Goal: Task Accomplishment & Management: Manage account settings

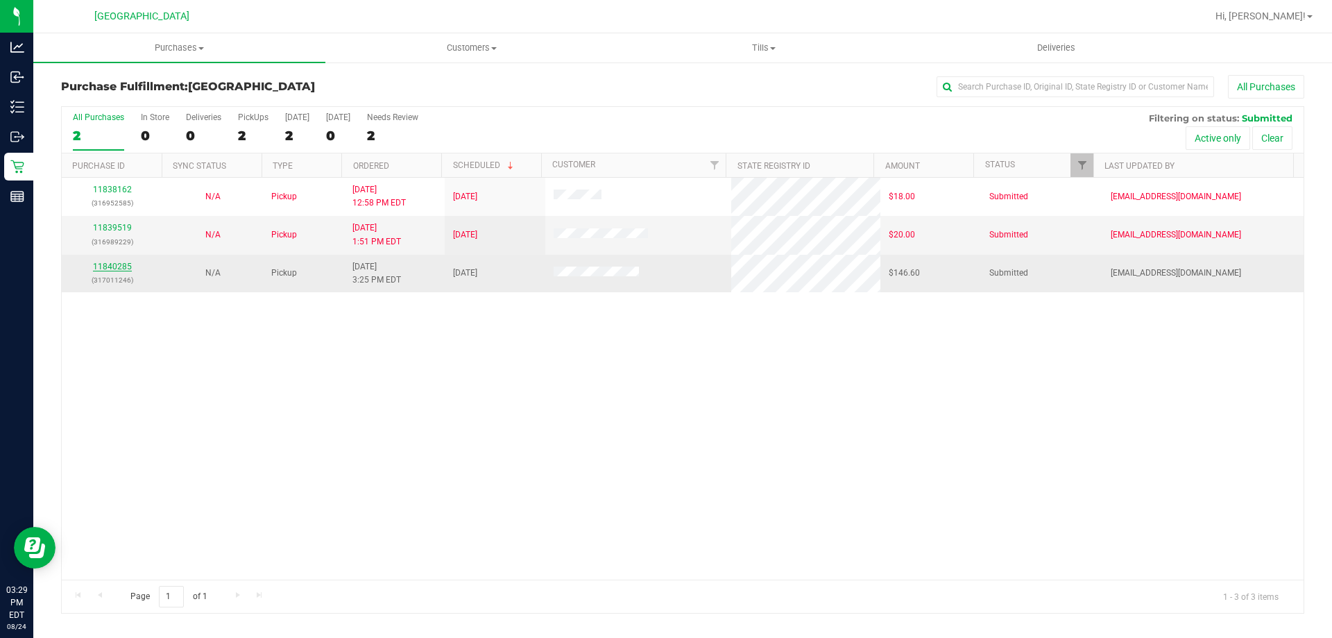
click at [115, 263] on link "11840285" at bounding box center [112, 267] width 39 height 10
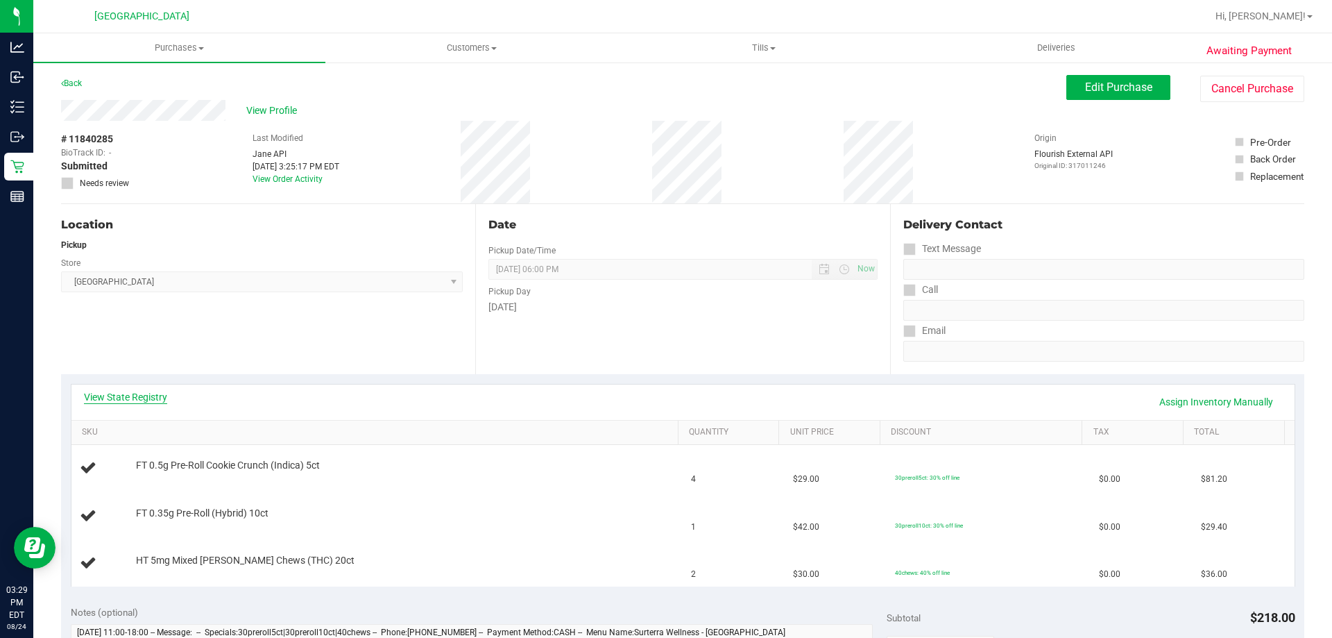
click at [159, 398] on link "View State Registry" at bounding box center [125, 397] width 83 height 14
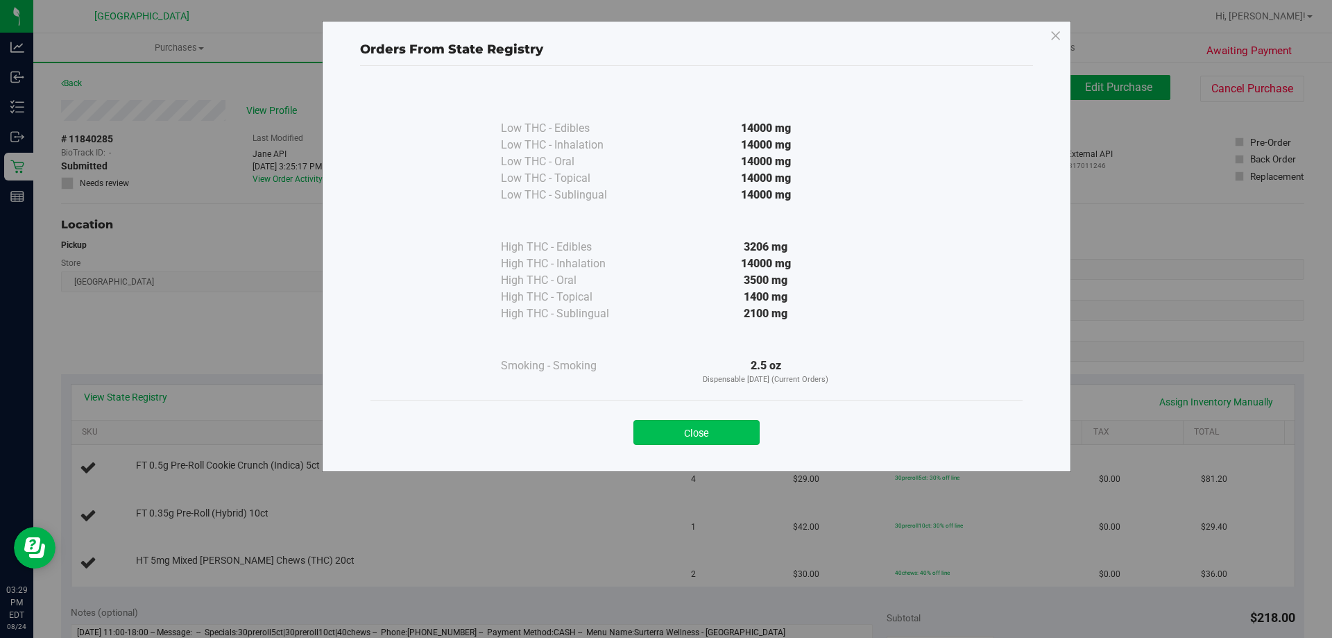
click at [670, 431] on button "Close" at bounding box center [696, 432] width 126 height 25
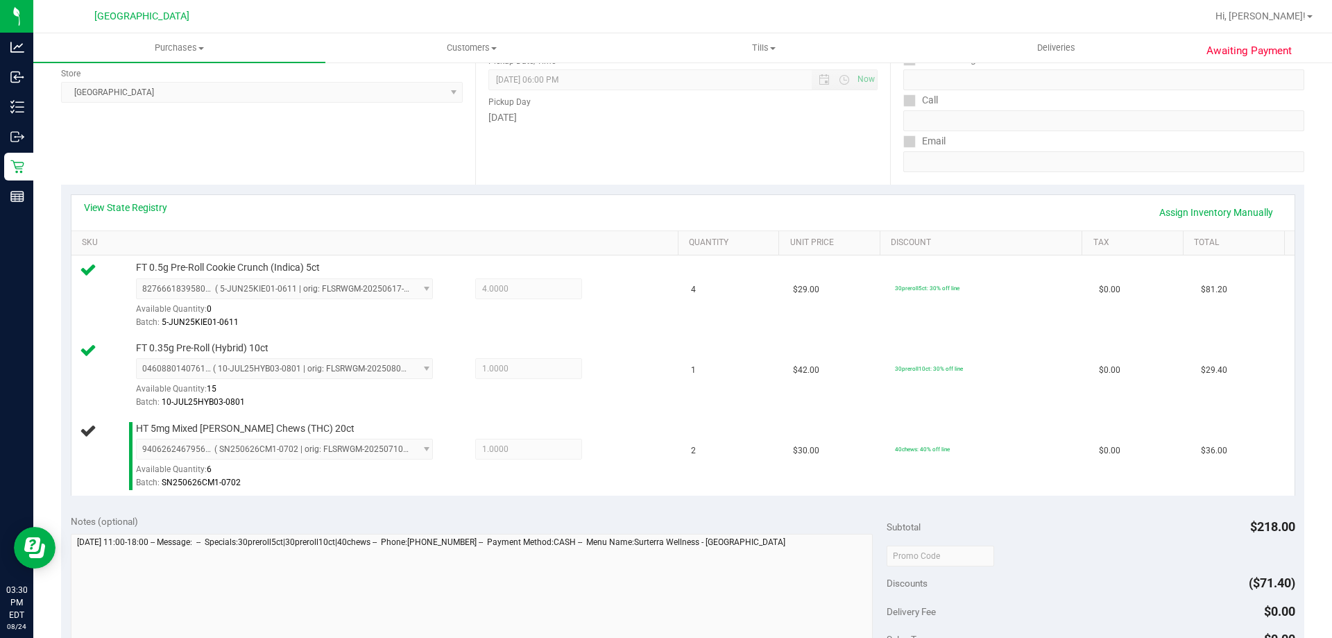
scroll to position [416, 0]
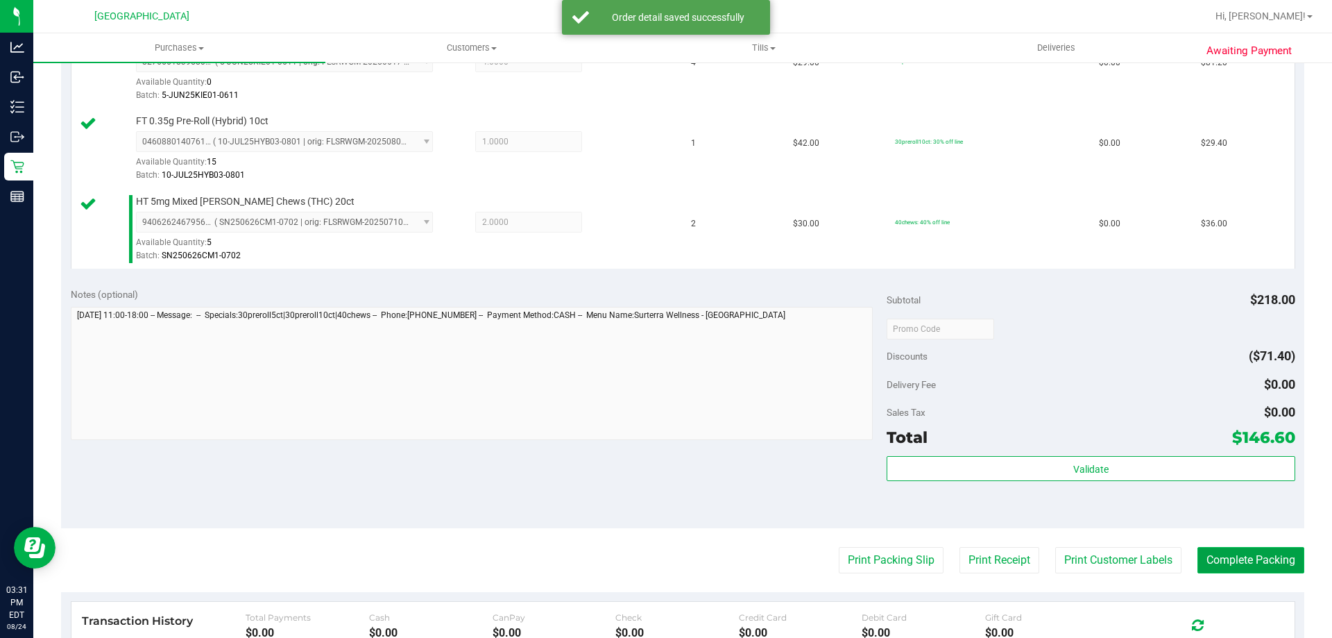
click at [1237, 563] on button "Complete Packing" at bounding box center [1251, 560] width 107 height 26
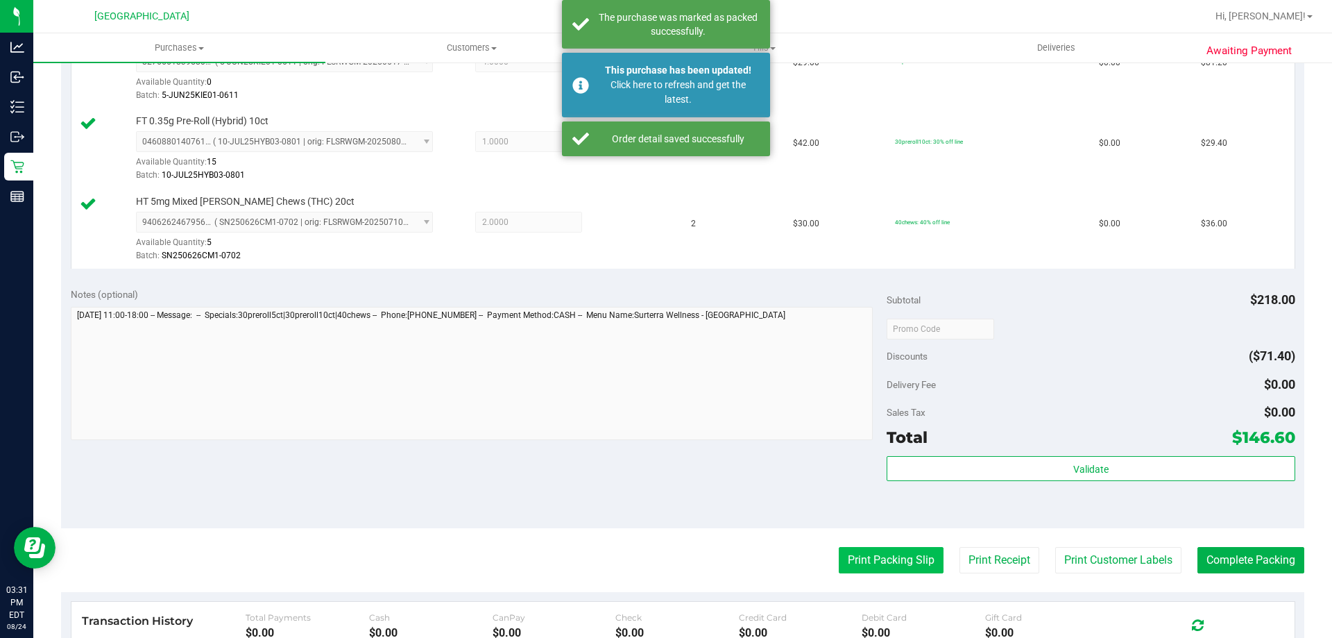
click at [868, 572] on button "Print Packing Slip" at bounding box center [891, 560] width 105 height 26
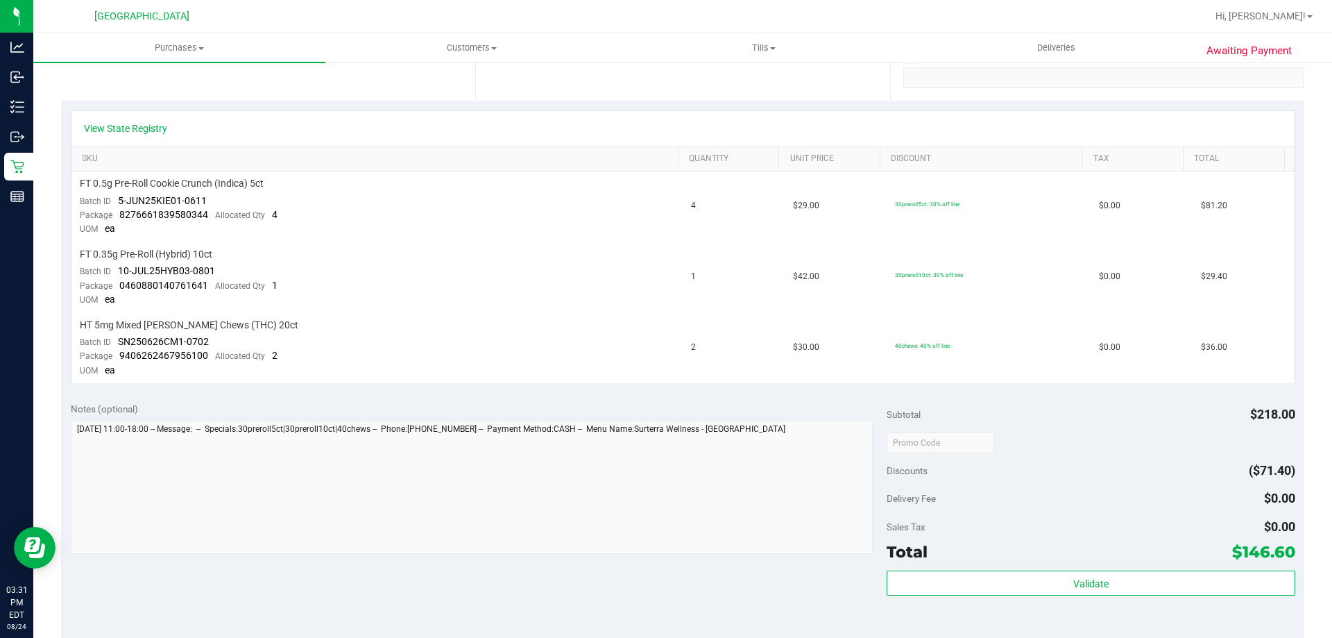
scroll to position [486, 0]
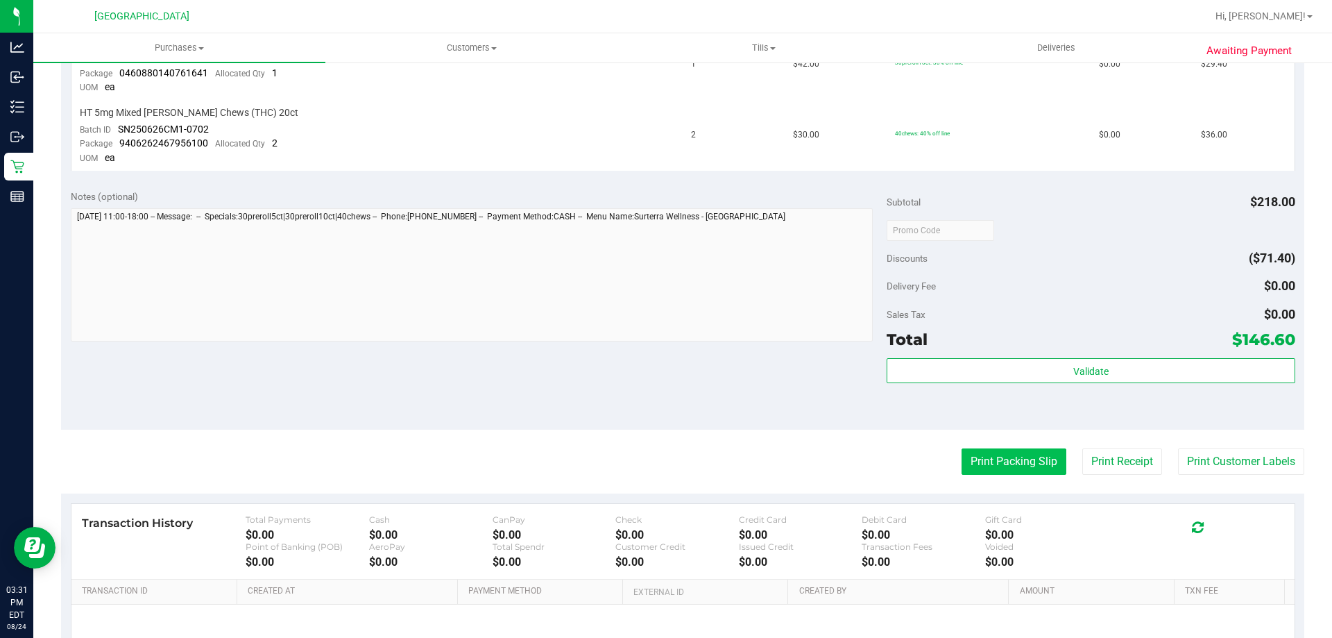
click at [968, 463] on button "Print Packing Slip" at bounding box center [1014, 461] width 105 height 26
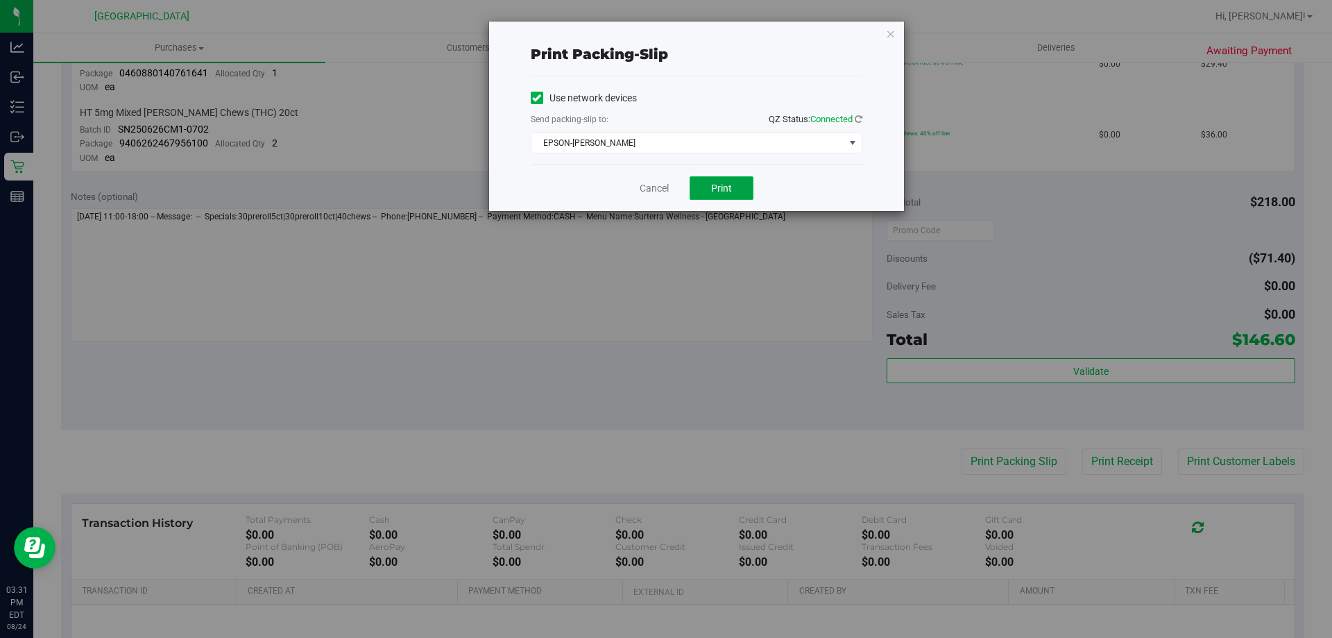
click at [710, 180] on button "Print" at bounding box center [722, 188] width 64 height 24
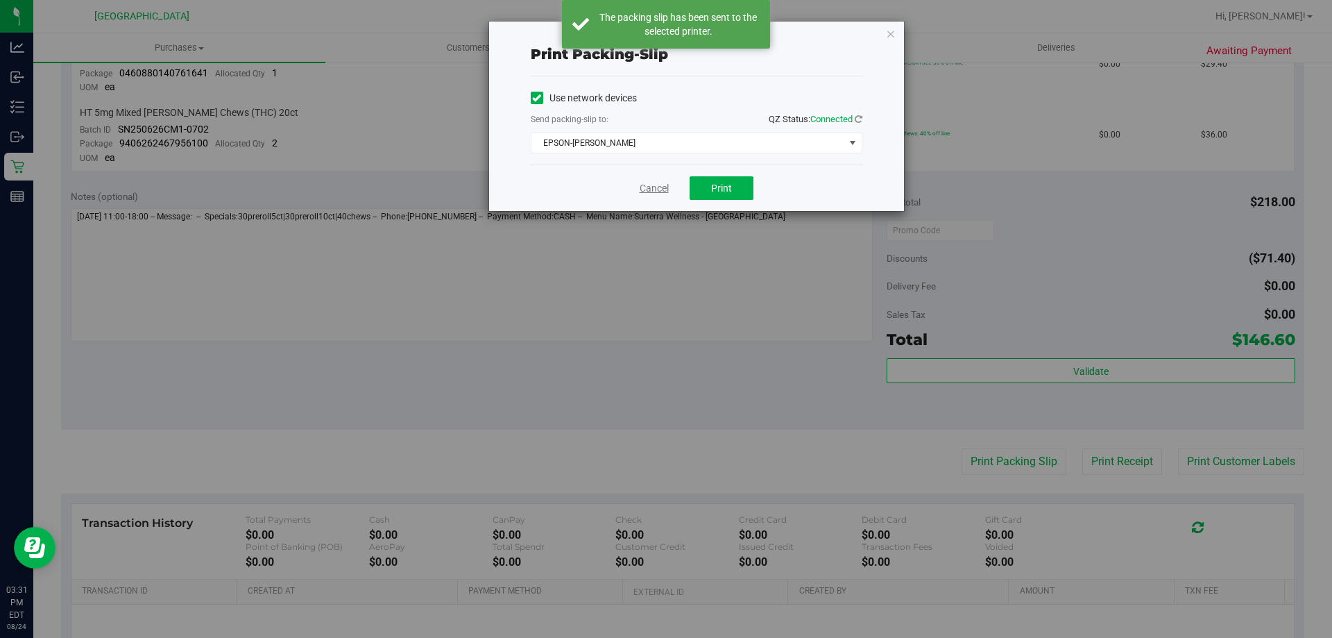
click at [643, 185] on link "Cancel" at bounding box center [654, 188] width 29 height 15
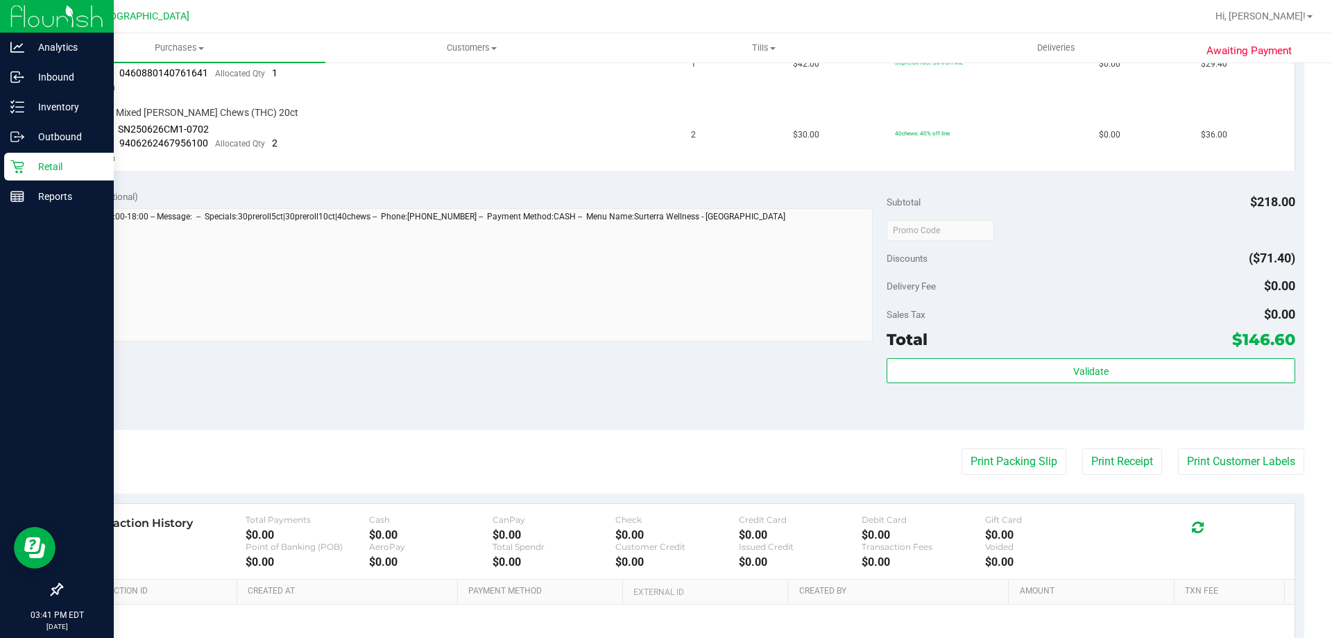
click at [61, 164] on p "Retail" at bounding box center [65, 166] width 83 height 17
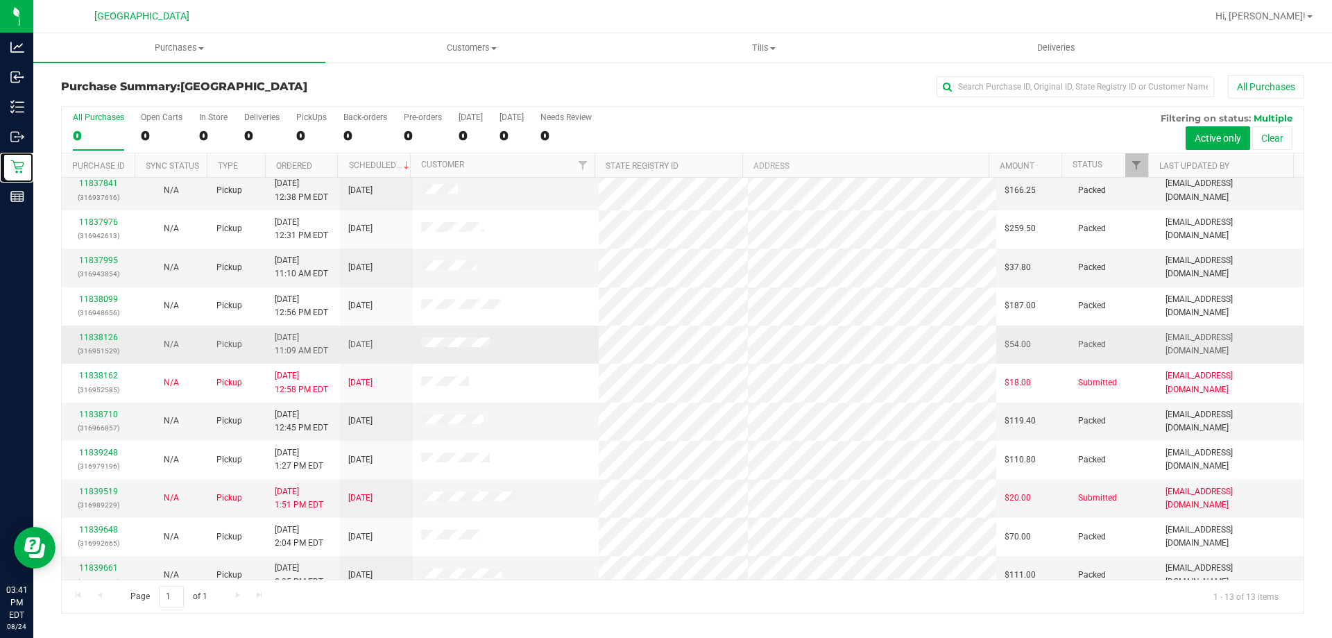
scroll to position [69, 0]
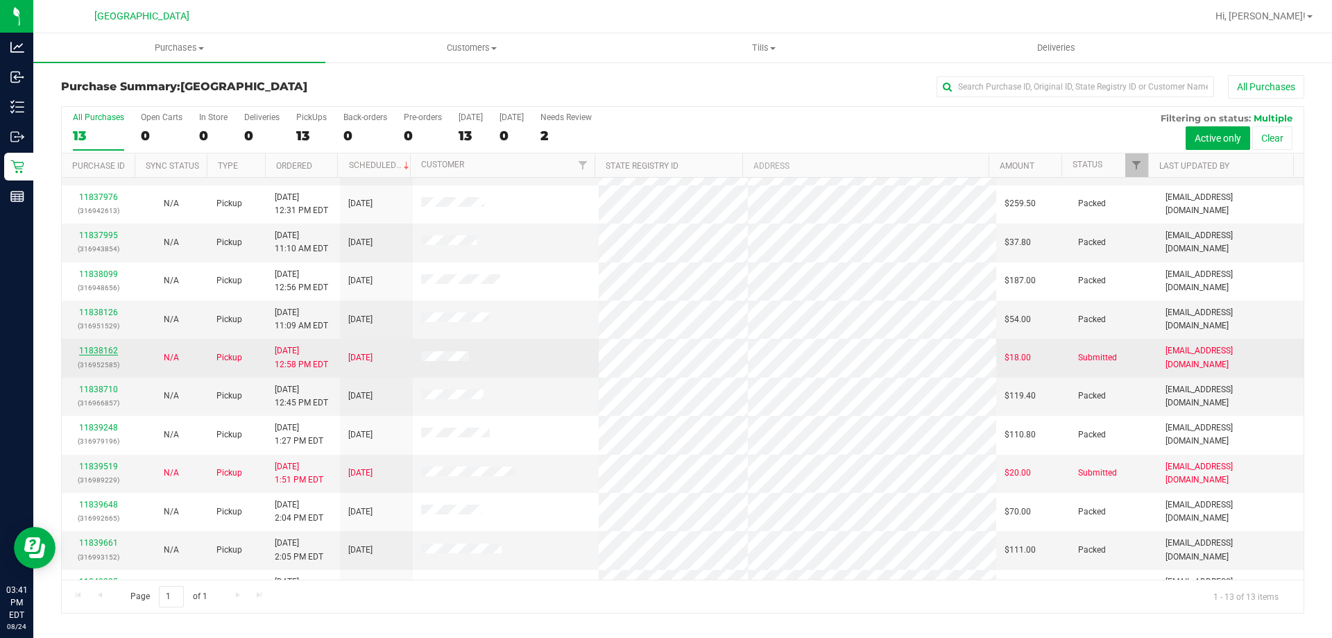
click at [106, 348] on link "11838162" at bounding box center [98, 351] width 39 height 10
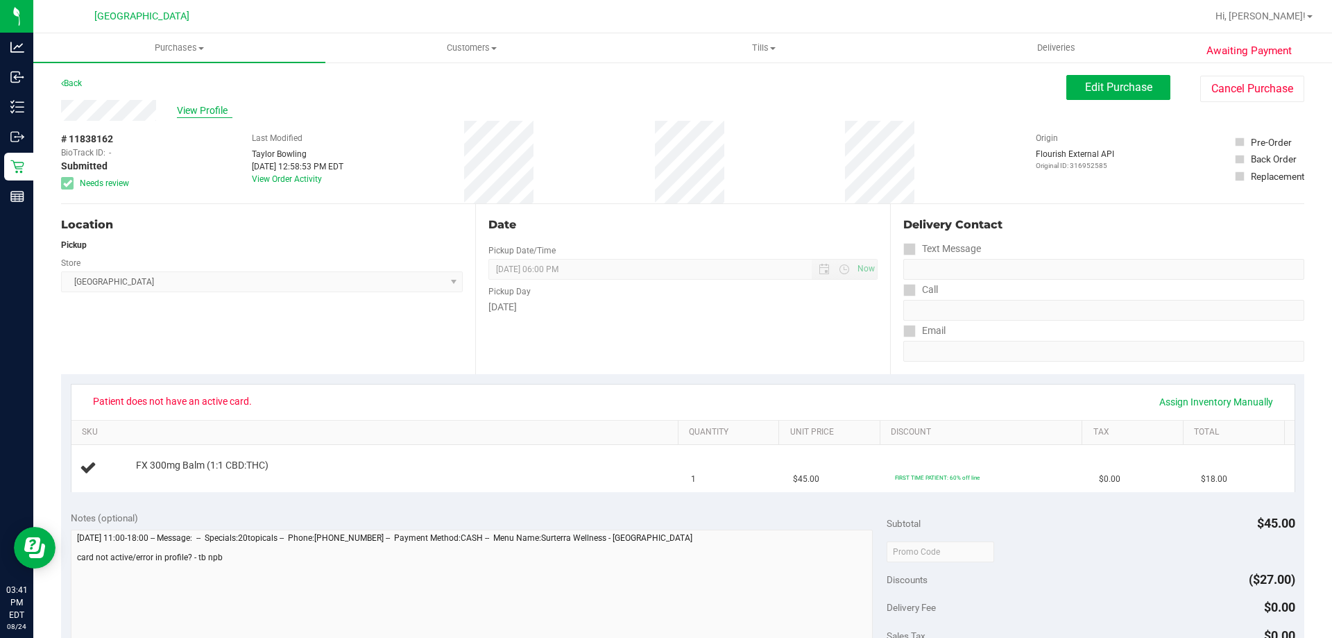
click at [194, 106] on span "View Profile" at bounding box center [205, 110] width 56 height 15
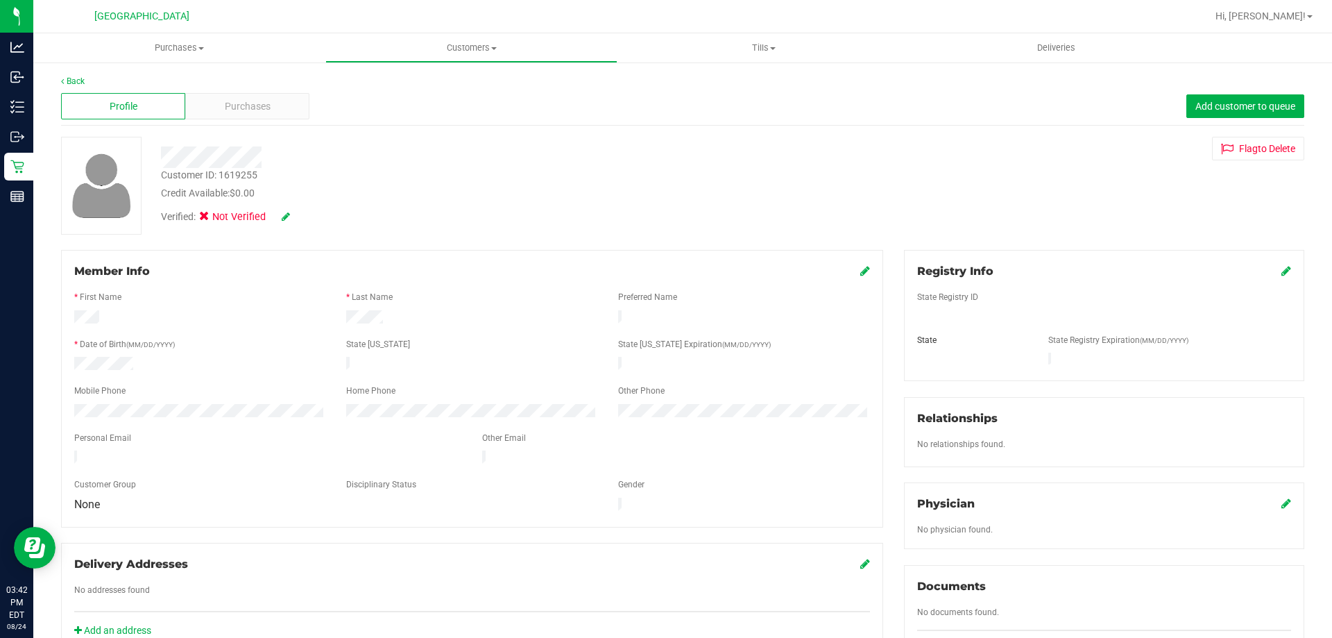
click at [1281, 264] on span at bounding box center [1286, 271] width 10 height 17
click at [1281, 269] on icon at bounding box center [1286, 270] width 10 height 11
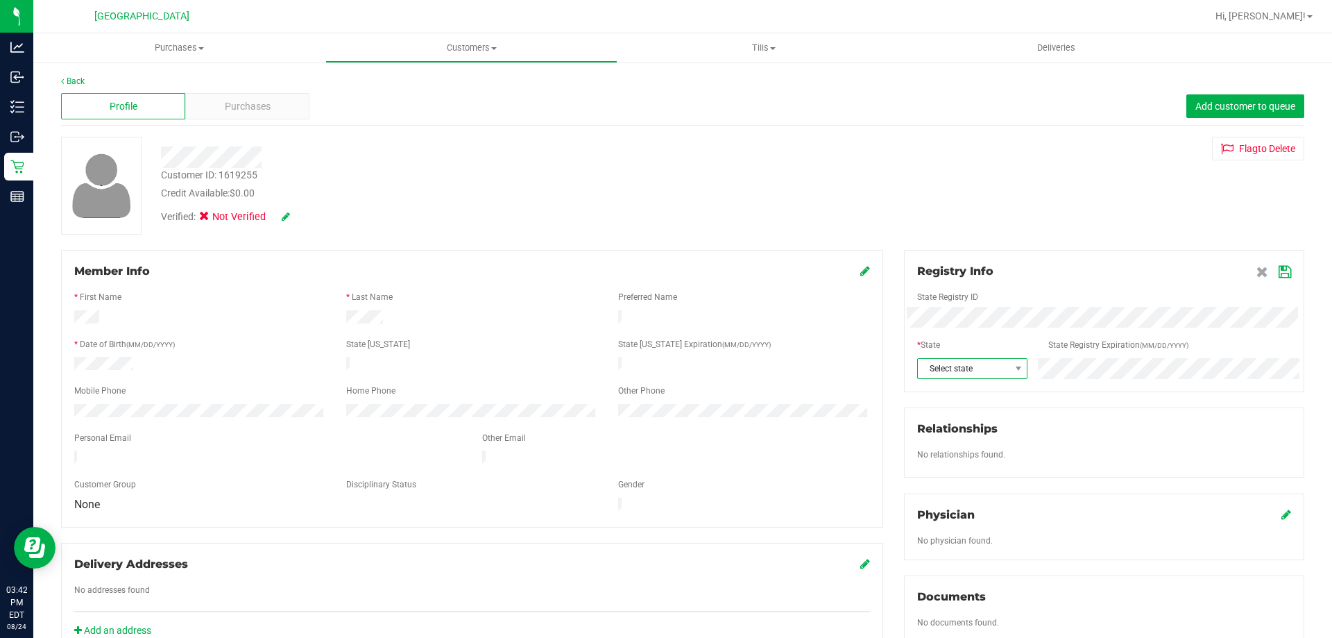
click at [990, 373] on span "Select state" at bounding box center [964, 368] width 92 height 19
click at [942, 577] on li "FL" at bounding box center [965, 578] width 108 height 24
click at [860, 269] on icon at bounding box center [865, 270] width 10 height 11
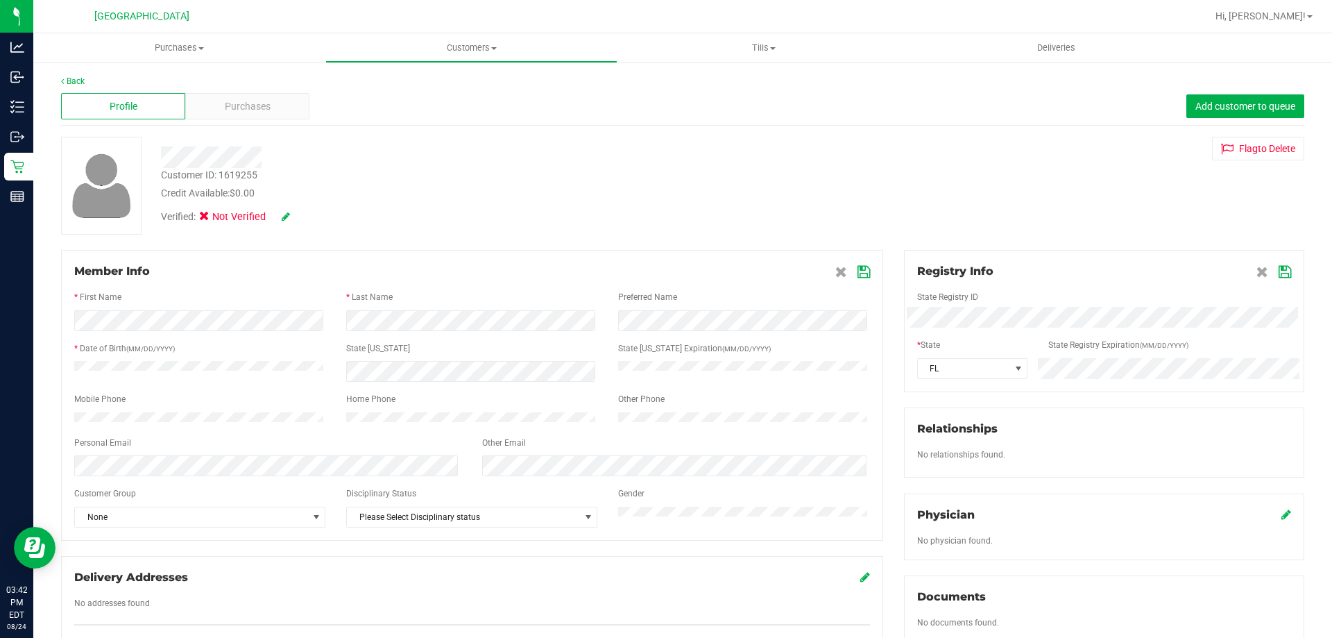
click at [336, 346] on div "State ID" at bounding box center [472, 350] width 272 height 16
click at [863, 275] on div "Member Info * First Name * Last Name Preferred Name * Date of Birth (MM/DD/YYYY…" at bounding box center [472, 395] width 822 height 291
click at [858, 273] on icon at bounding box center [864, 271] width 12 height 11
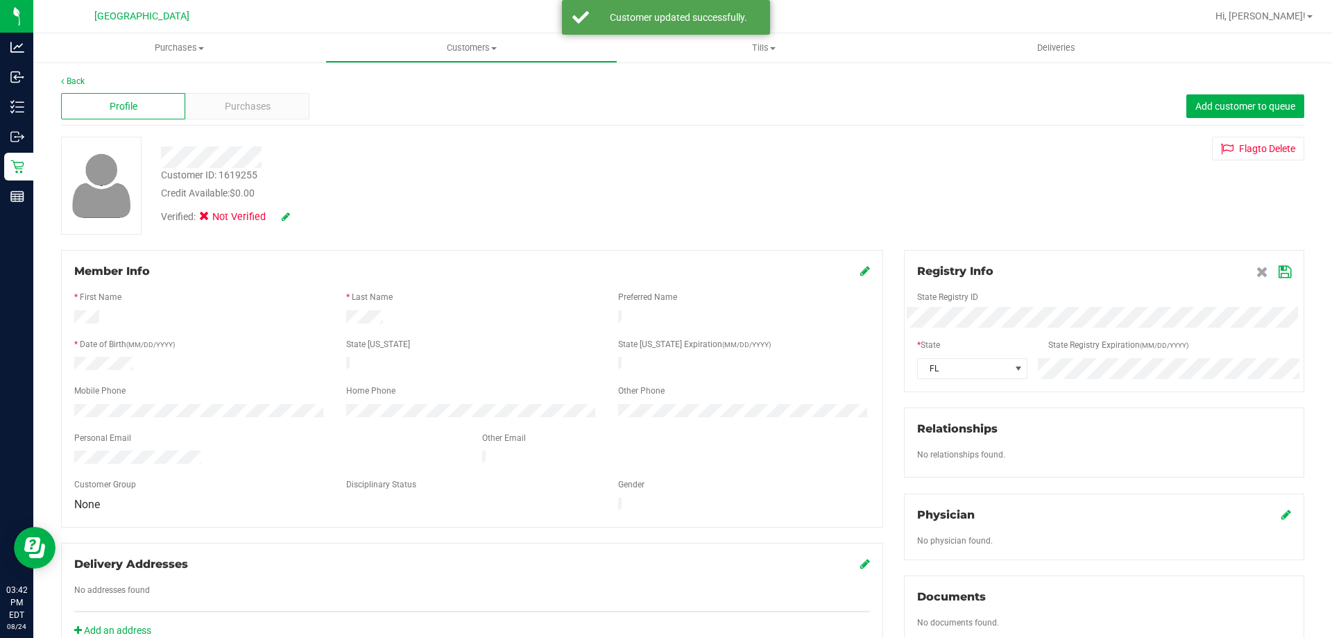
click at [273, 219] on div "Verified: Not Verified" at bounding box center [225, 217] width 129 height 15
click at [292, 210] on div "Verified: Not Verified" at bounding box center [256, 217] width 190 height 15
click at [291, 212] on div "Verified: Not Verified" at bounding box center [256, 217] width 190 height 15
click at [286, 217] on icon at bounding box center [286, 217] width 8 height 10
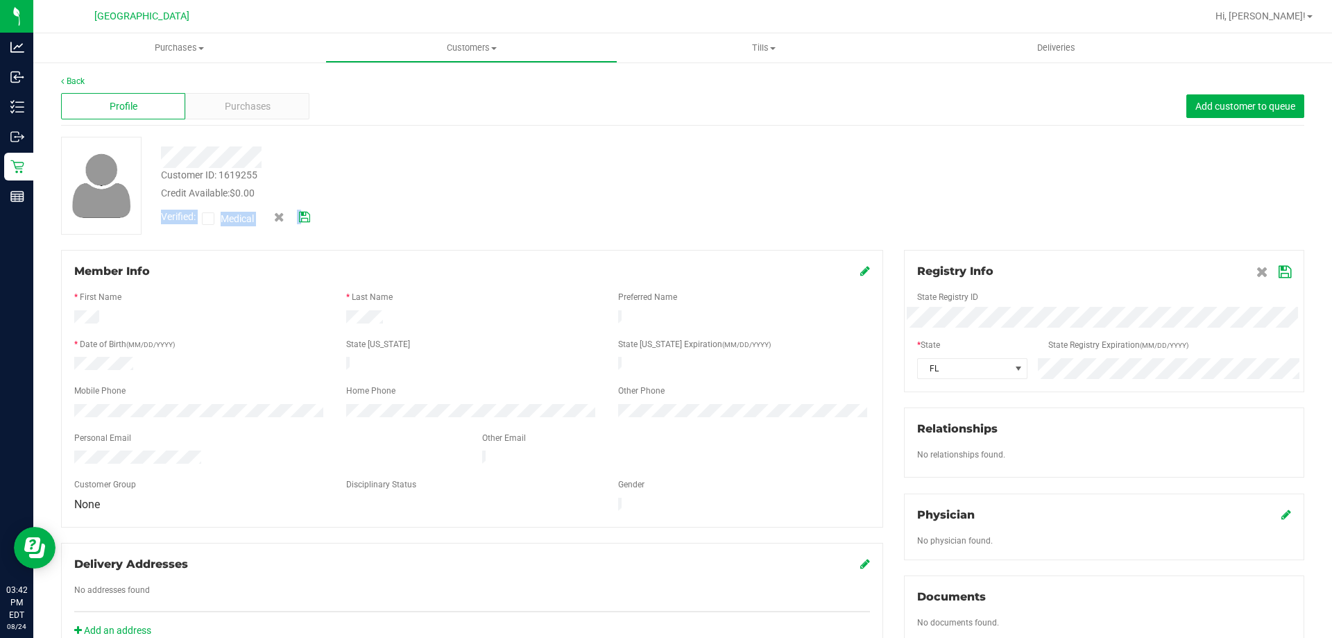
click at [207, 219] on icon at bounding box center [208, 219] width 9 height 0
click at [0, 0] on input "Medical" at bounding box center [0, 0] width 0 height 0
click at [307, 218] on icon at bounding box center [304, 217] width 11 height 10
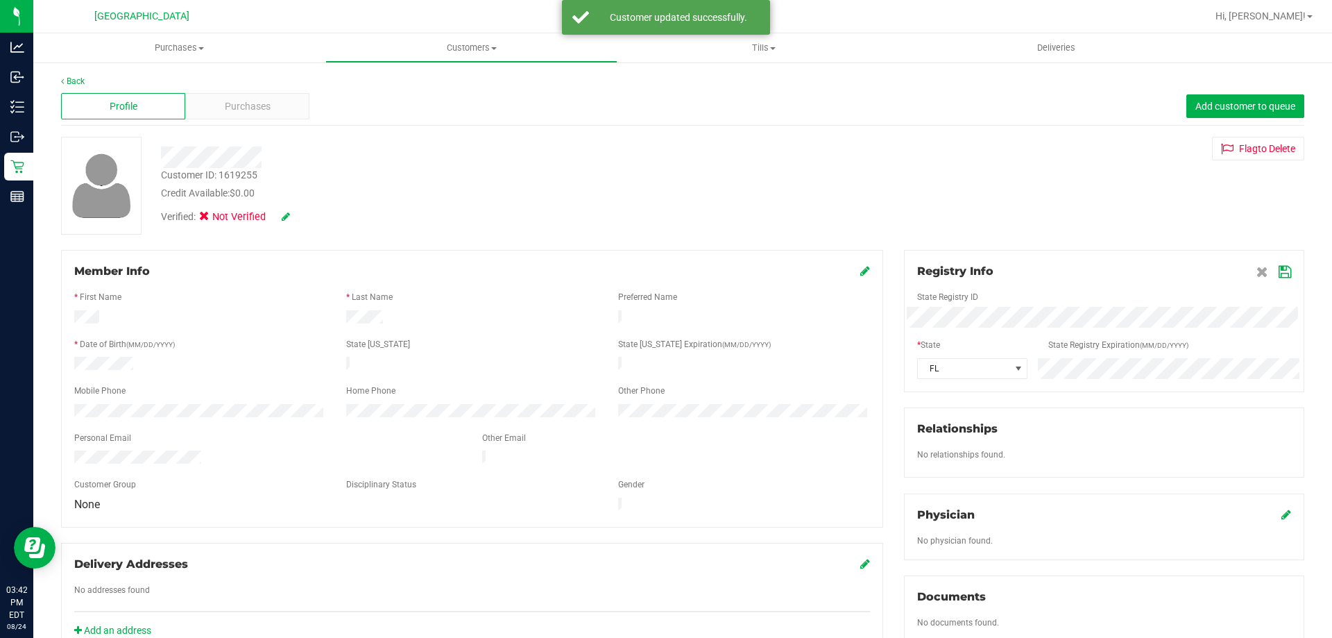
click at [434, 197] on div "Credit Available: $0.00" at bounding box center [466, 193] width 611 height 15
click at [280, 213] on div "Verified: Not Verified" at bounding box center [225, 217] width 129 height 15
click at [283, 214] on icon at bounding box center [286, 217] width 8 height 10
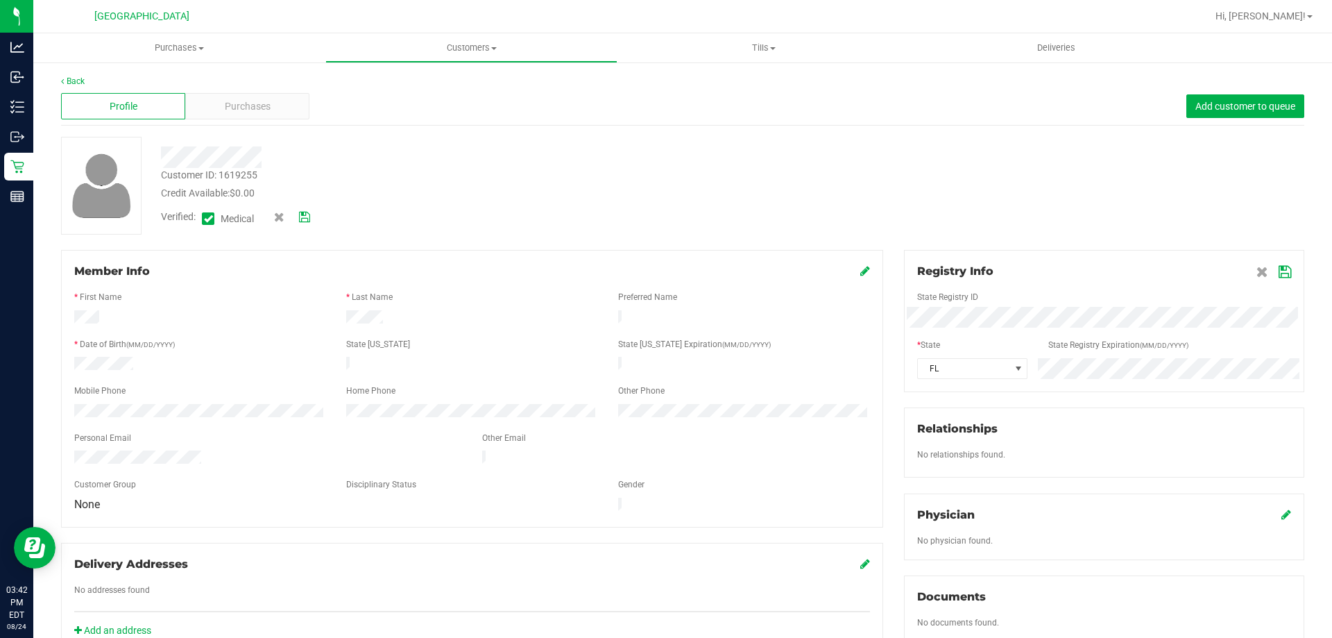
click at [306, 214] on icon at bounding box center [304, 217] width 11 height 10
click at [1279, 273] on icon at bounding box center [1285, 271] width 12 height 11
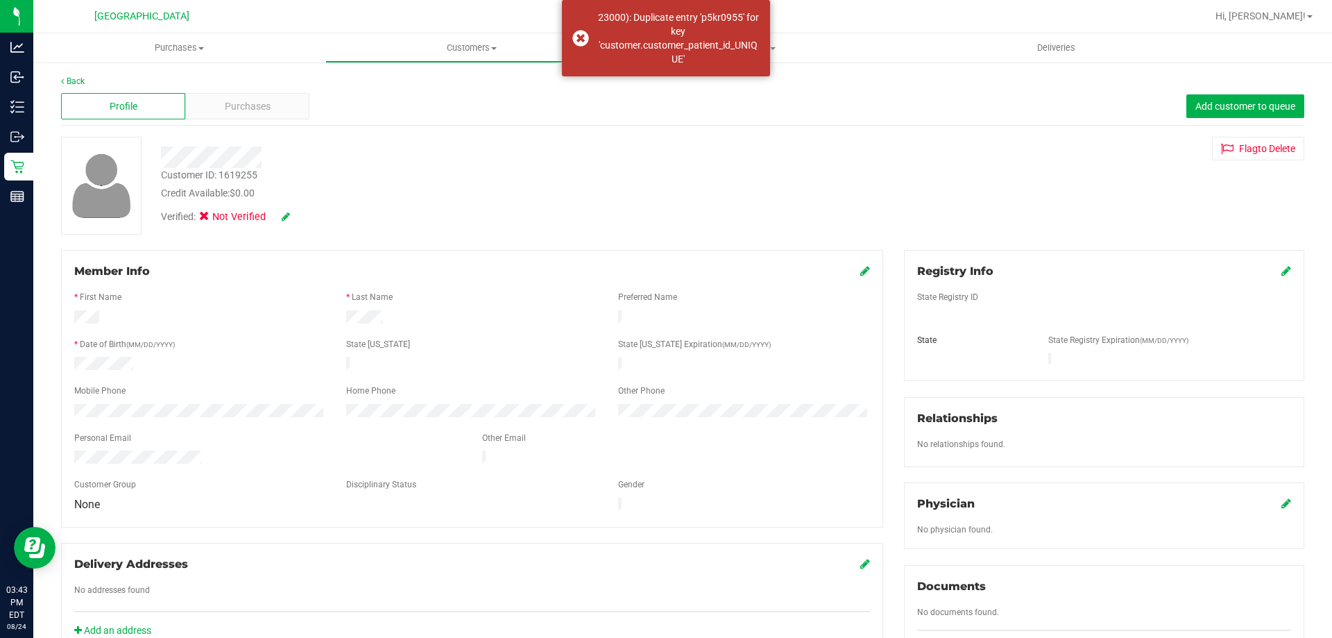
click at [240, 173] on div "Customer ID: 1619255" at bounding box center [209, 175] width 96 height 15
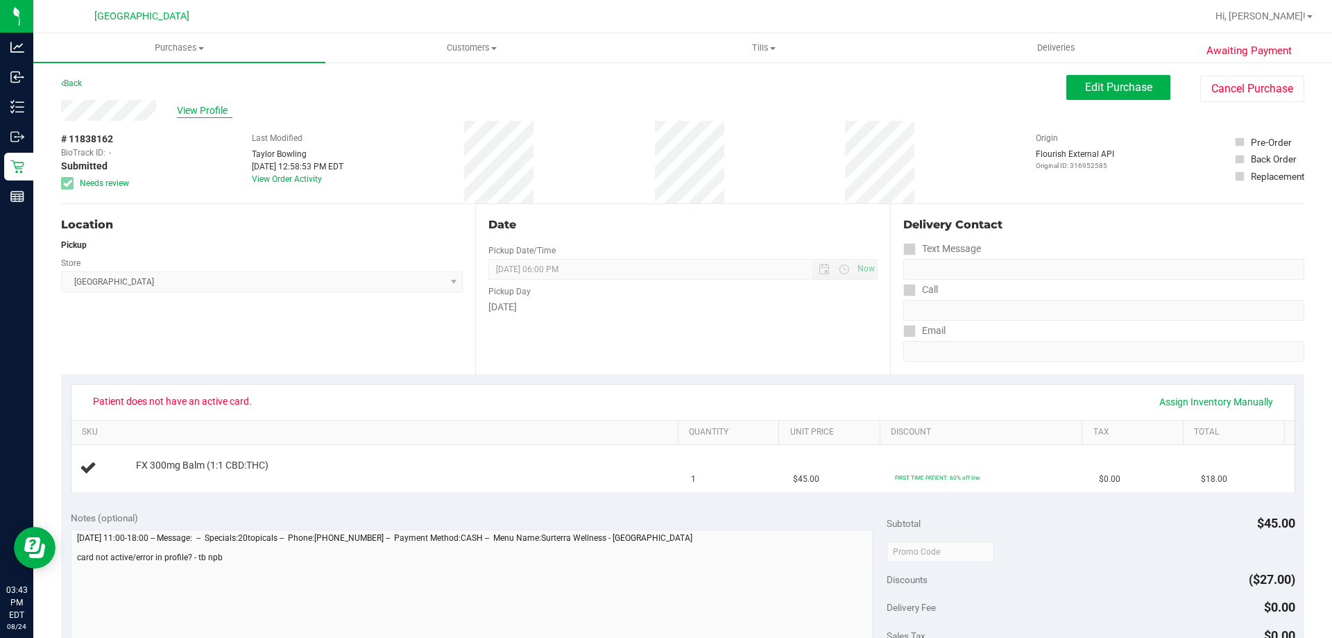
click at [194, 112] on span "View Profile" at bounding box center [205, 110] width 56 height 15
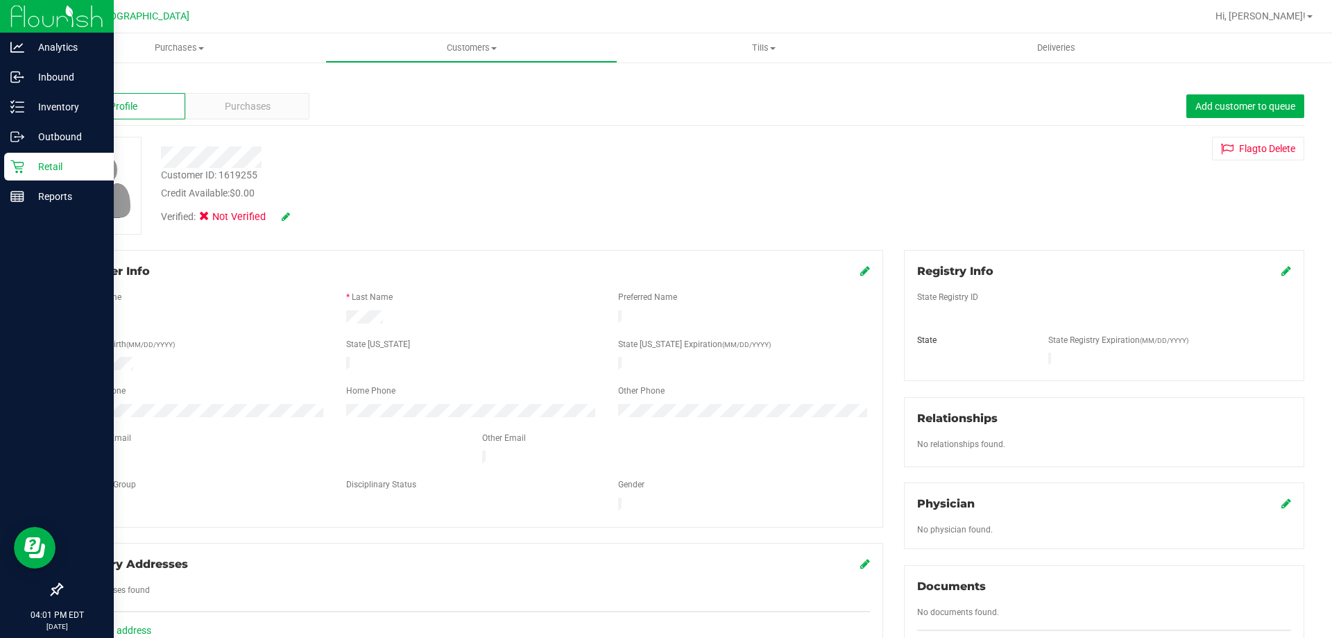
drag, startPoint x: 3, startPoint y: 160, endPoint x: 17, endPoint y: 168, distance: 15.8
click at [5, 162] on link "Retail" at bounding box center [57, 168] width 114 height 30
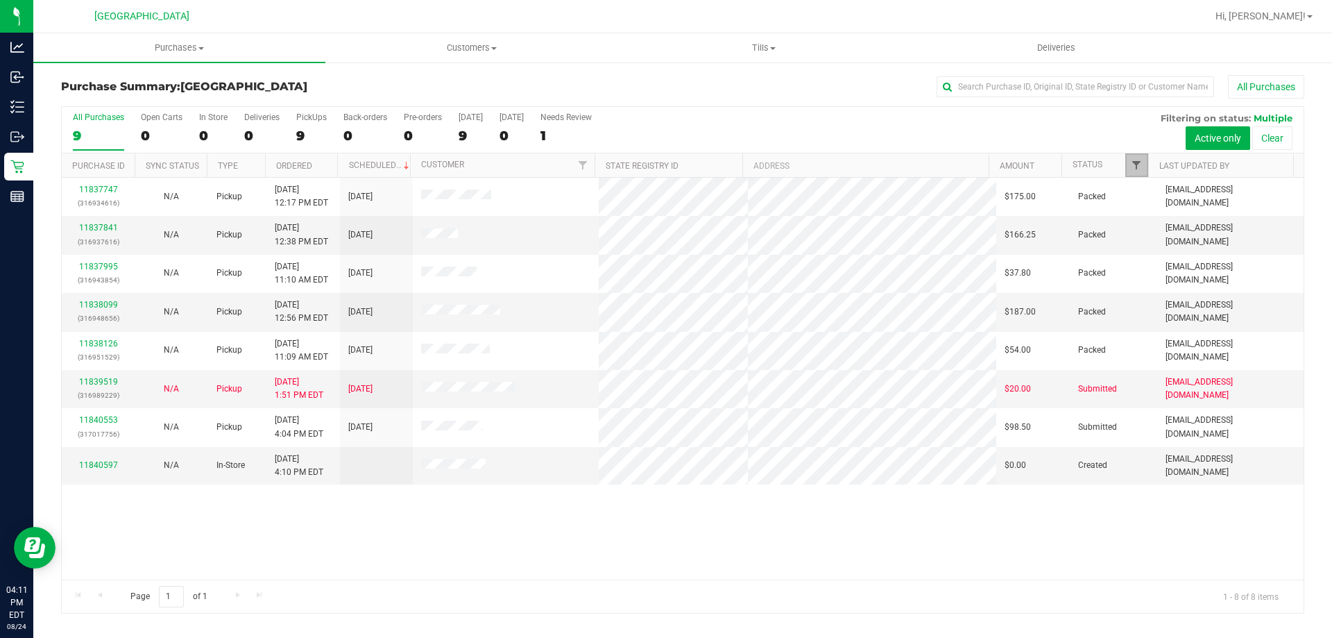
click at [1136, 164] on span "Filter" at bounding box center [1136, 165] width 11 height 11
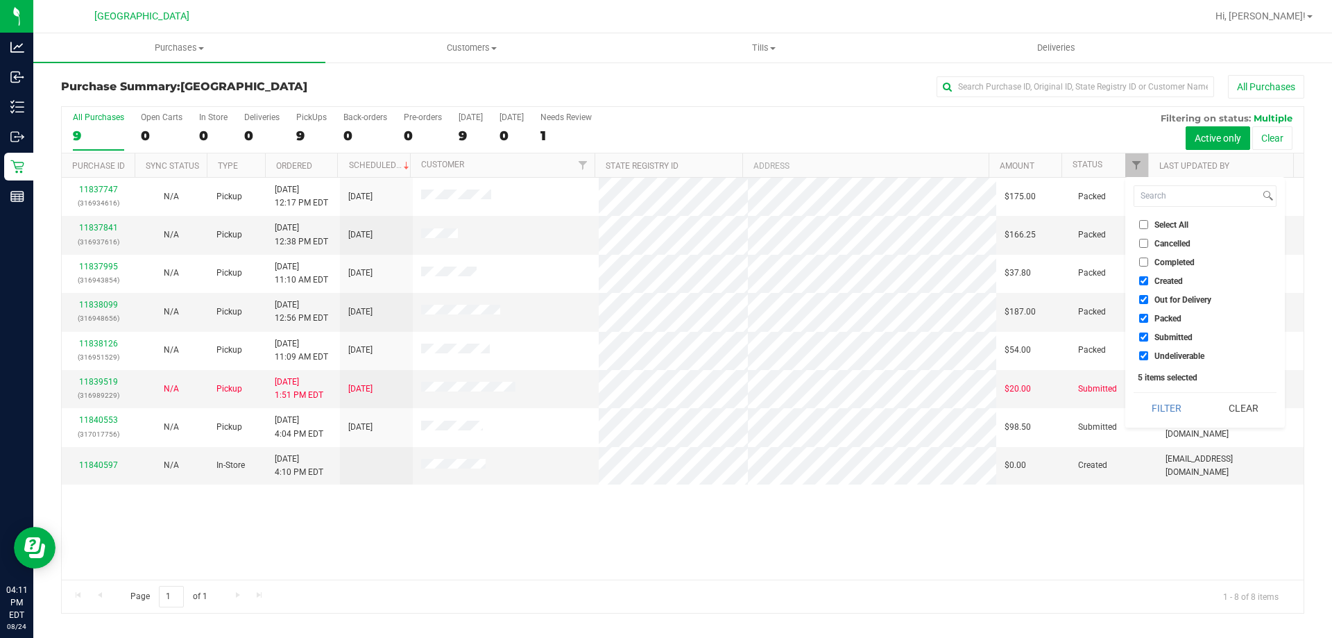
click at [1159, 224] on span "Select All" at bounding box center [1172, 225] width 34 height 8
click at [1148, 224] on input "Select All" at bounding box center [1143, 224] width 9 height 9
checkbox input "true"
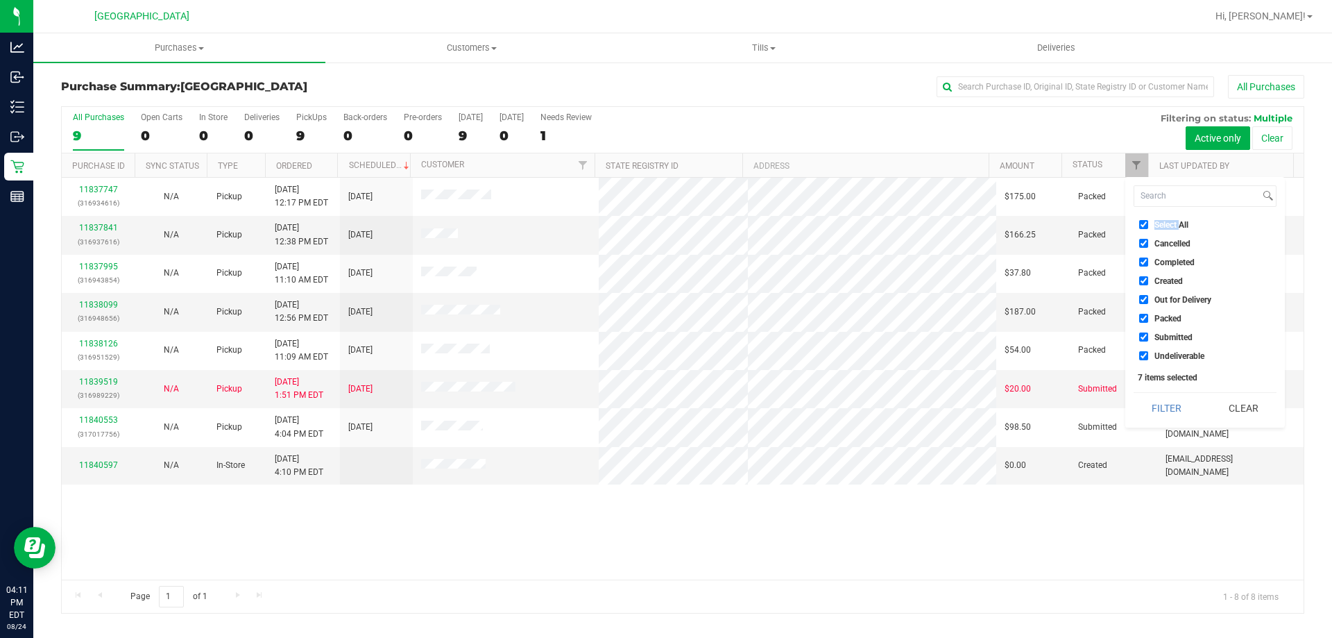
click at [1159, 224] on span "Select All" at bounding box center [1172, 225] width 34 height 8
click at [1148, 224] on input "Select All" at bounding box center [1143, 224] width 9 height 9
checkbox input "false"
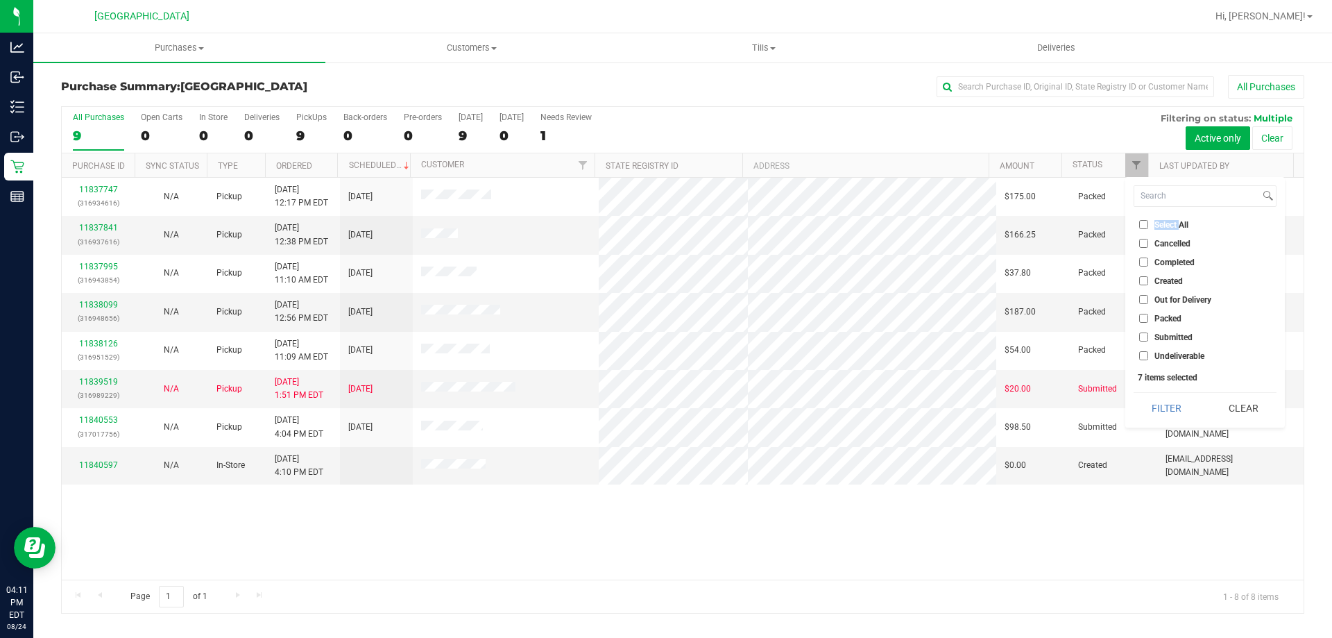
checkbox input "false"
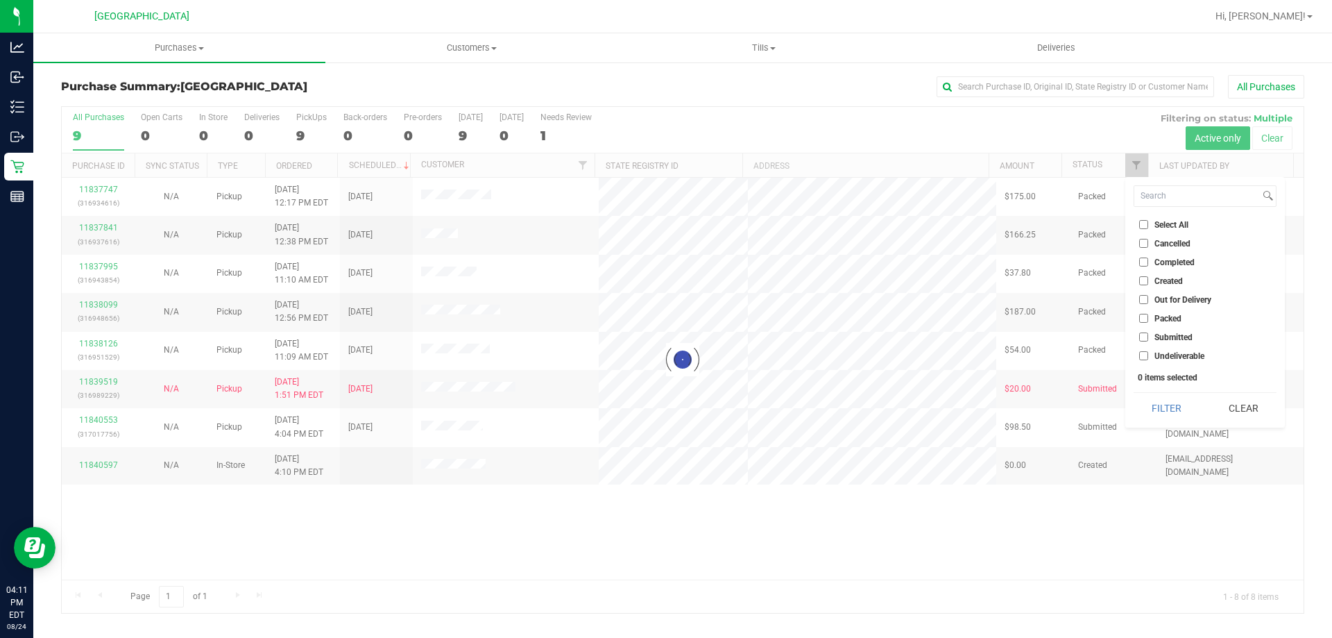
click at [1170, 340] on span "Submitted" at bounding box center [1174, 337] width 38 height 8
click at [1148, 340] on input "Submitted" at bounding box center [1143, 336] width 9 height 9
checkbox input "true"
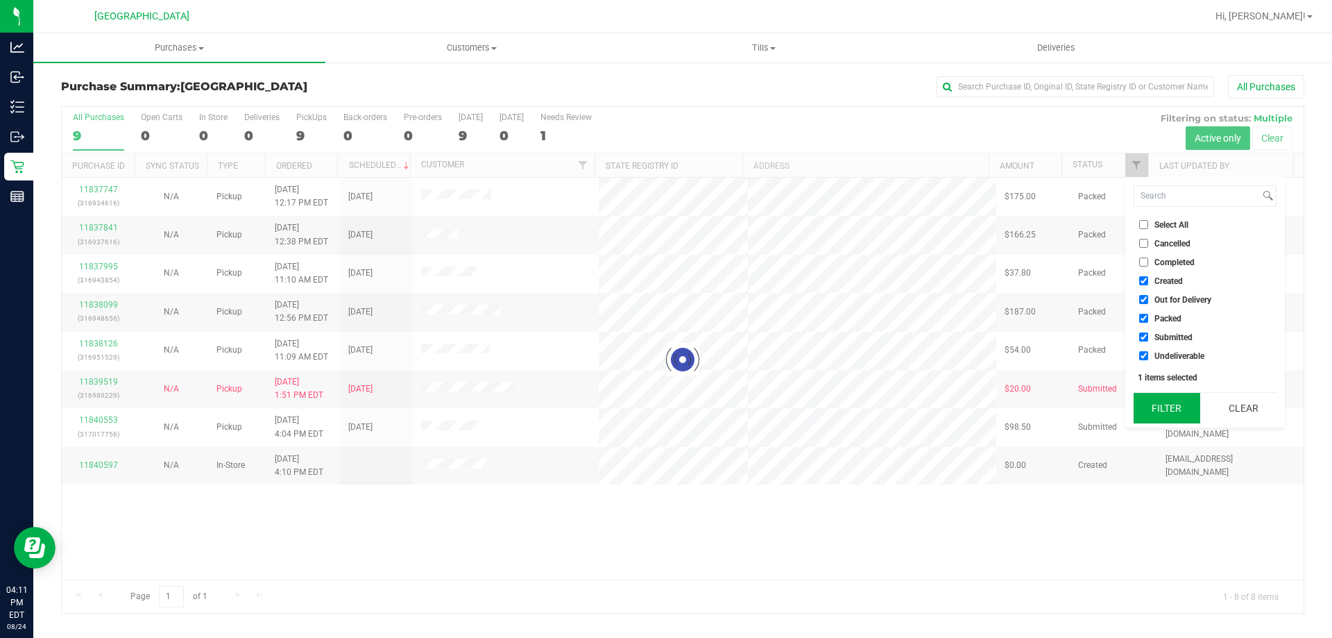
checkbox input "true"
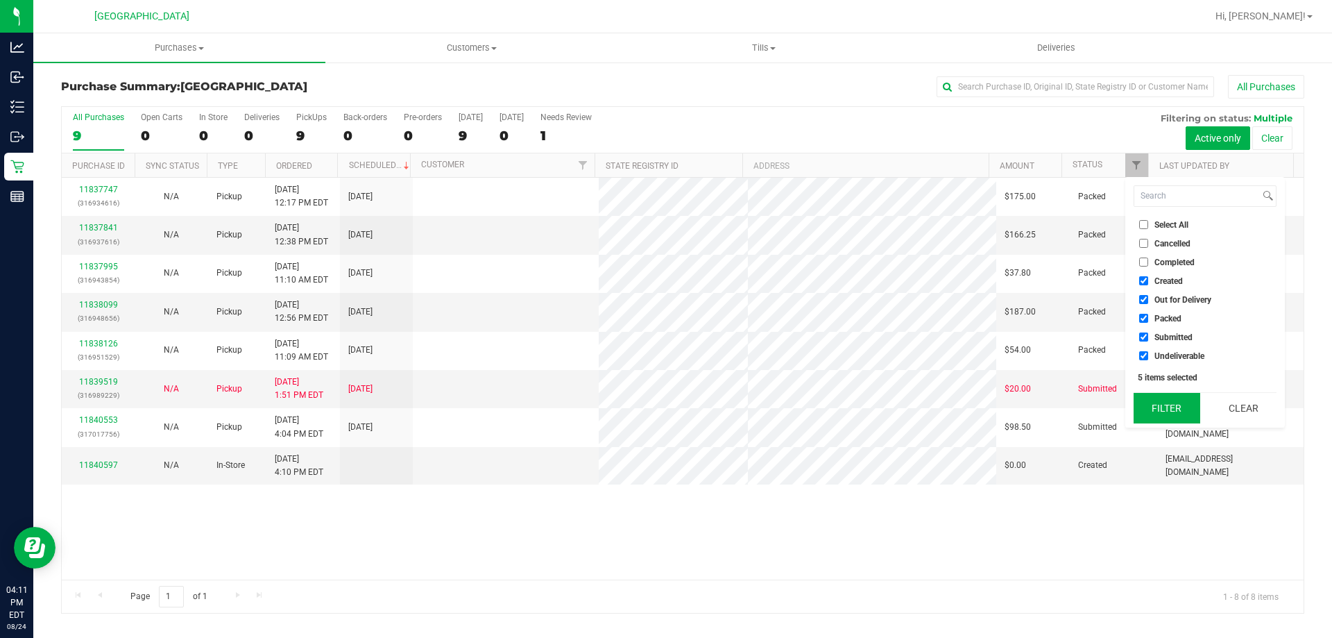
click at [1168, 409] on button "Filter" at bounding box center [1167, 408] width 67 height 31
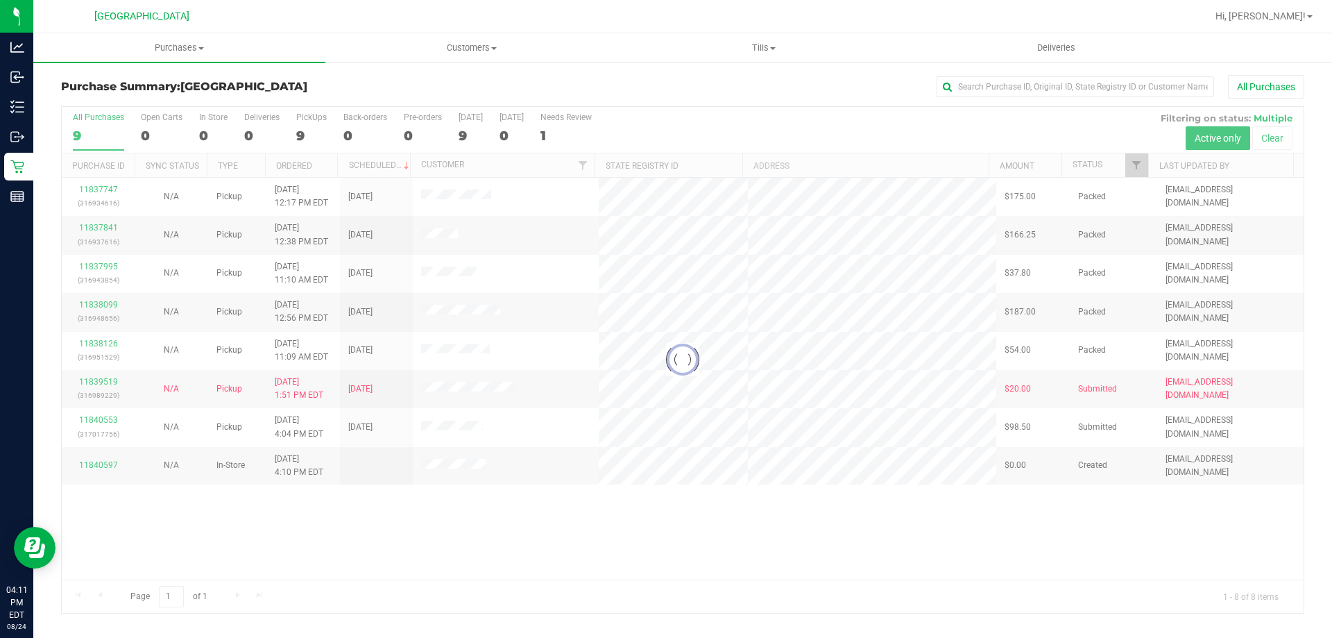
checkbox input "true"
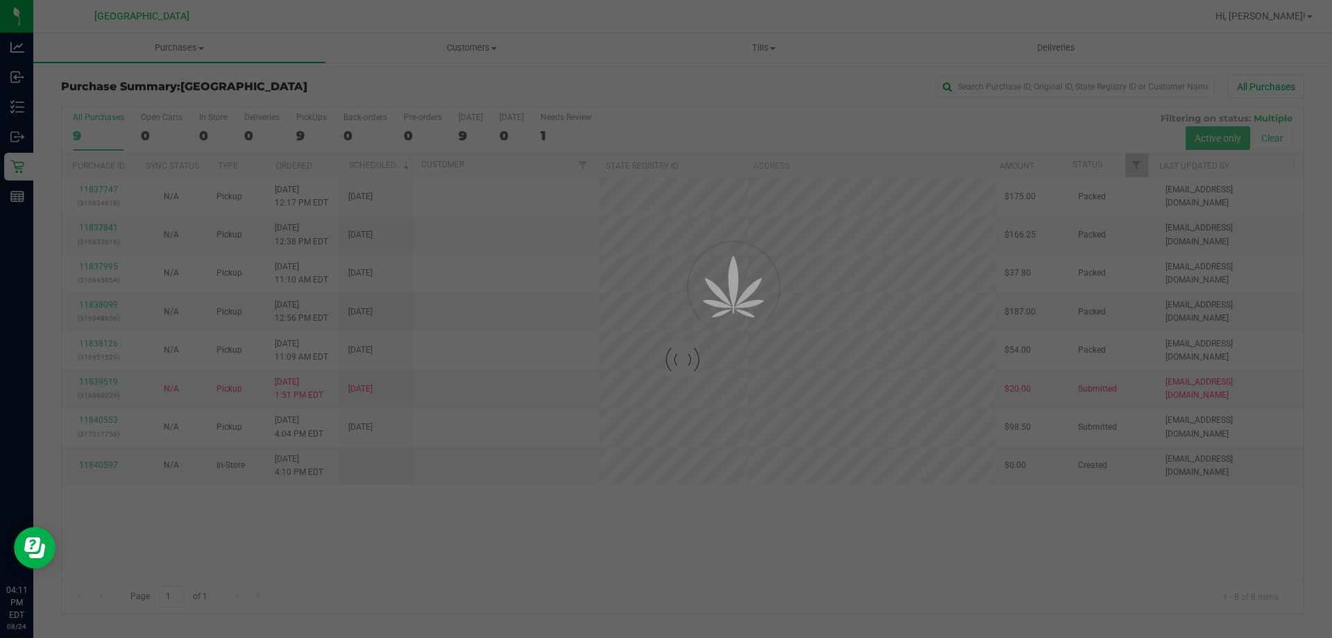
checkbox input "true"
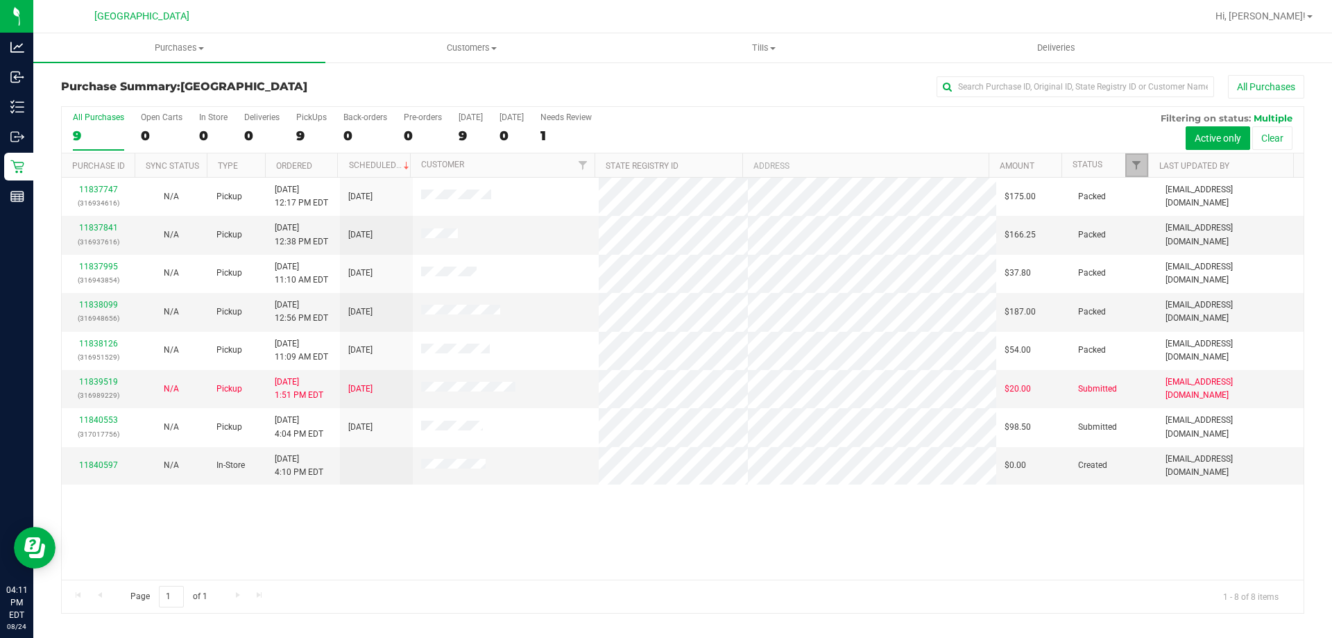
click at [1138, 155] on link "Filter" at bounding box center [1136, 165] width 23 height 24
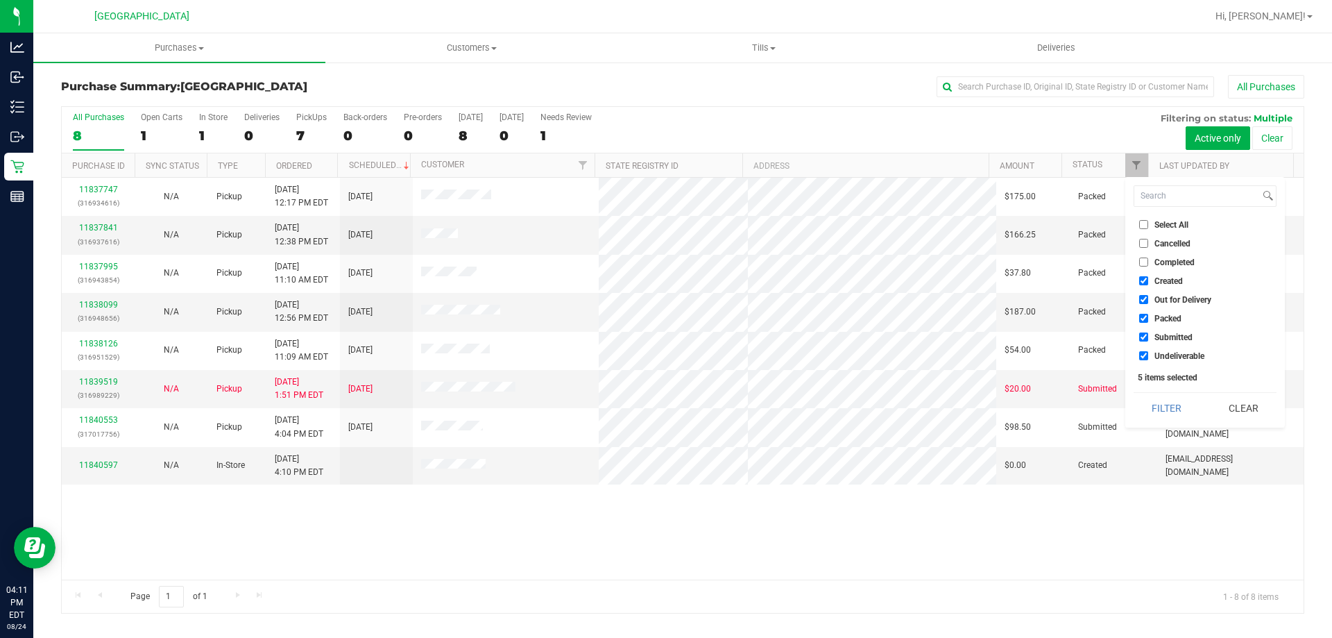
click at [1167, 225] on span "Select All" at bounding box center [1172, 225] width 34 height 8
click at [1148, 225] on input "Select All" at bounding box center [1143, 224] width 9 height 9
checkbox input "true"
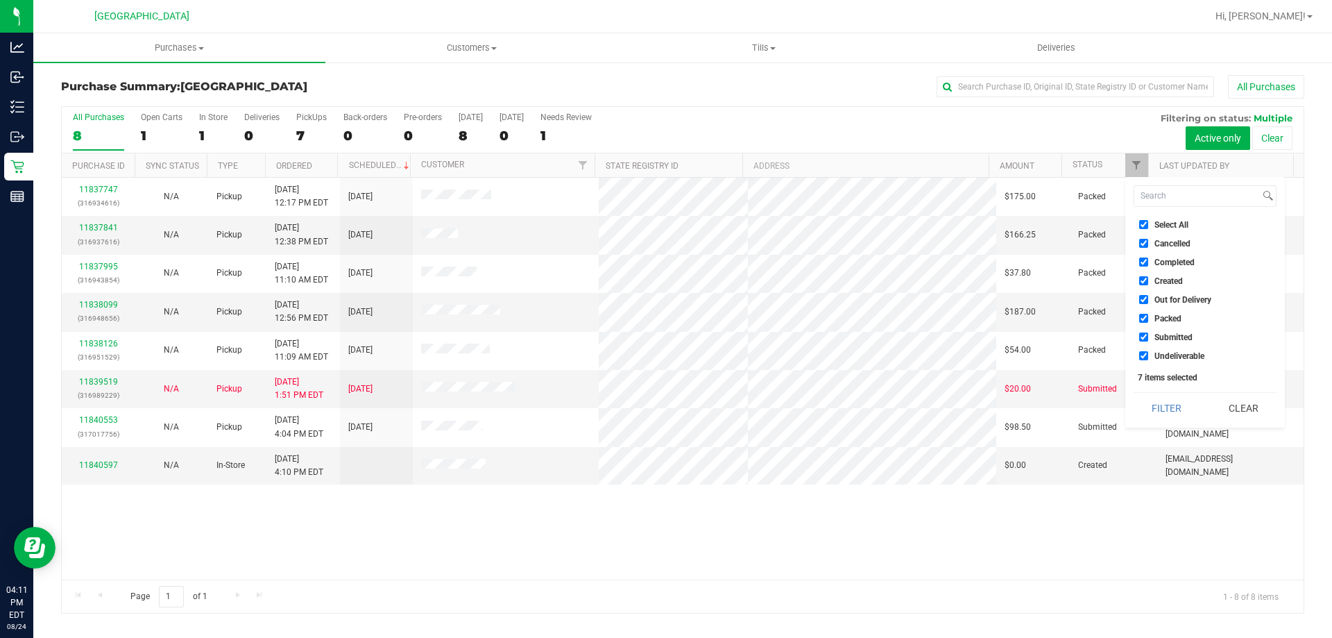
click at [1170, 225] on span "Select All" at bounding box center [1172, 225] width 34 height 8
click at [1148, 225] on input "Select All" at bounding box center [1143, 224] width 9 height 9
checkbox input "false"
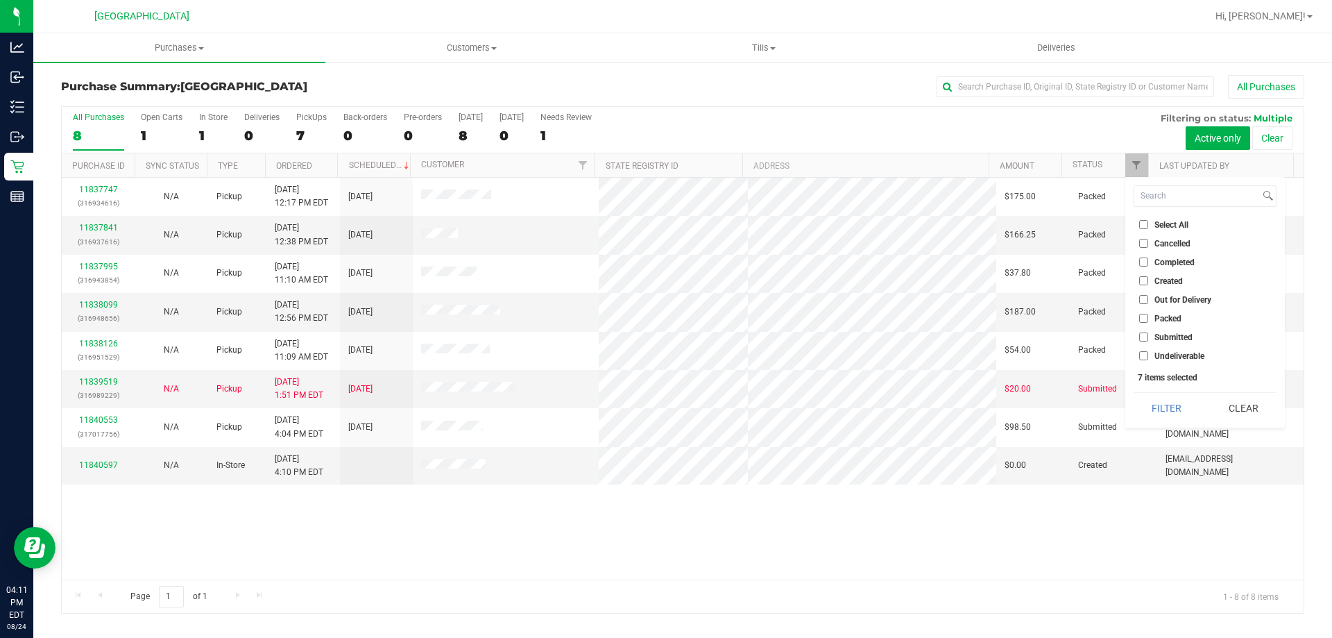
checkbox input "false"
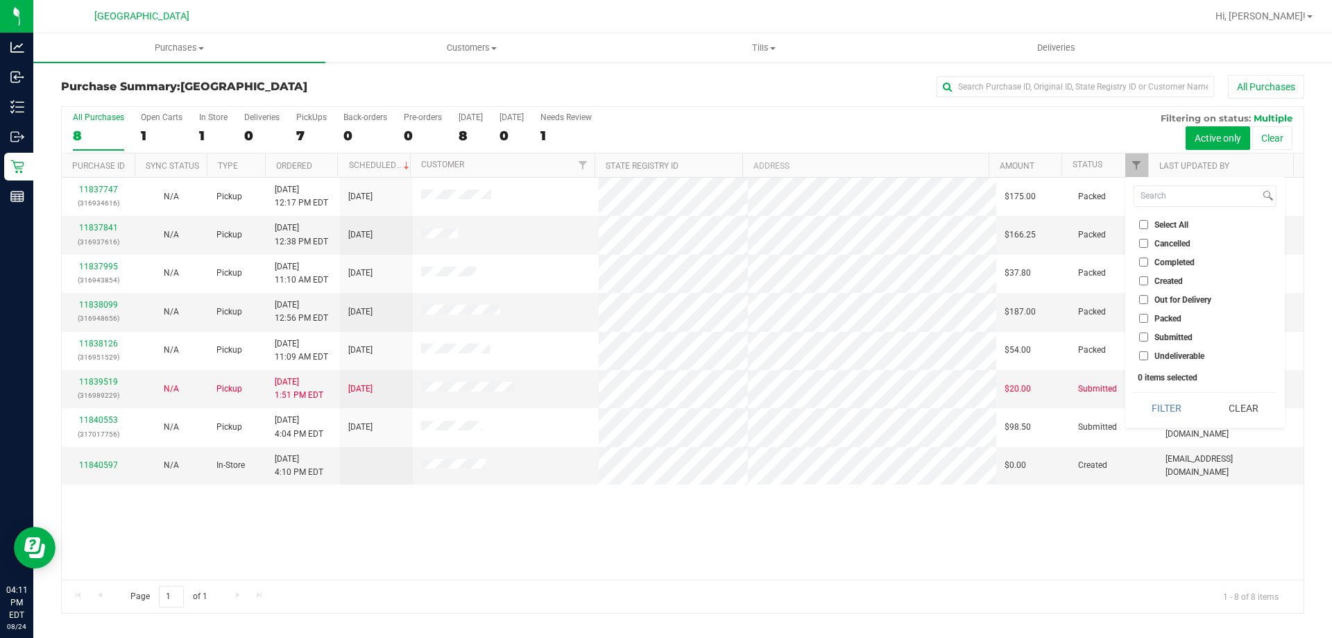
click at [1178, 340] on span "Submitted" at bounding box center [1174, 337] width 38 height 8
click at [1148, 340] on input "Submitted" at bounding box center [1143, 336] width 9 height 9
checkbox input "true"
click at [1164, 403] on button "Filter" at bounding box center [1167, 408] width 67 height 31
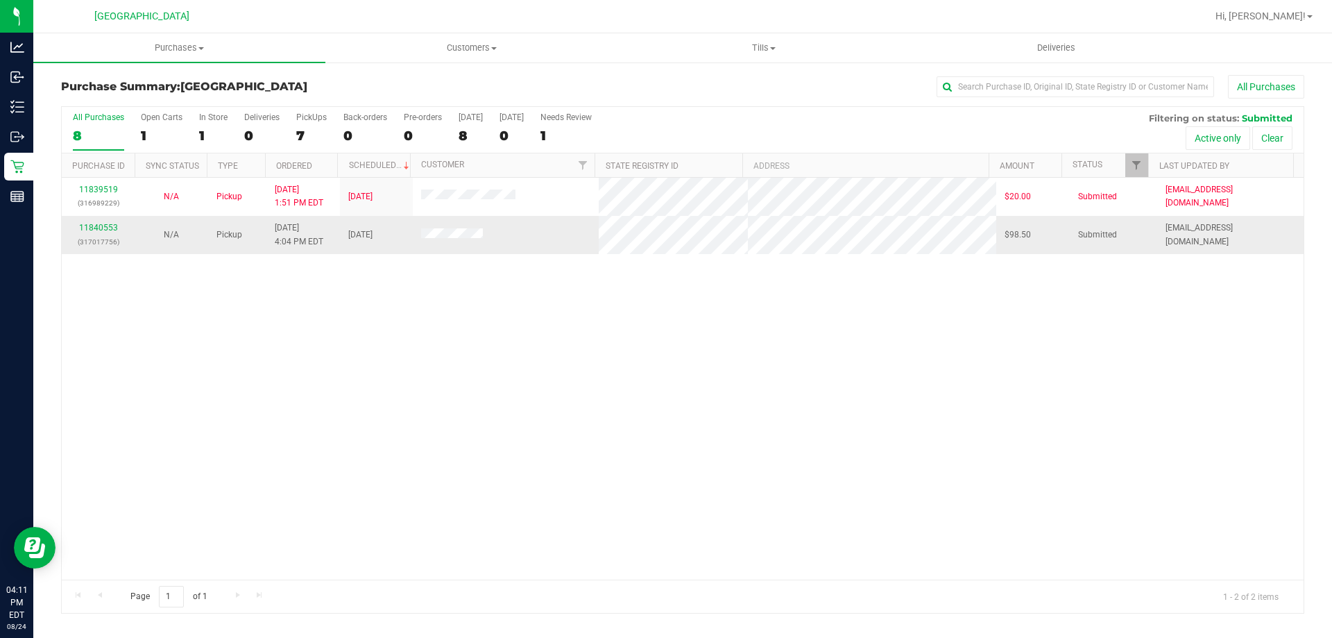
click at [100, 221] on div "11840553 (317017756)" at bounding box center [98, 234] width 56 height 26
click at [108, 228] on link "11840553" at bounding box center [98, 228] width 39 height 10
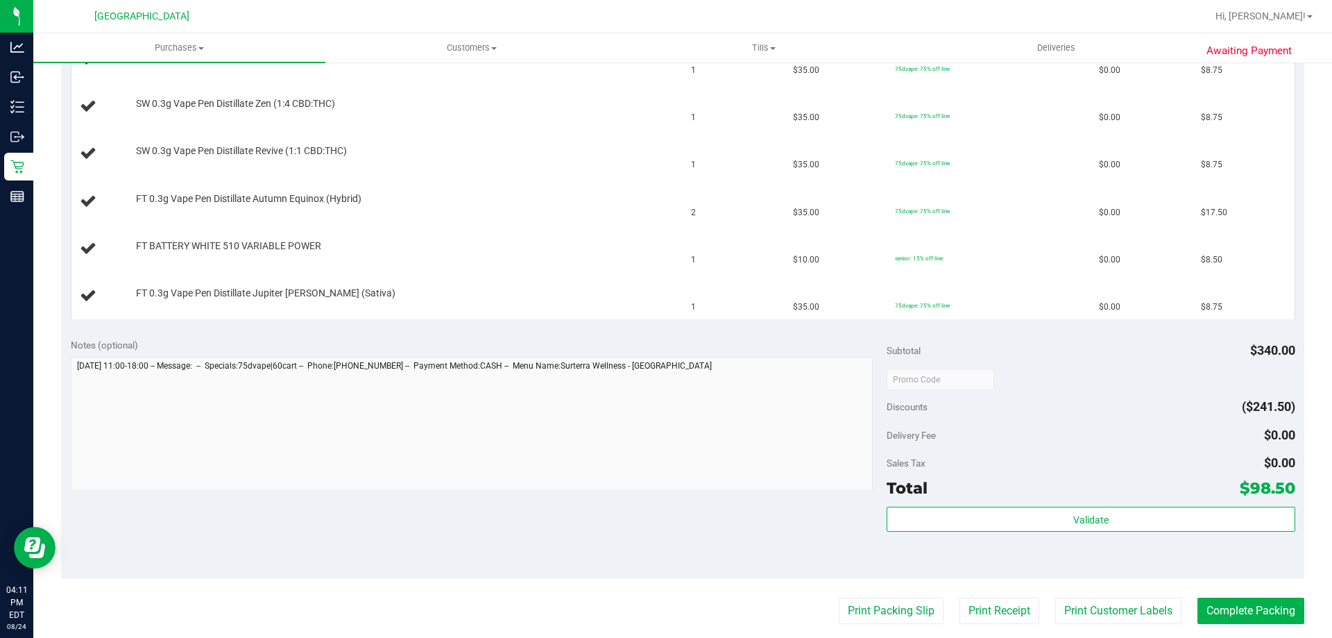
scroll to position [833, 0]
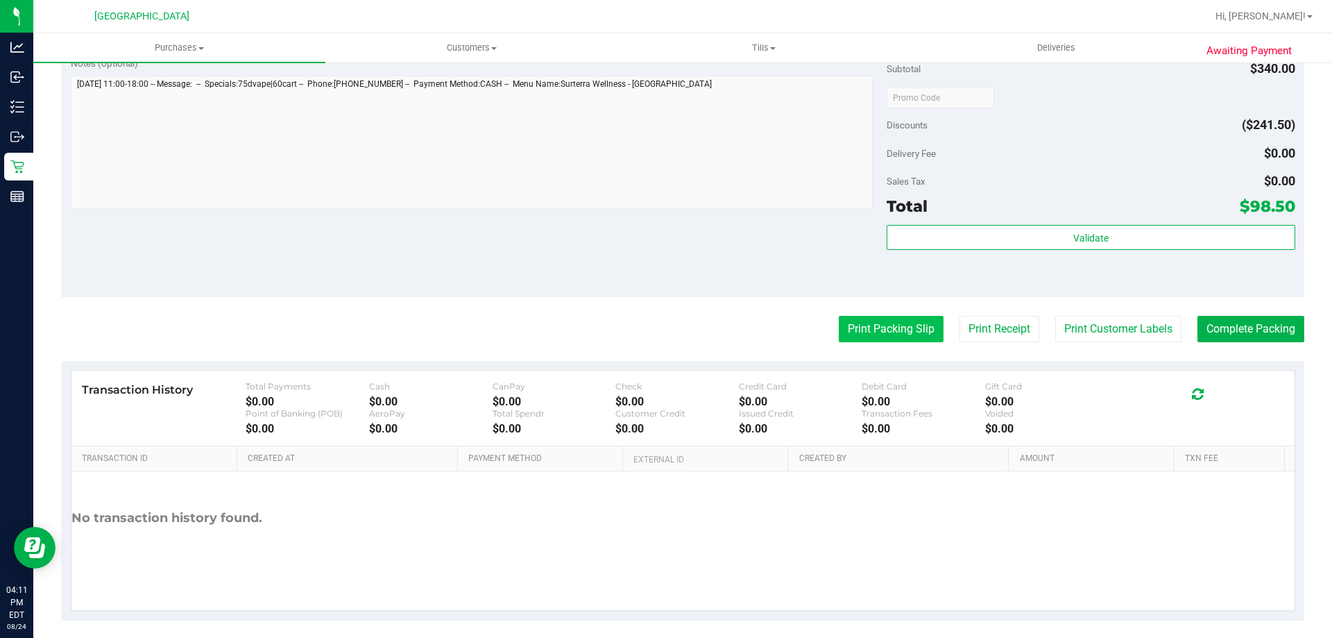
click at [900, 330] on button "Print Packing Slip" at bounding box center [891, 329] width 105 height 26
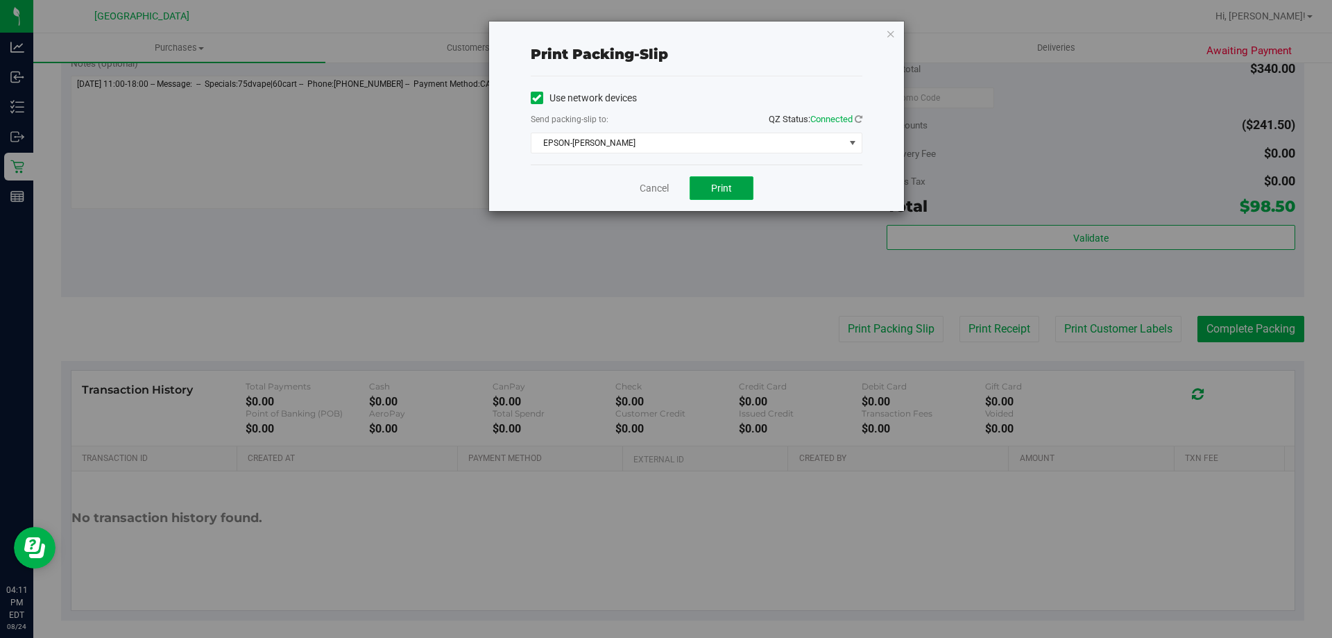
click at [732, 192] on button "Print" at bounding box center [722, 188] width 64 height 24
click at [654, 189] on link "Cancel" at bounding box center [654, 188] width 29 height 15
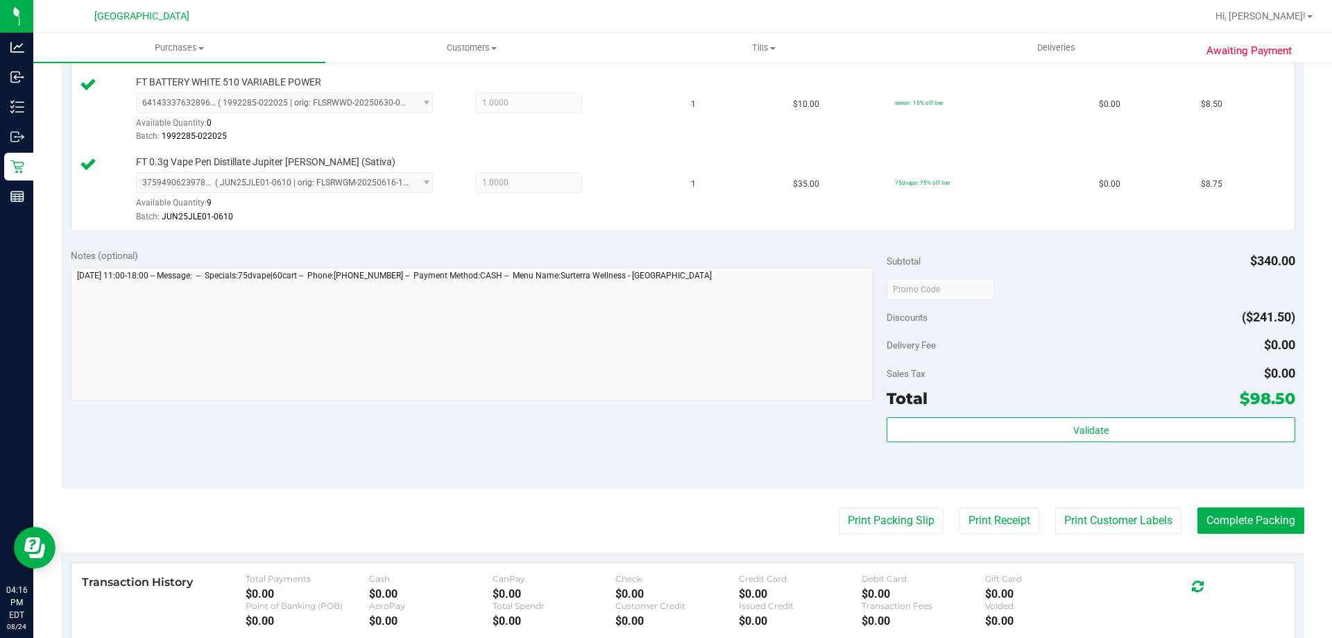
scroll to position [1041, 0]
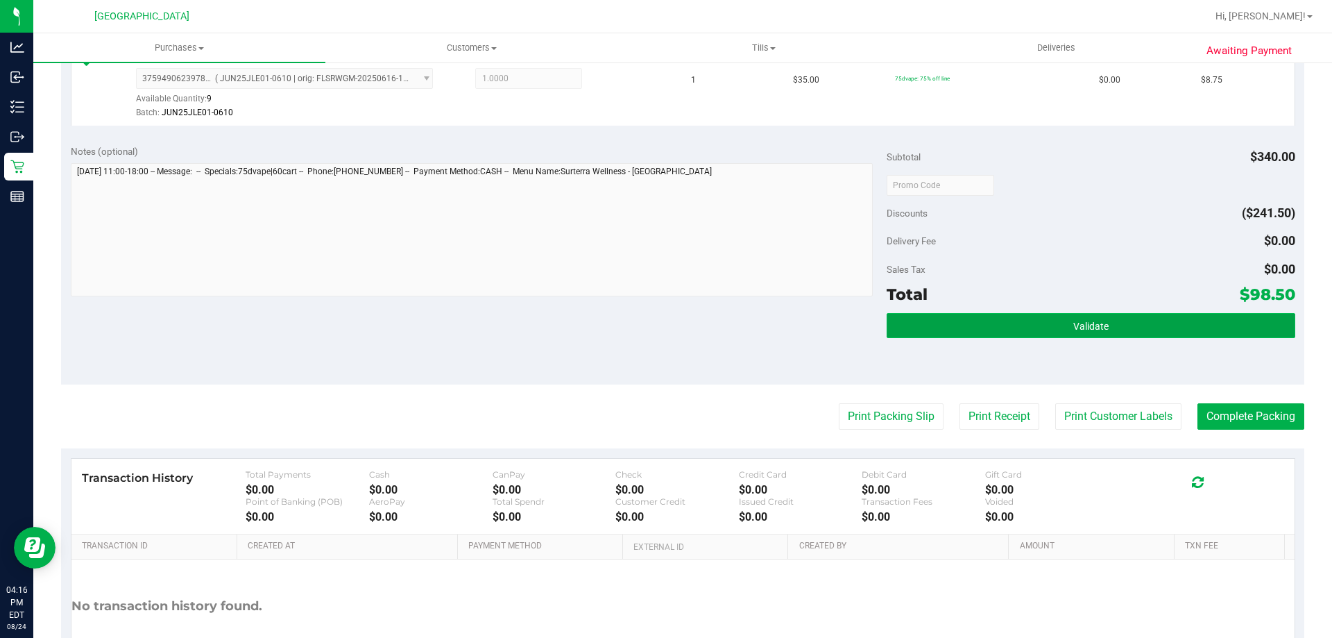
click at [1081, 317] on button "Validate" at bounding box center [1091, 325] width 408 height 25
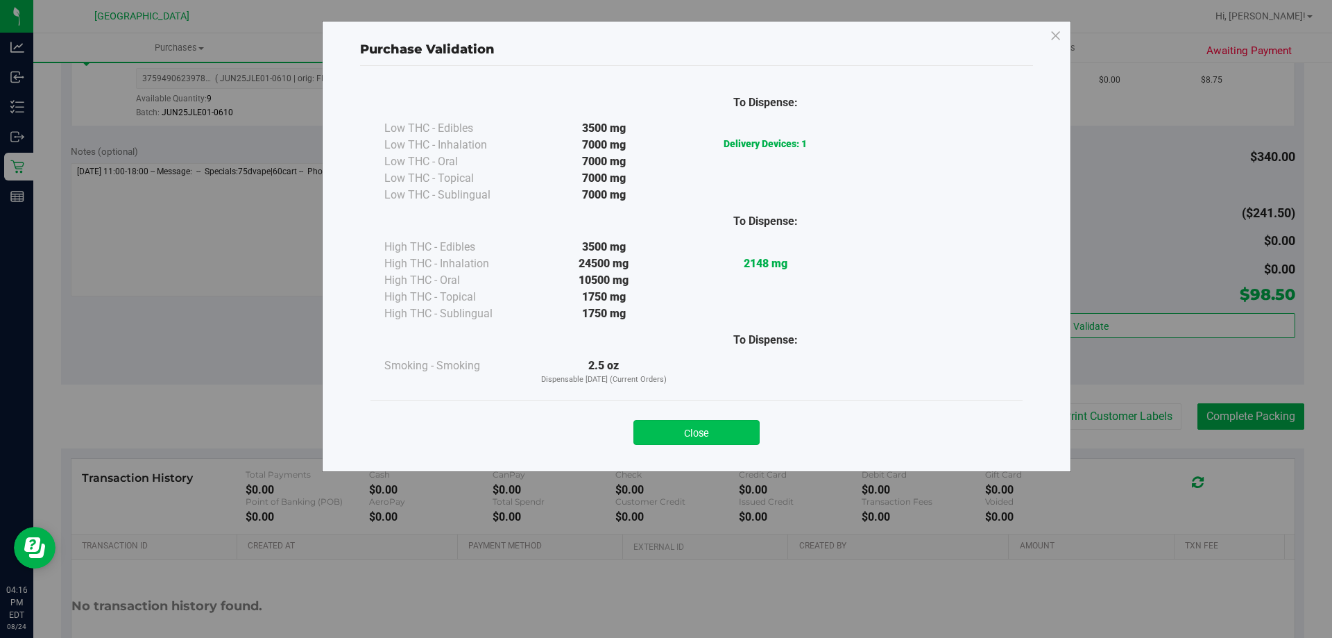
click at [724, 434] on button "Close" at bounding box center [696, 432] width 126 height 25
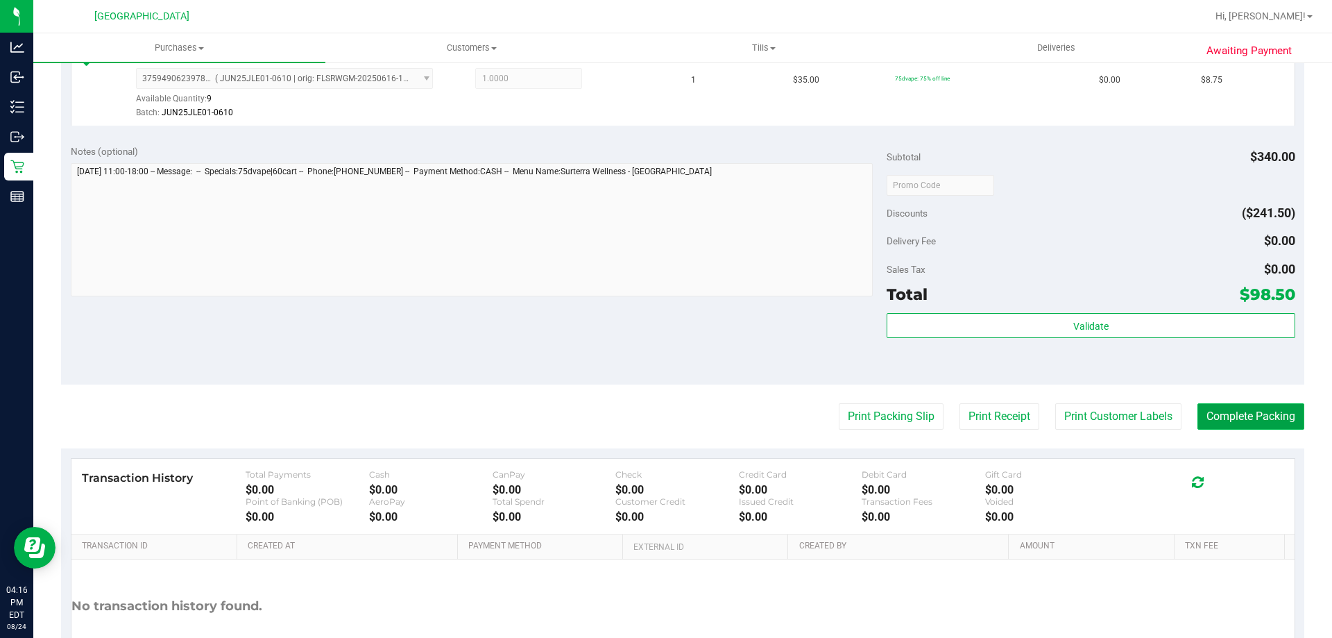
click at [1266, 413] on button "Complete Packing" at bounding box center [1251, 416] width 107 height 26
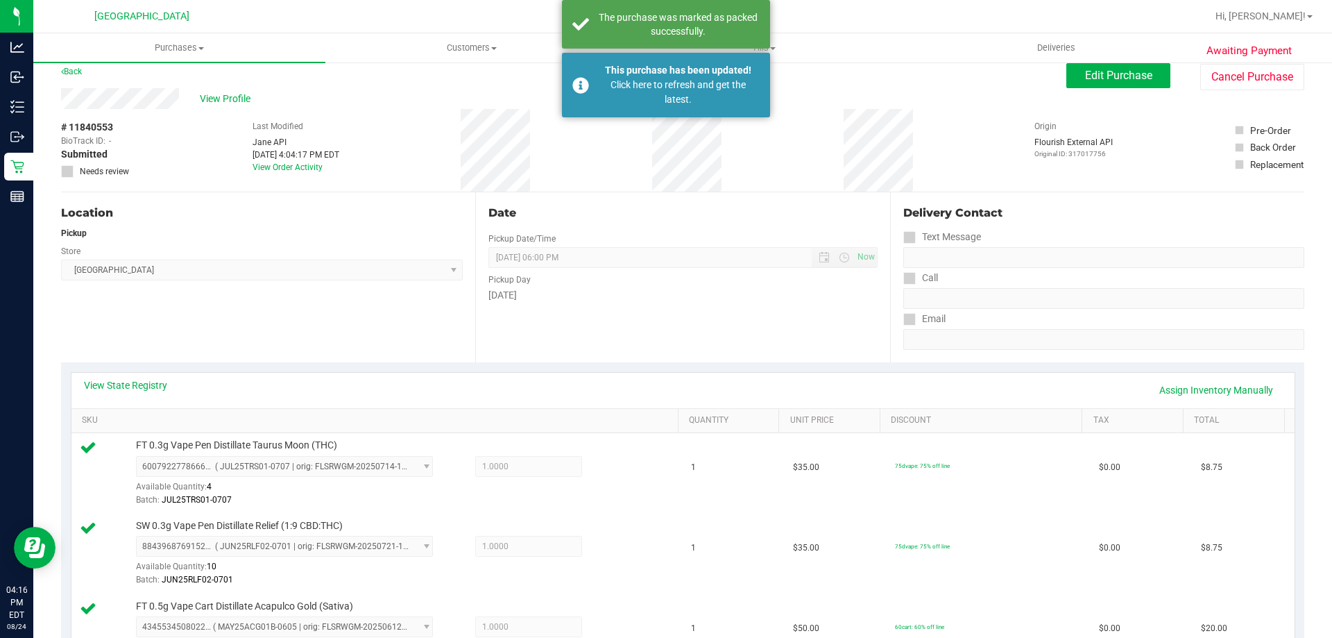
scroll to position [0, 0]
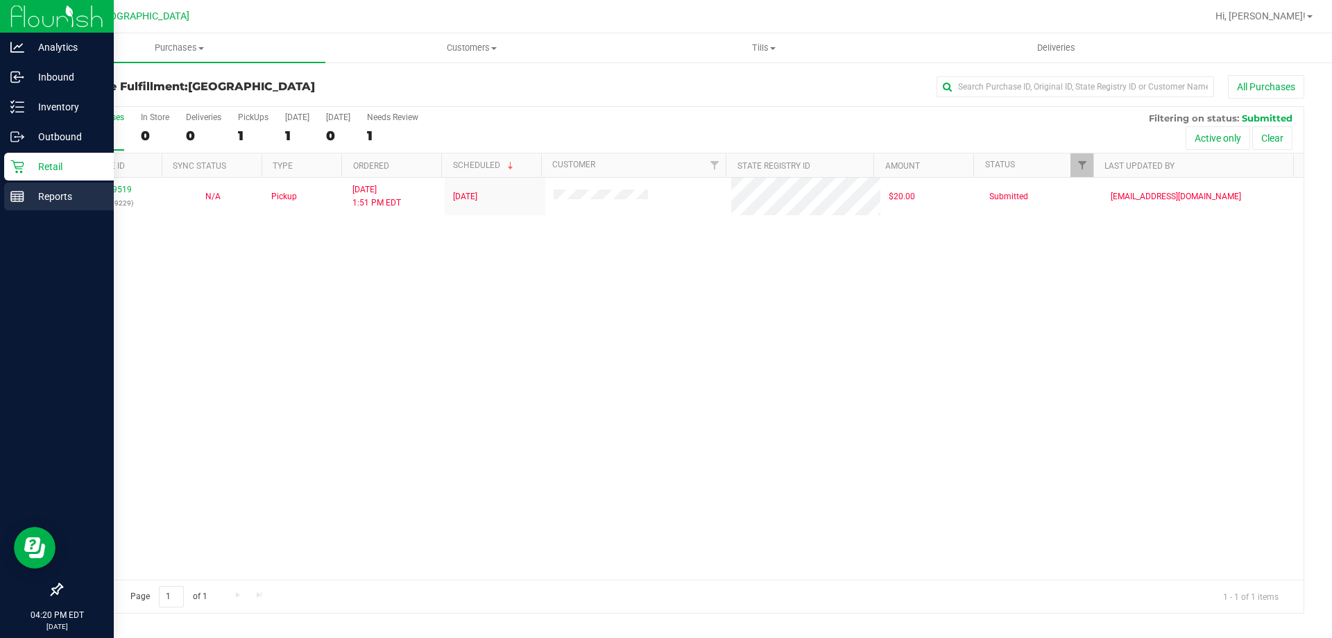
click at [24, 210] on div "Reports" at bounding box center [59, 196] width 110 height 28
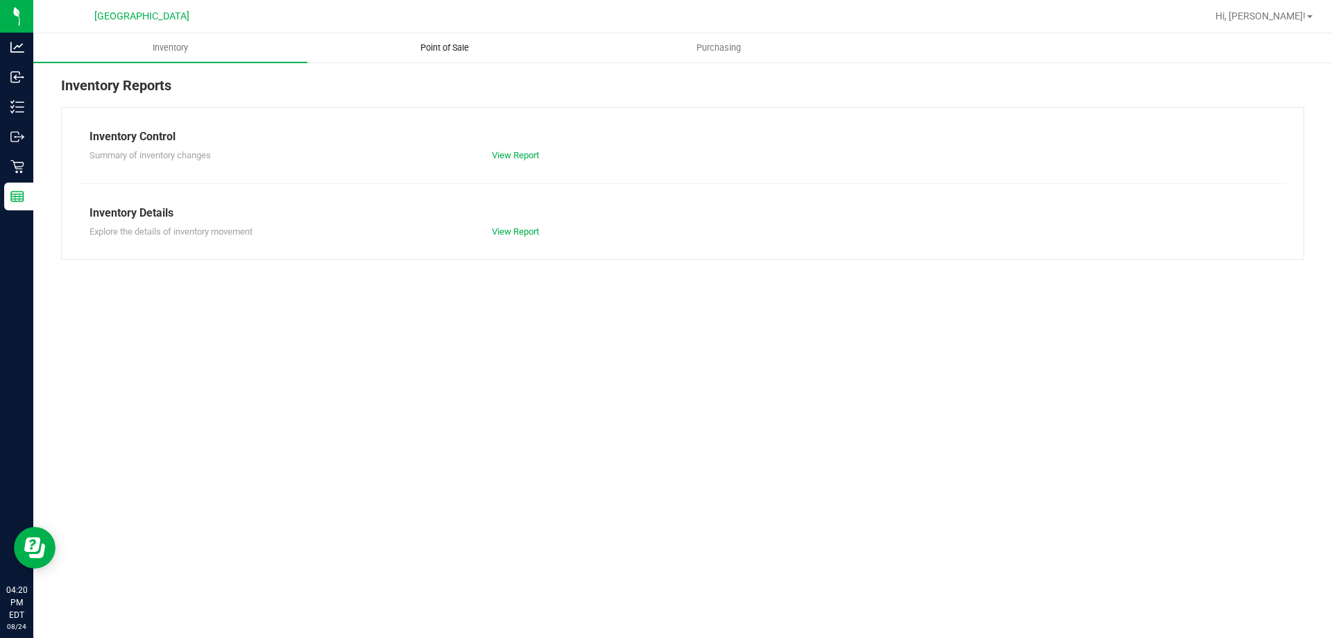
click at [444, 51] on span "Point of Sale" at bounding box center [445, 48] width 86 height 12
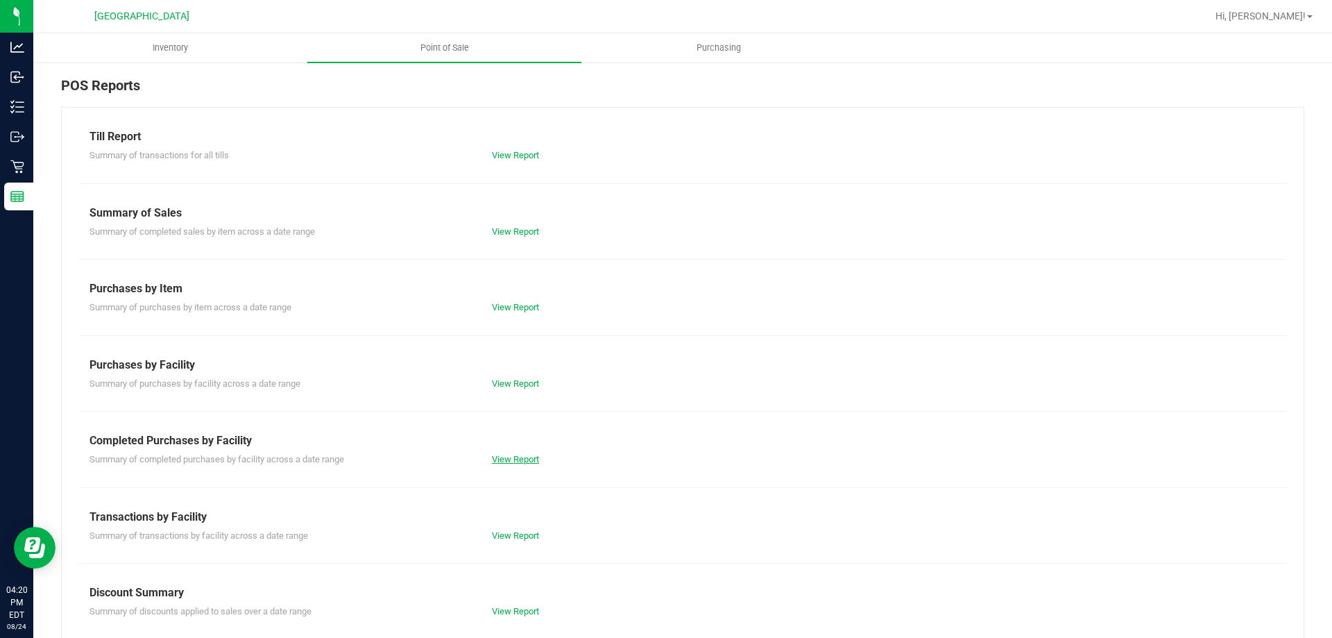
click at [500, 457] on link "View Report" at bounding box center [515, 459] width 47 height 10
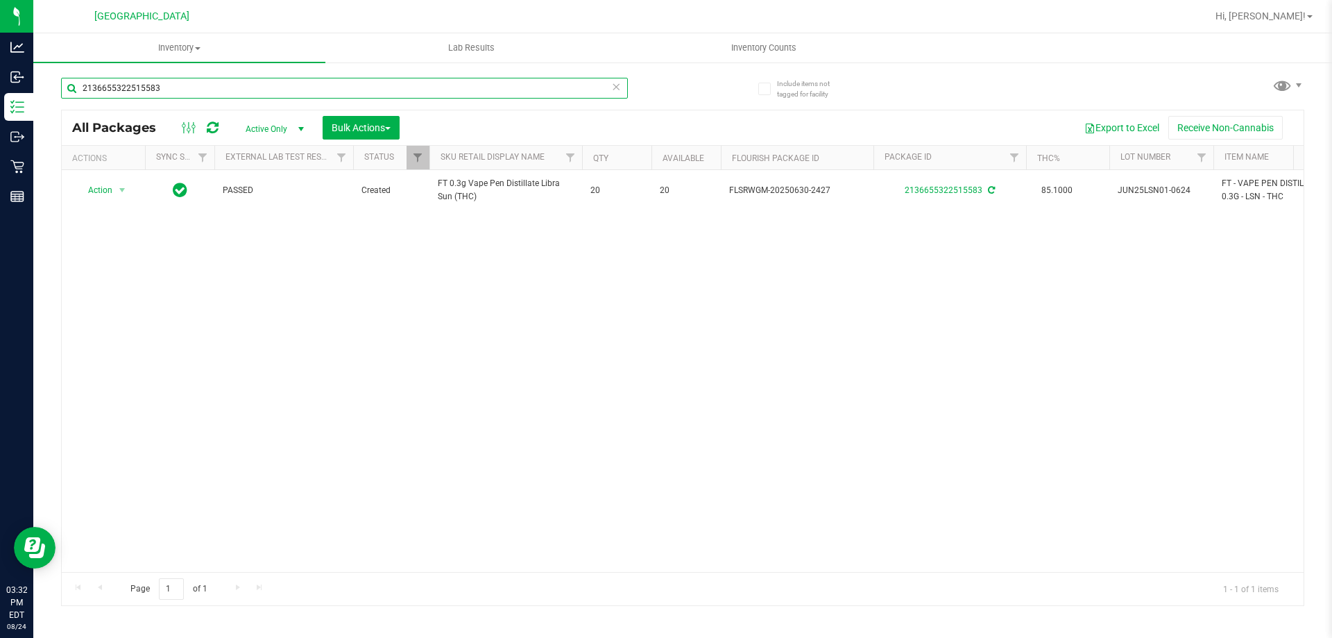
click at [311, 94] on input "2136655322515583" at bounding box center [344, 88] width 567 height 21
type input "g pen"
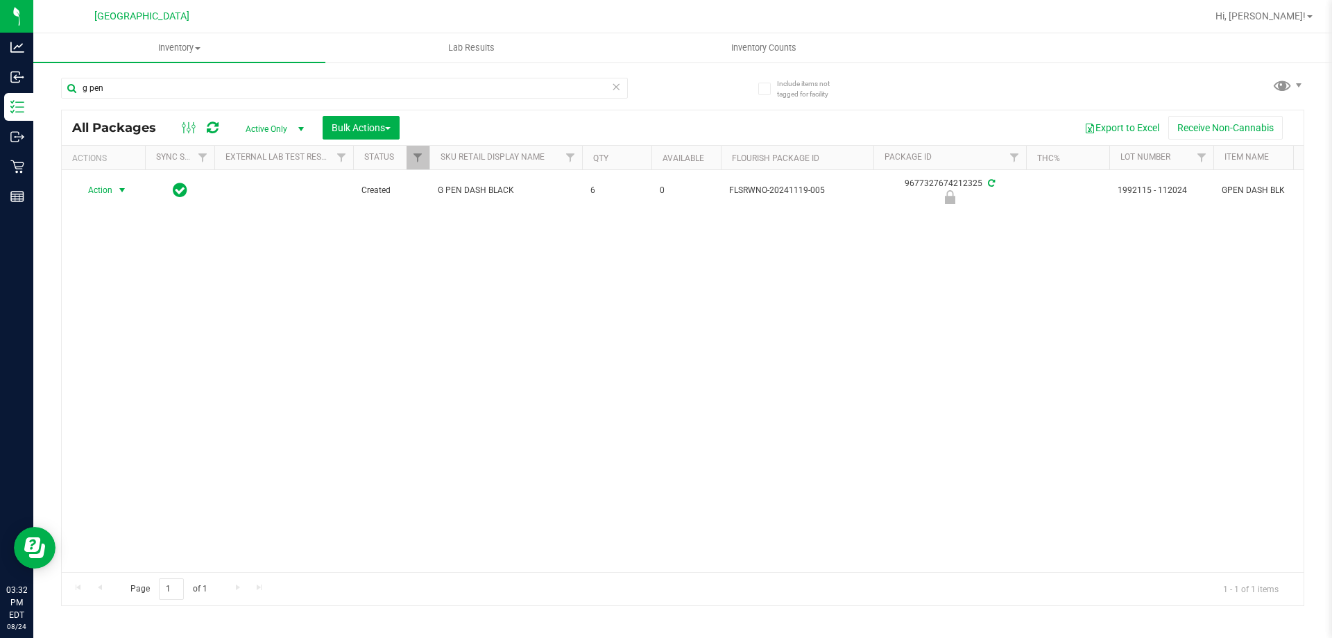
click at [112, 187] on span "Action" at bounding box center [94, 189] width 37 height 19
click at [116, 345] on li "Unlock package" at bounding box center [120, 355] width 89 height 21
click at [552, 360] on div "Action Action Adjust qty Create package Edit attributes Global inventory Locate…" at bounding box center [683, 371] width 1242 height 402
click at [307, 74] on div "g pen" at bounding box center [372, 87] width 622 height 44
click at [301, 86] on input "g pen" at bounding box center [344, 88] width 567 height 21
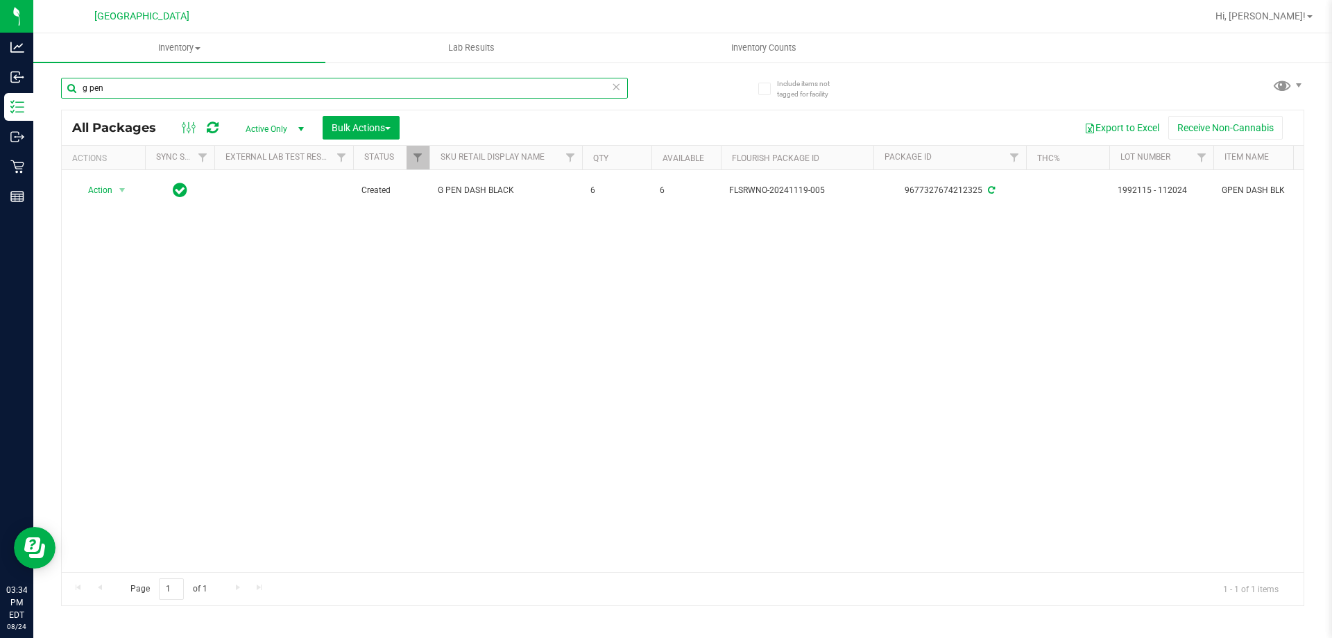
click at [301, 86] on input "g pen" at bounding box center [344, 88] width 567 height 21
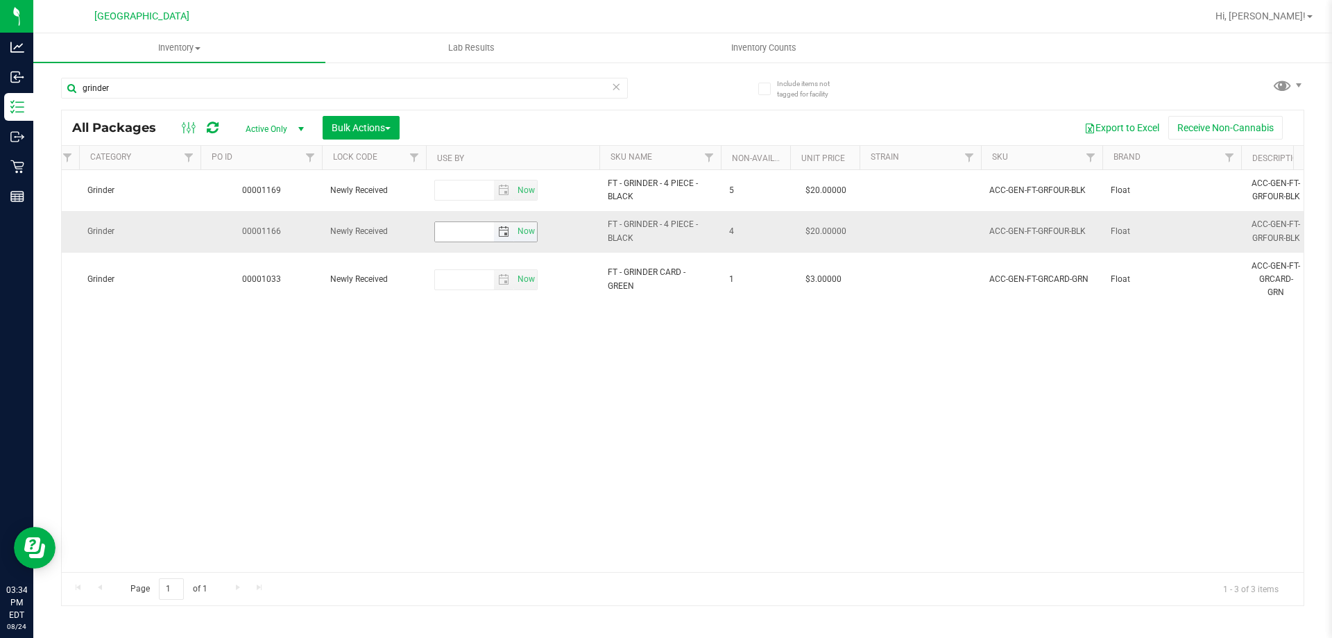
scroll to position [0, 1146]
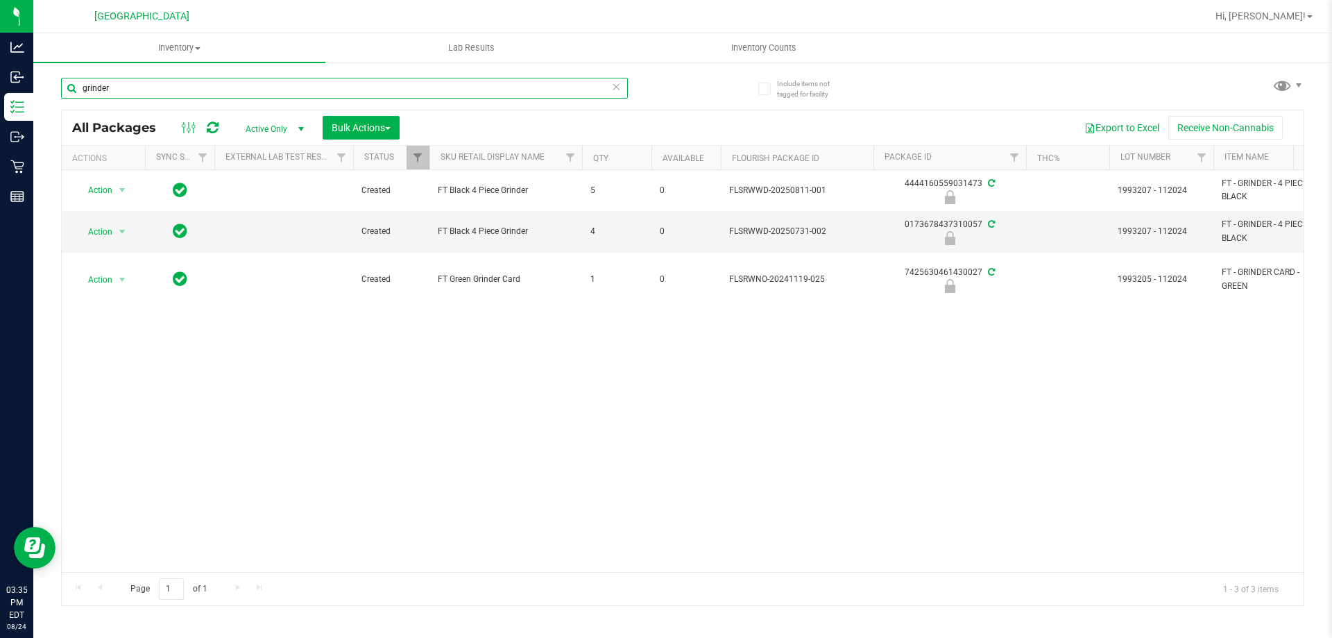
click at [148, 96] on input "grinder" at bounding box center [344, 88] width 567 height 21
type input "g"
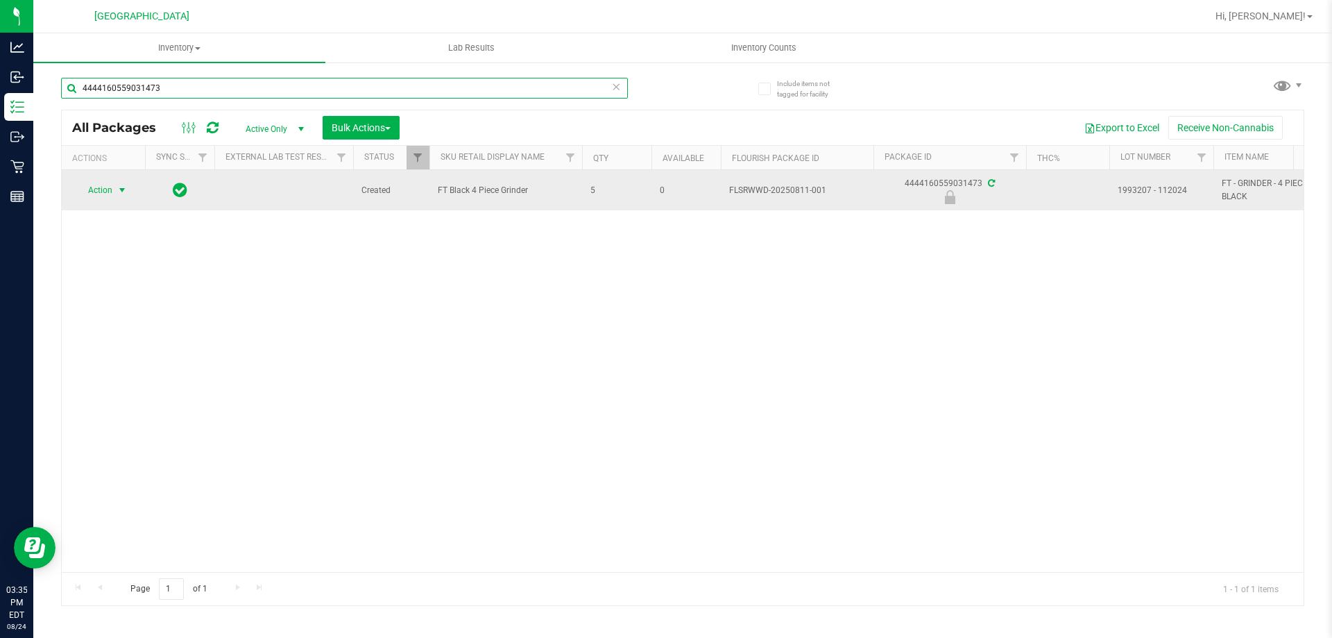
type input "4444160559031473"
click at [112, 194] on span "Action" at bounding box center [94, 189] width 37 height 19
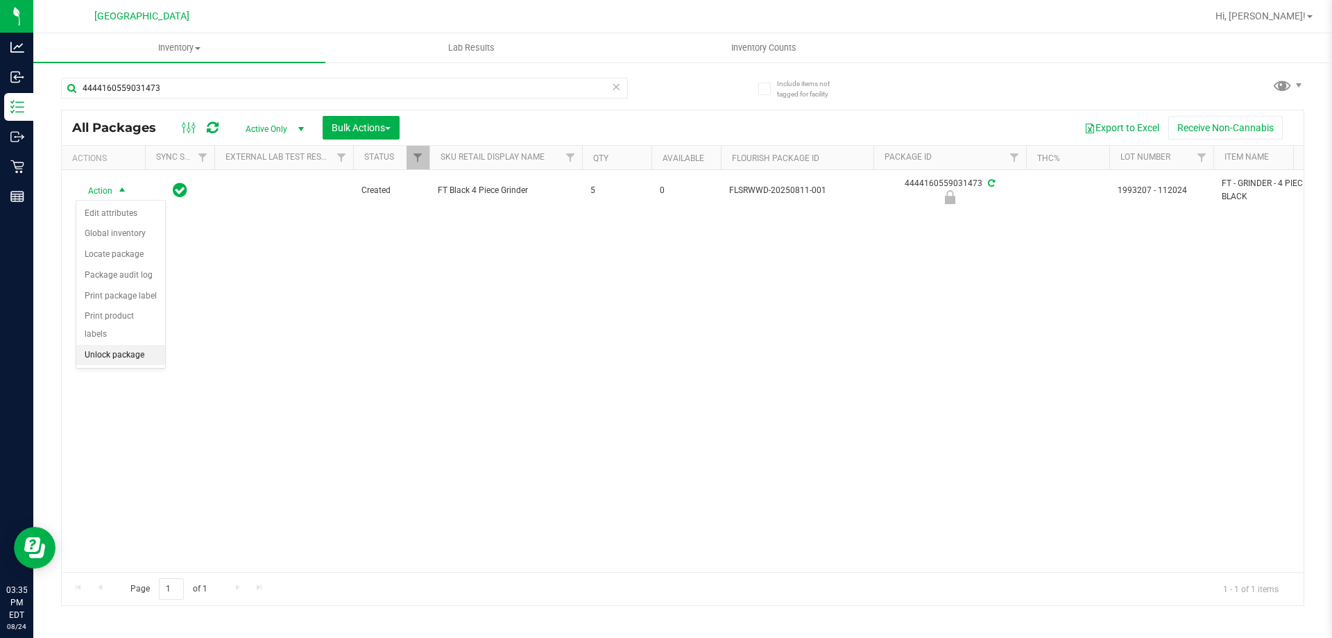
click at [124, 345] on li "Unlock package" at bounding box center [120, 355] width 89 height 21
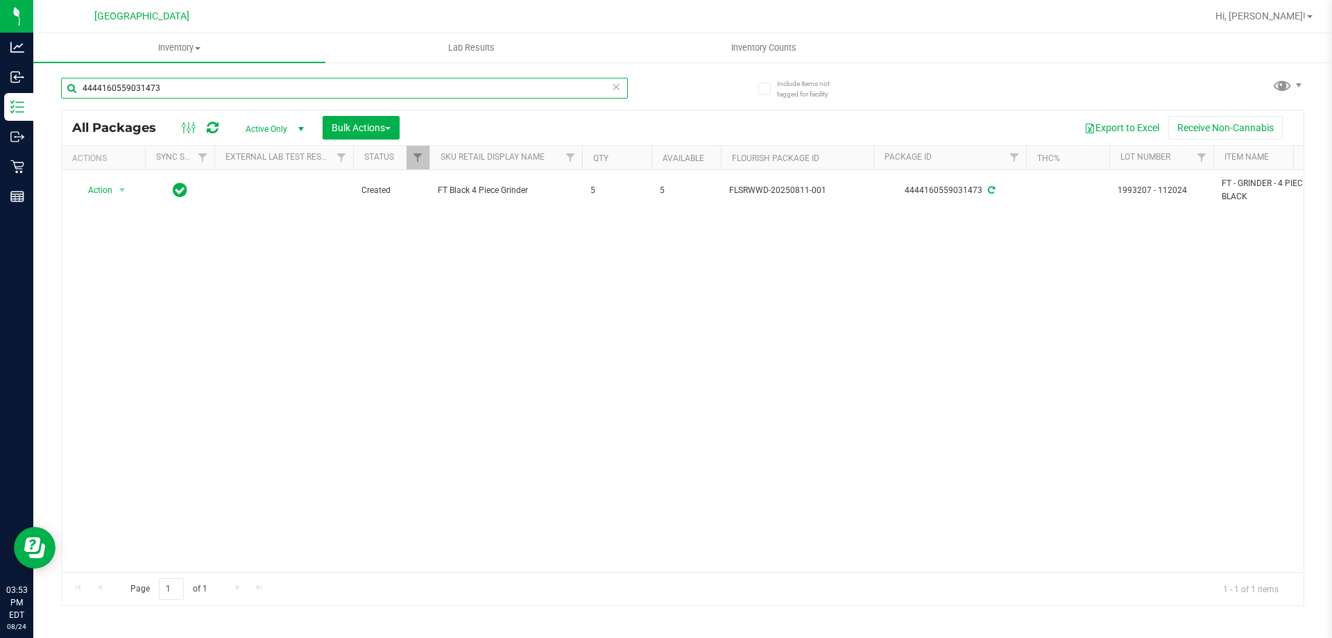
click at [264, 88] on input "4444160559031473" at bounding box center [344, 88] width 567 height 21
type input "grinder"
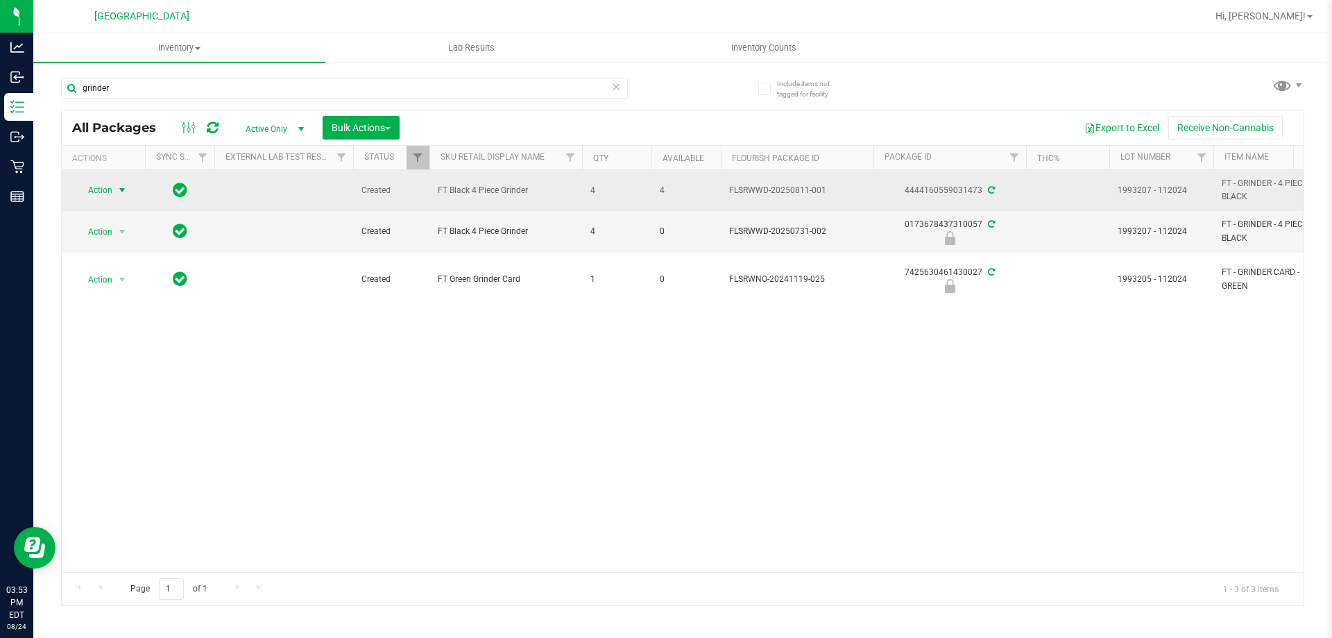
click at [96, 188] on span "Action" at bounding box center [94, 189] width 37 height 19
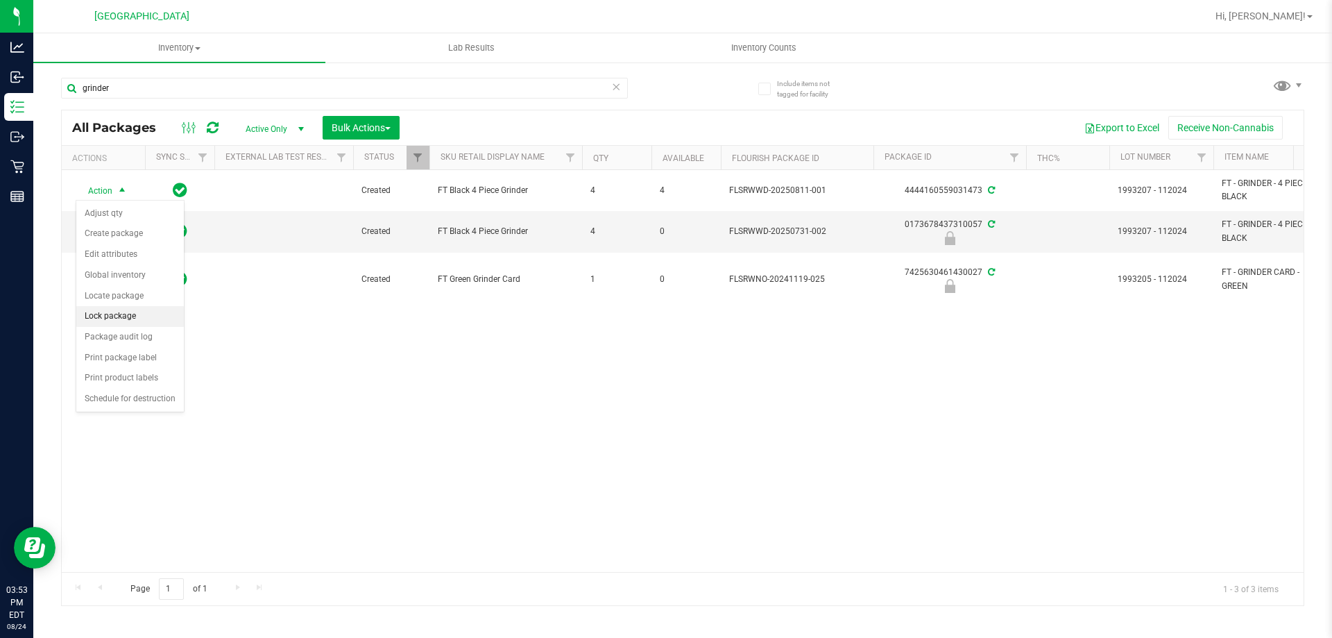
click at [119, 312] on li "Lock package" at bounding box center [130, 316] width 108 height 21
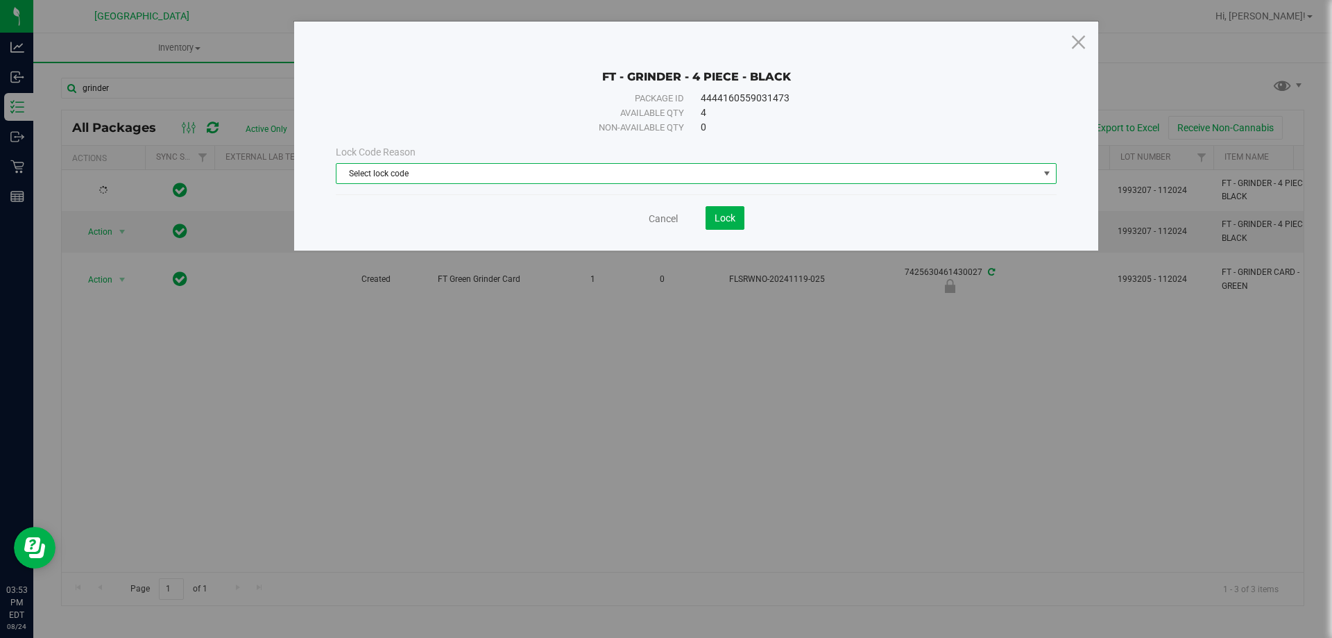
click at [647, 179] on span "Select lock code" at bounding box center [688, 173] width 702 height 19
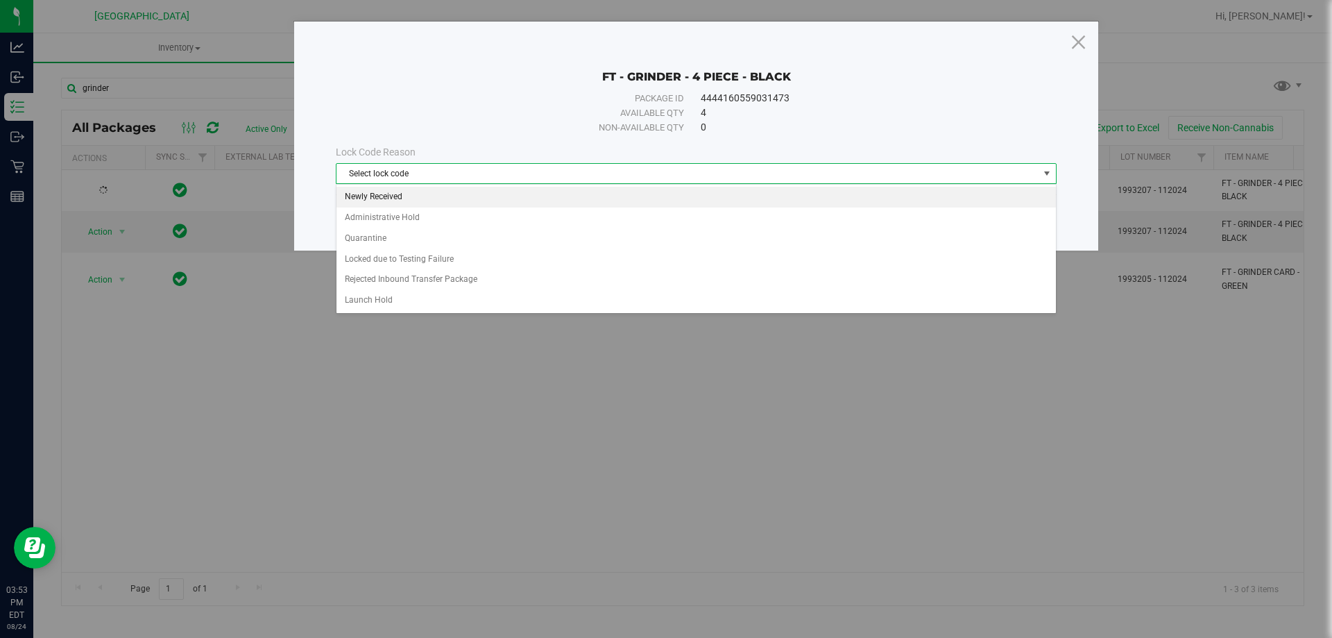
click at [472, 194] on li "Newly Received" at bounding box center [696, 197] width 719 height 21
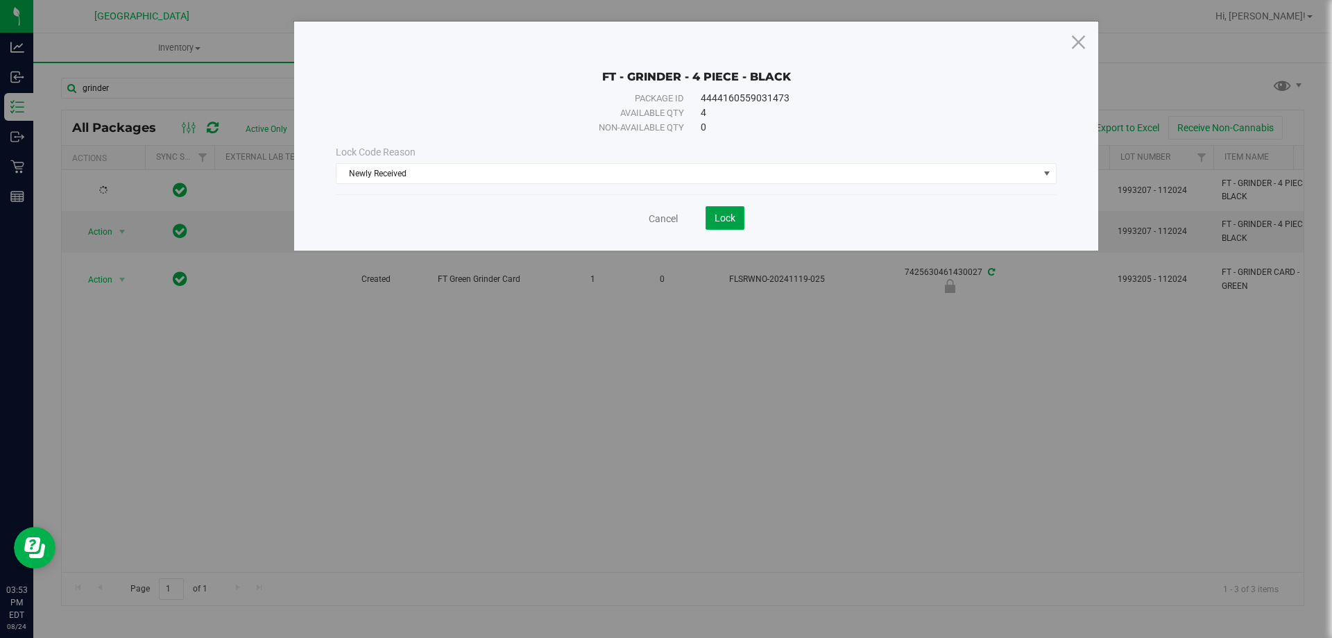
click at [724, 212] on span "Lock" at bounding box center [725, 217] width 21 height 11
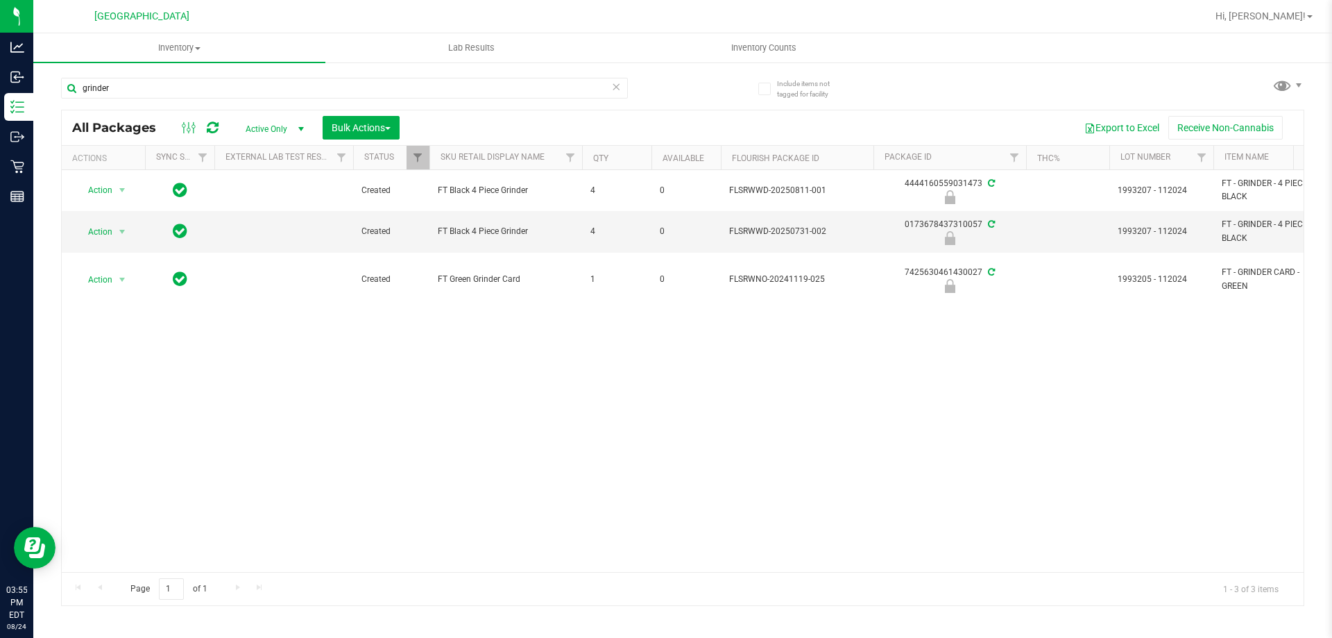
click at [309, 76] on div "grinder" at bounding box center [372, 87] width 622 height 44
click at [305, 88] on input "grinder" at bounding box center [344, 88] width 567 height 21
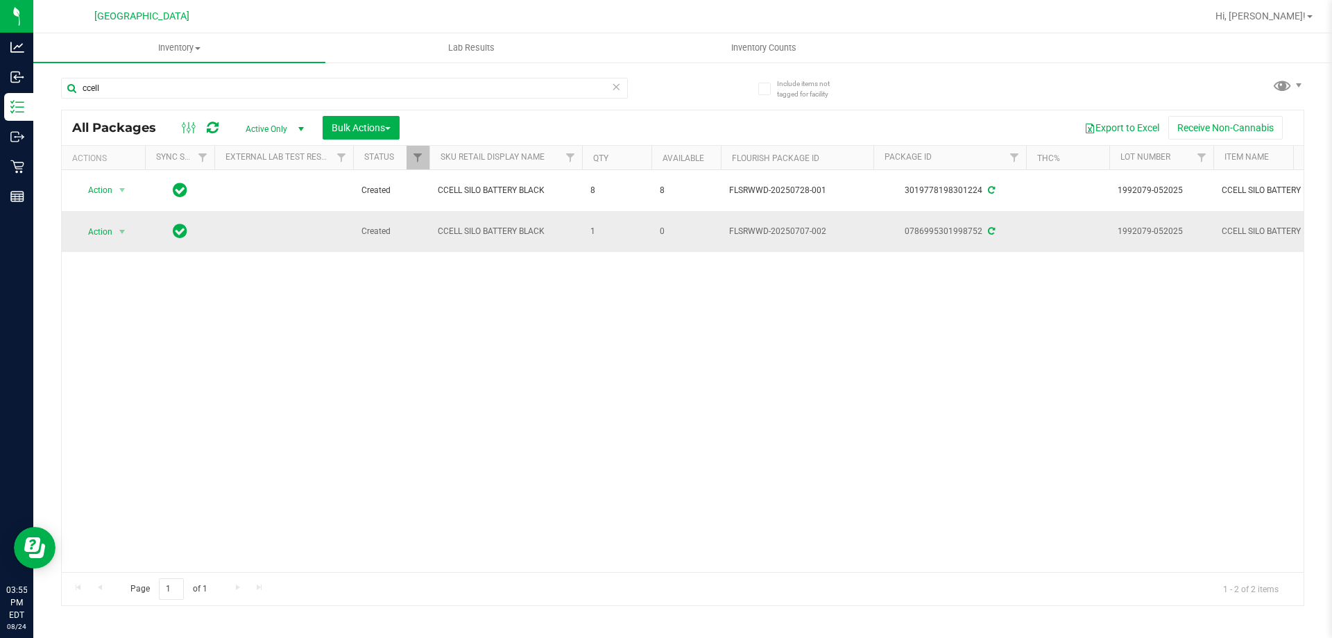
drag, startPoint x: 320, startPoint y: 229, endPoint x: 556, endPoint y: 235, distance: 236.7
click at [557, 235] on span "CCELL SILO BATTERY BLACK" at bounding box center [506, 231] width 136 height 13
click at [281, 86] on input "ccell" at bounding box center [344, 88] width 567 height 21
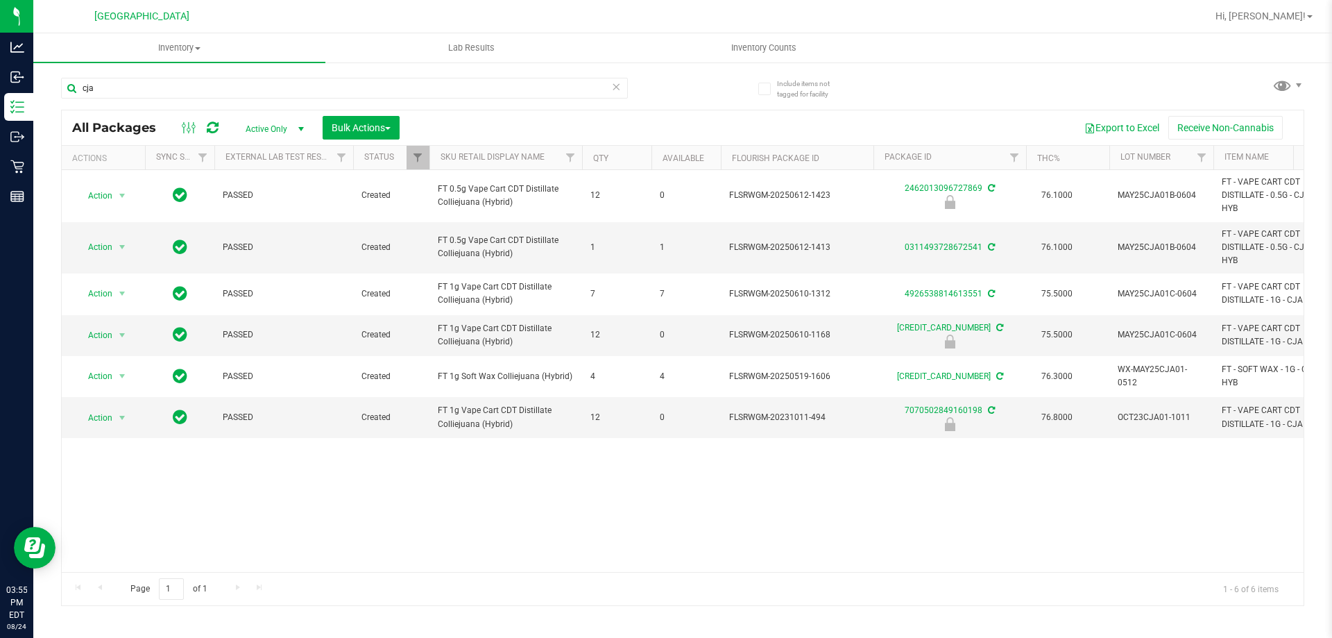
click at [342, 99] on div "cja" at bounding box center [344, 94] width 567 height 32
click at [276, 86] on input "cja" at bounding box center [344, 88] width 567 height 21
click at [273, 86] on input "cja" at bounding box center [344, 88] width 567 height 21
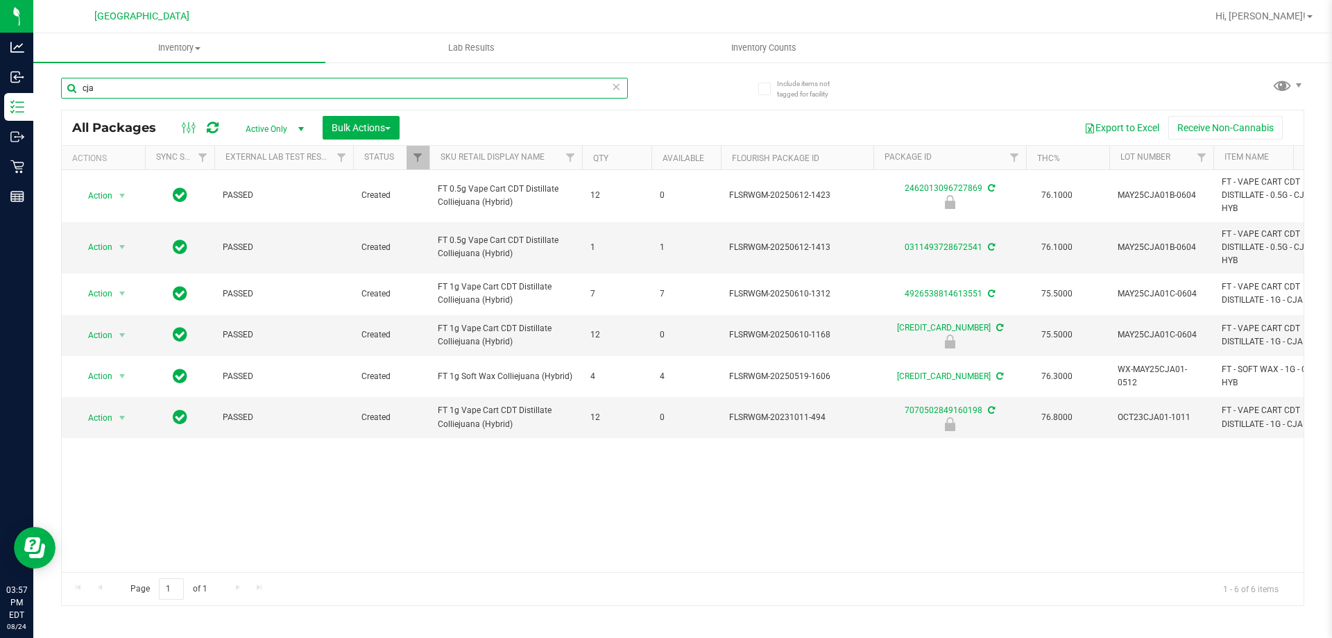
click at [273, 86] on input "cja" at bounding box center [344, 88] width 567 height 21
type input "gpen"
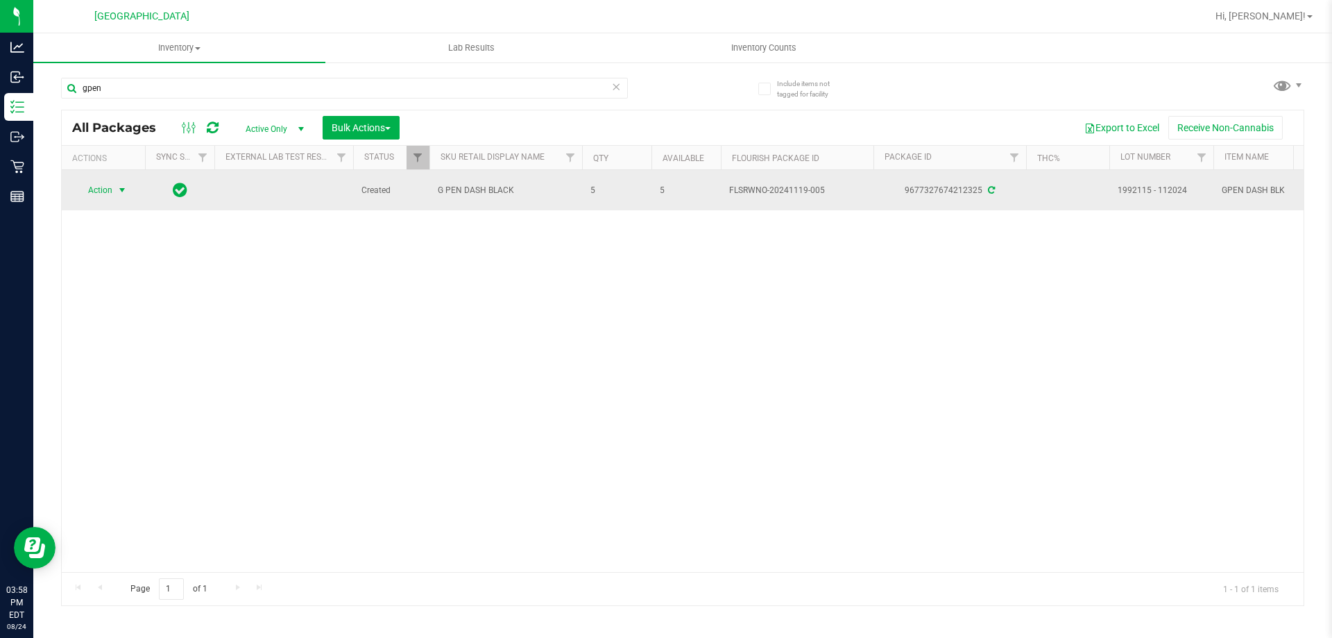
click at [110, 187] on span "Action" at bounding box center [94, 189] width 37 height 19
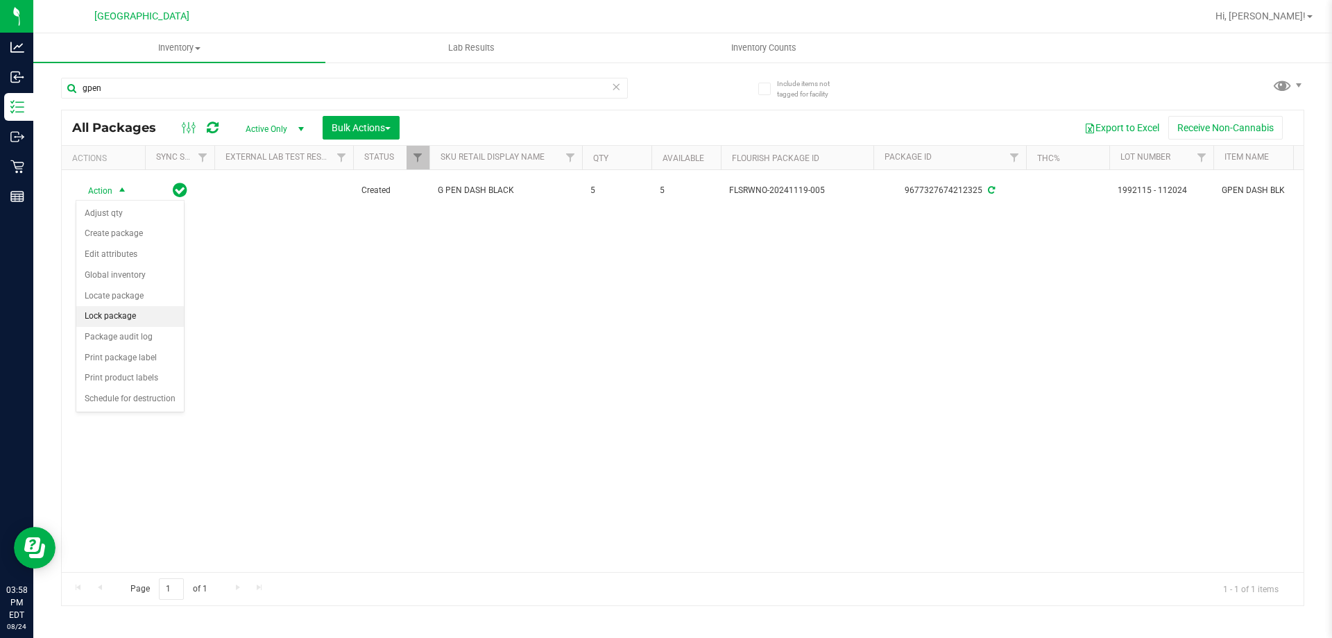
click at [124, 317] on li "Lock package" at bounding box center [130, 316] width 108 height 21
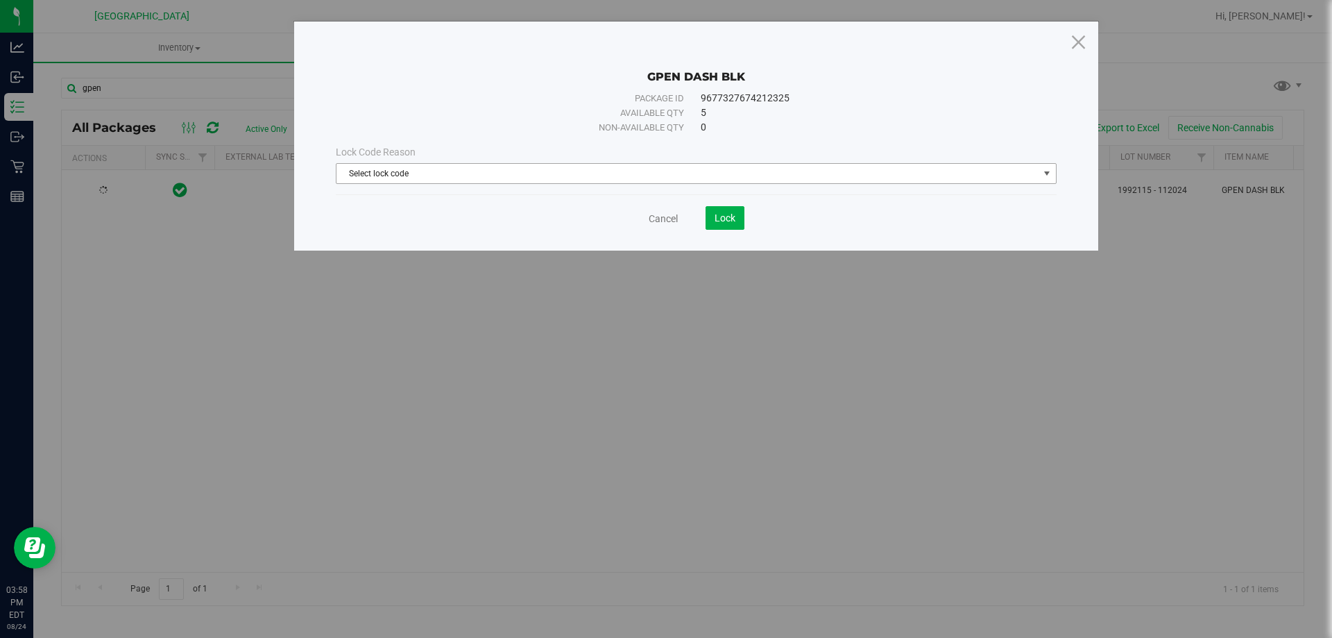
click at [464, 173] on span "Select lock code" at bounding box center [688, 173] width 702 height 19
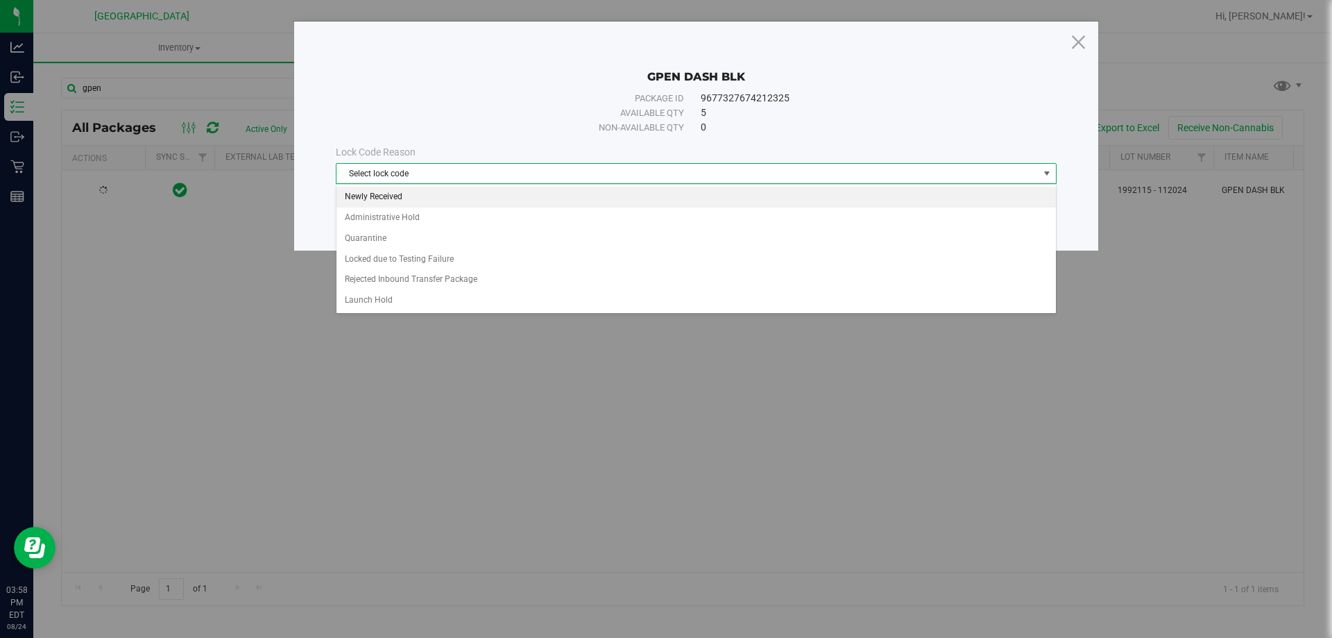
click at [404, 193] on li "Newly Received" at bounding box center [696, 197] width 719 height 21
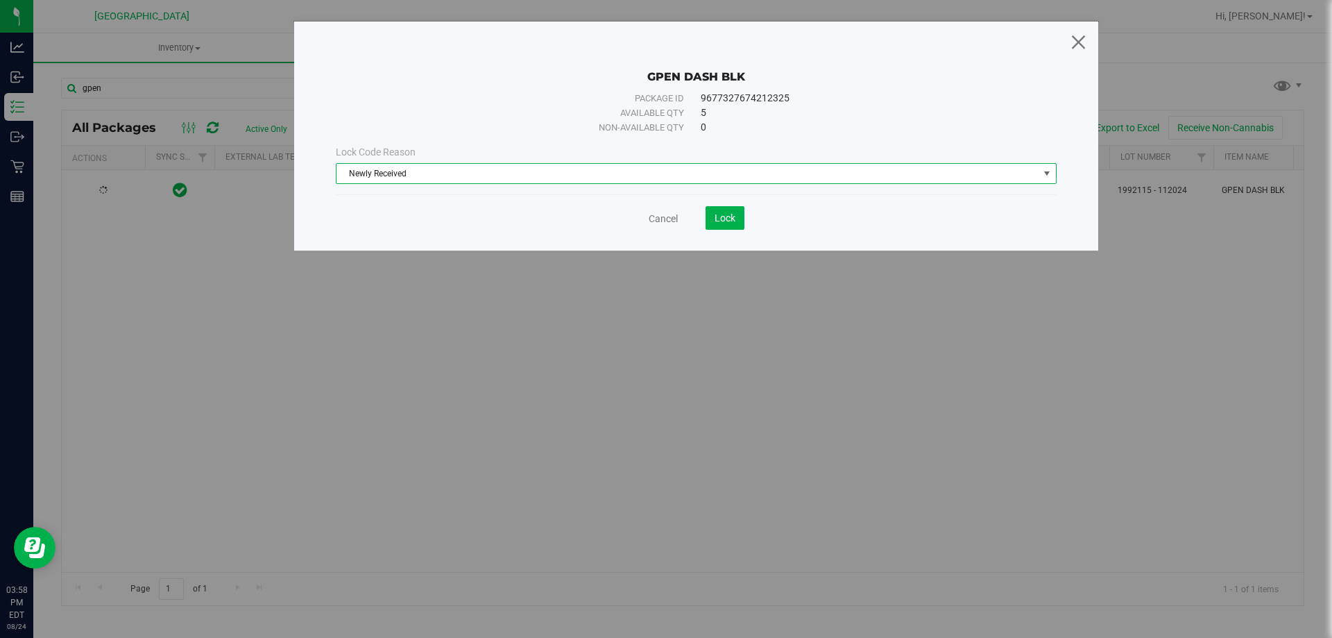
click at [1083, 35] on icon at bounding box center [1078, 41] width 19 height 33
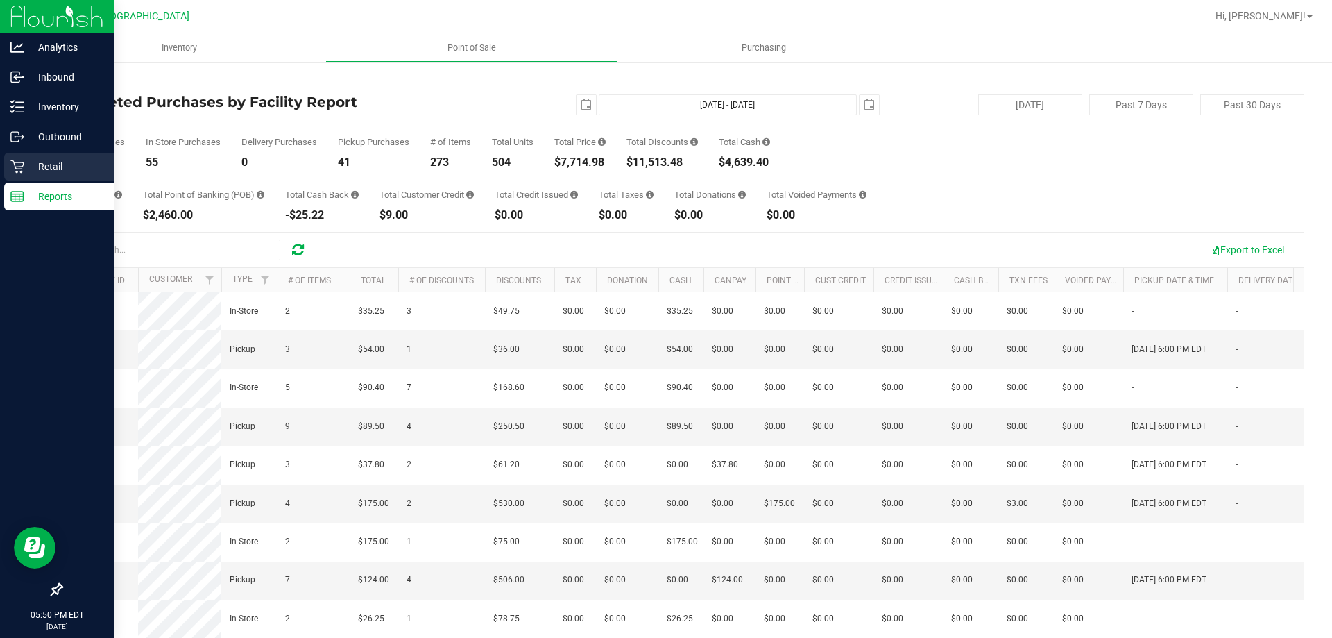
click at [40, 167] on p "Retail" at bounding box center [65, 166] width 83 height 17
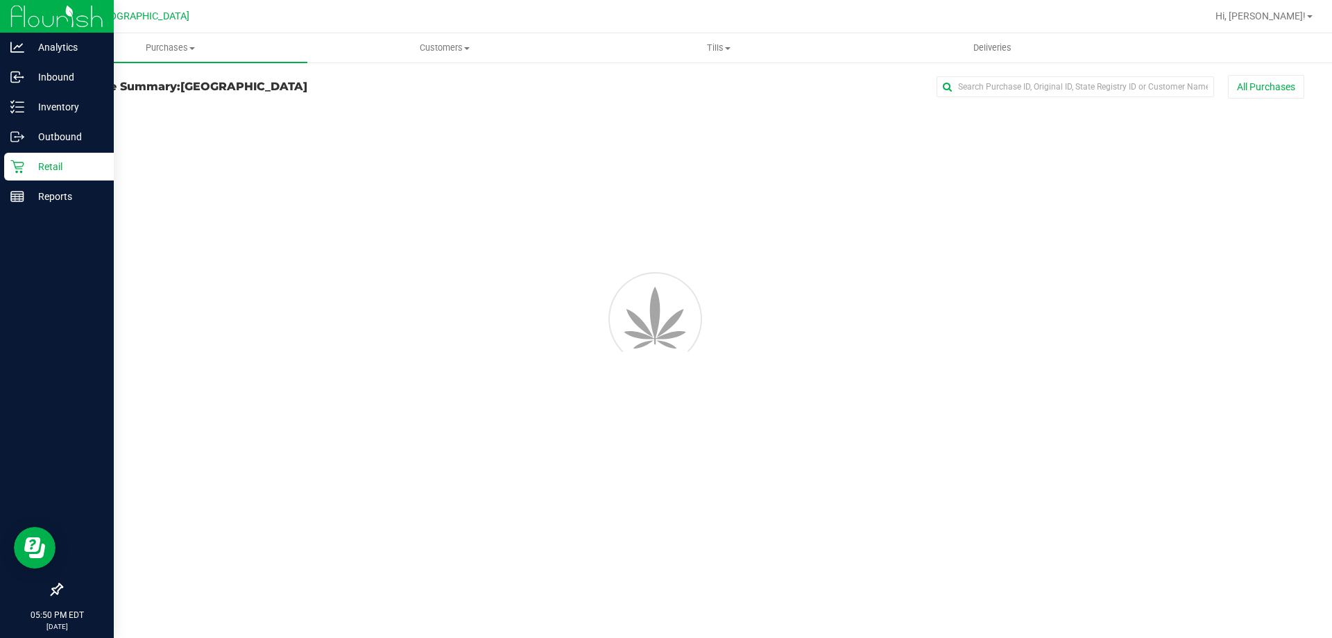
click at [51, 164] on p "Retail" at bounding box center [65, 166] width 83 height 17
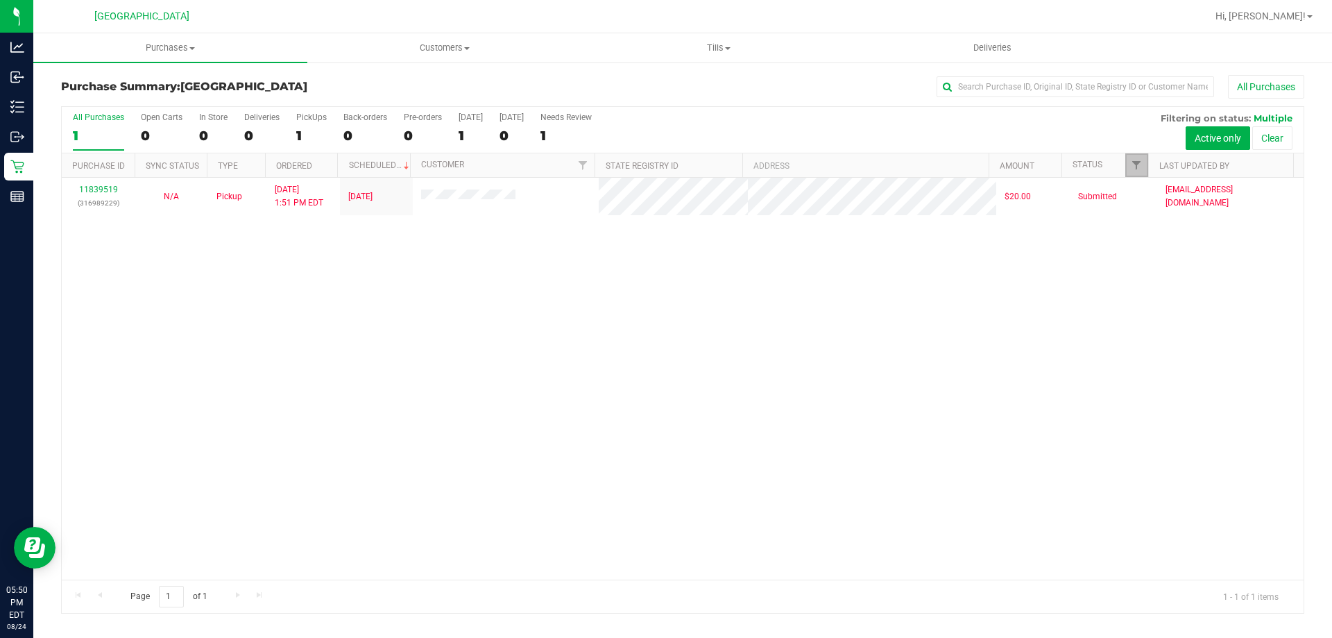
click at [1133, 159] on link "Filter" at bounding box center [1136, 165] width 23 height 24
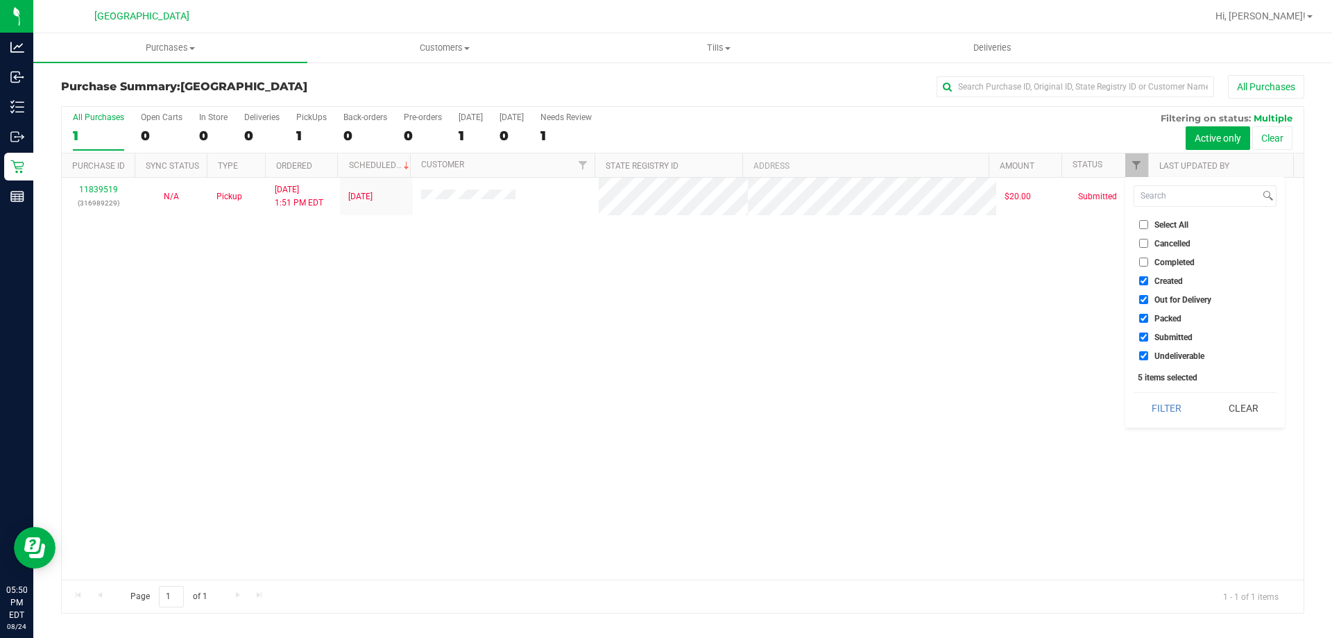
click at [1144, 225] on input "Select All" at bounding box center [1143, 224] width 9 height 9
checkbox input "true"
click at [1144, 225] on input "Select All" at bounding box center [1143, 224] width 9 height 9
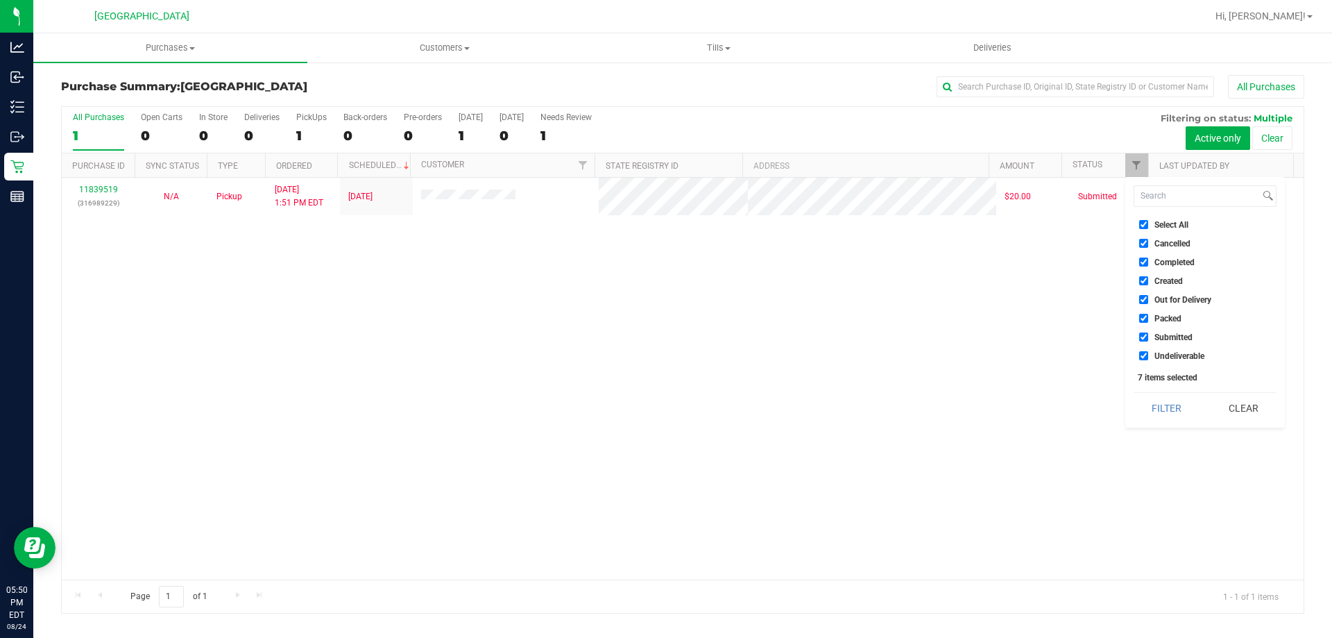
checkbox input "false"
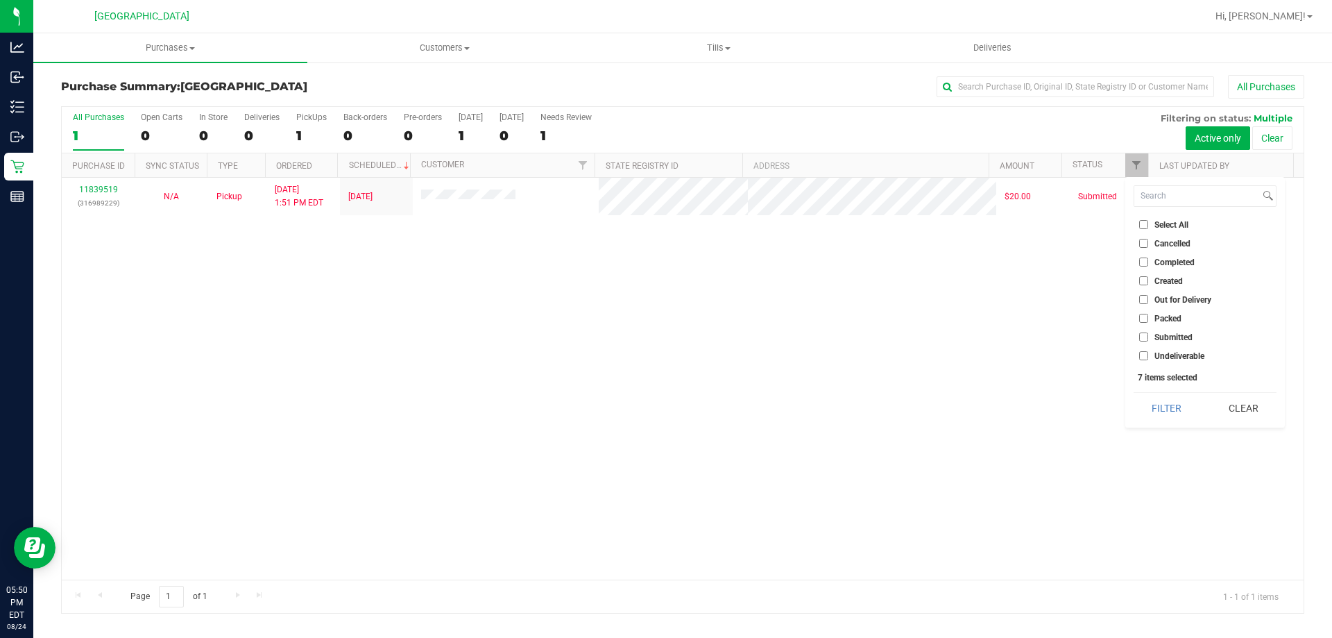
checkbox input "false"
click at [1180, 337] on span "Submitted" at bounding box center [1174, 337] width 38 height 8
click at [1148, 337] on input "Submitted" at bounding box center [1143, 336] width 9 height 9
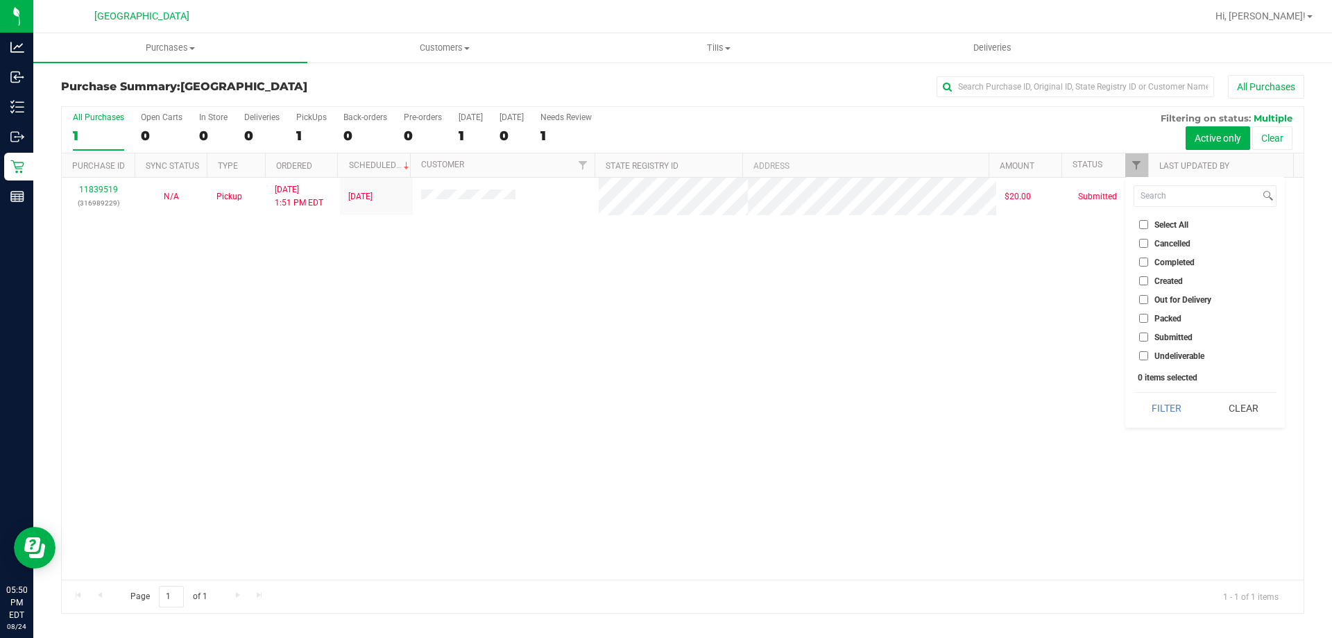
checkbox input "true"
click at [1170, 404] on button "Filter" at bounding box center [1167, 408] width 67 height 31
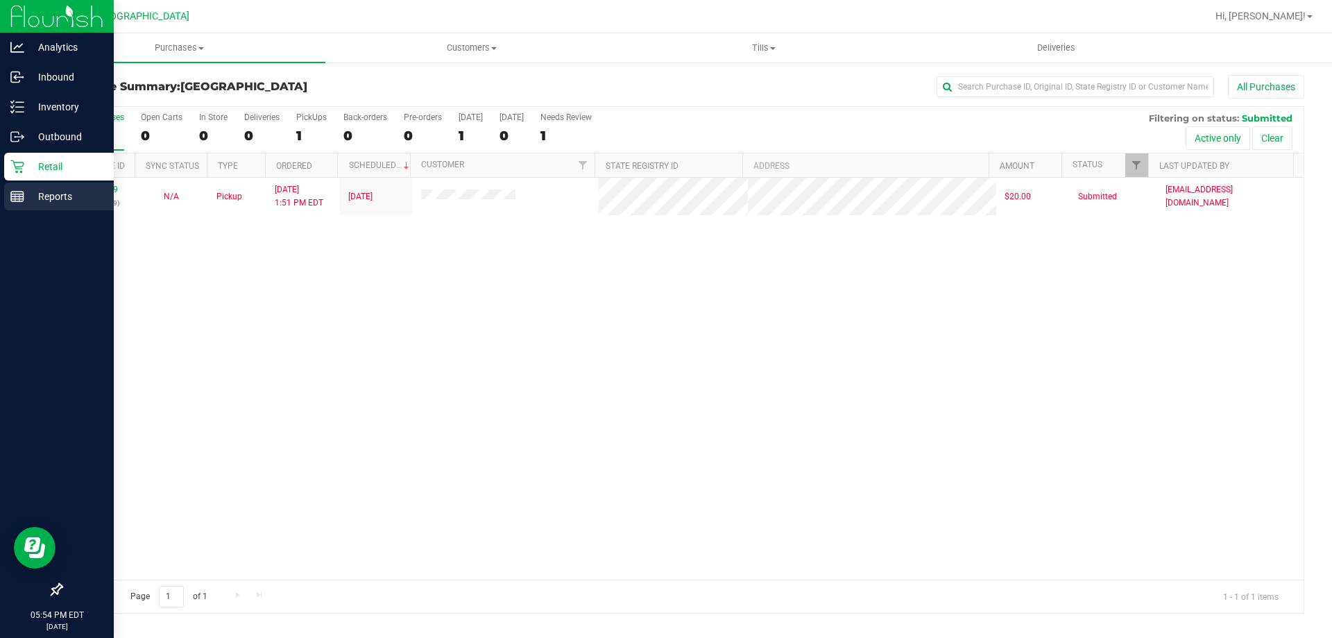
click at [10, 200] on icon at bounding box center [17, 196] width 14 height 14
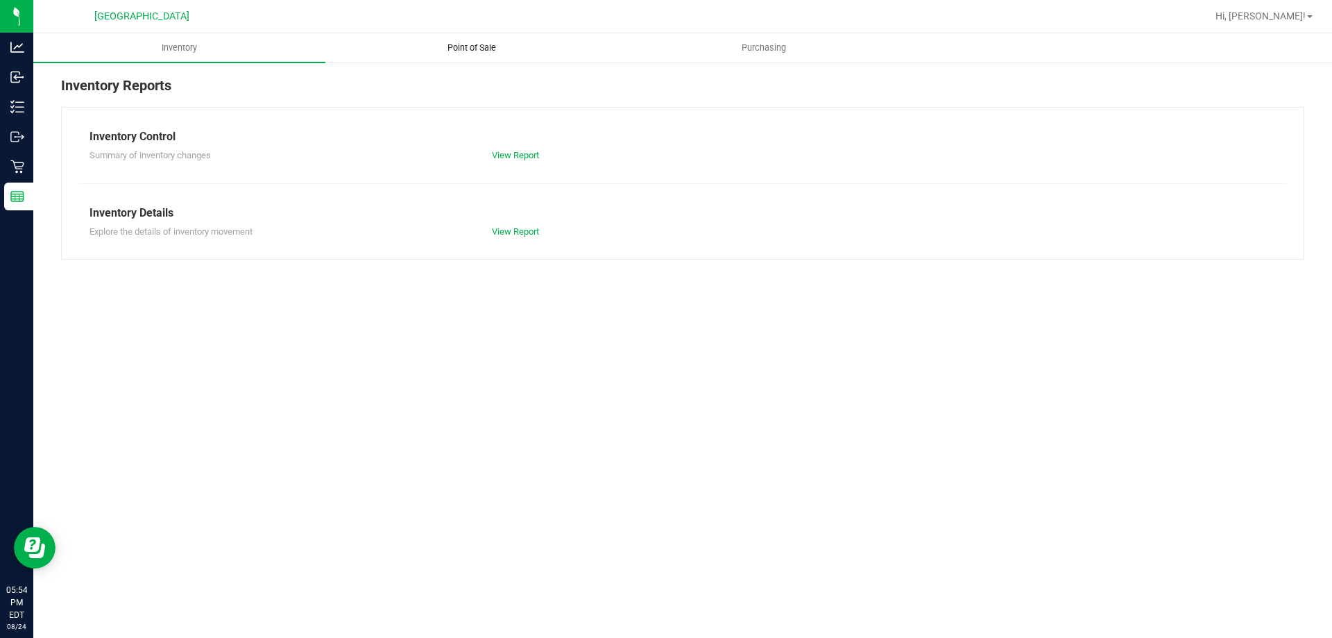
click at [445, 51] on span "Point of Sale" at bounding box center [472, 48] width 86 height 12
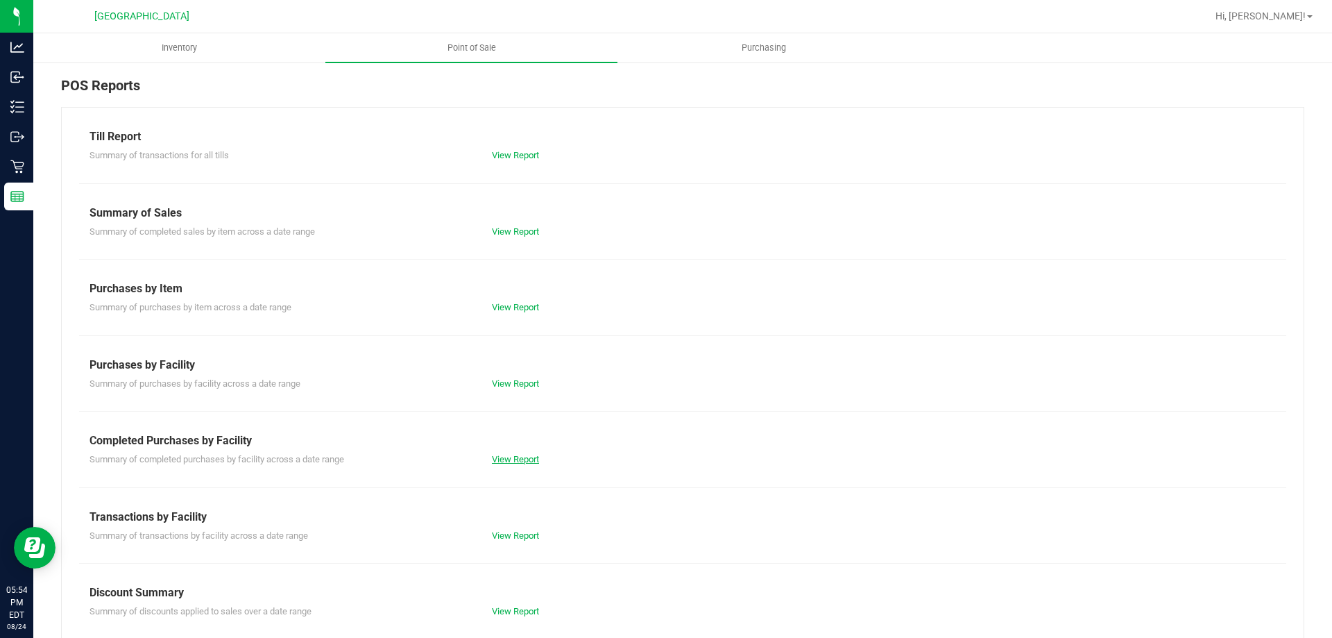
click at [525, 459] on link "View Report" at bounding box center [515, 459] width 47 height 10
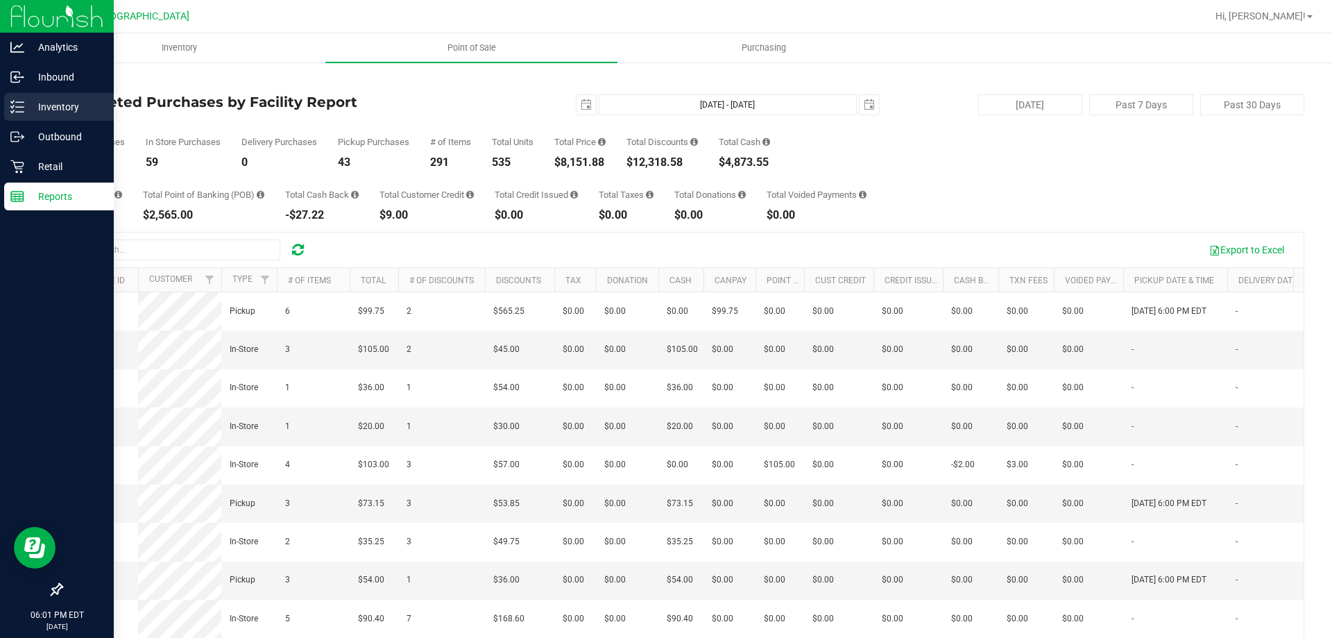
click at [29, 102] on p "Inventory" at bounding box center [65, 107] width 83 height 17
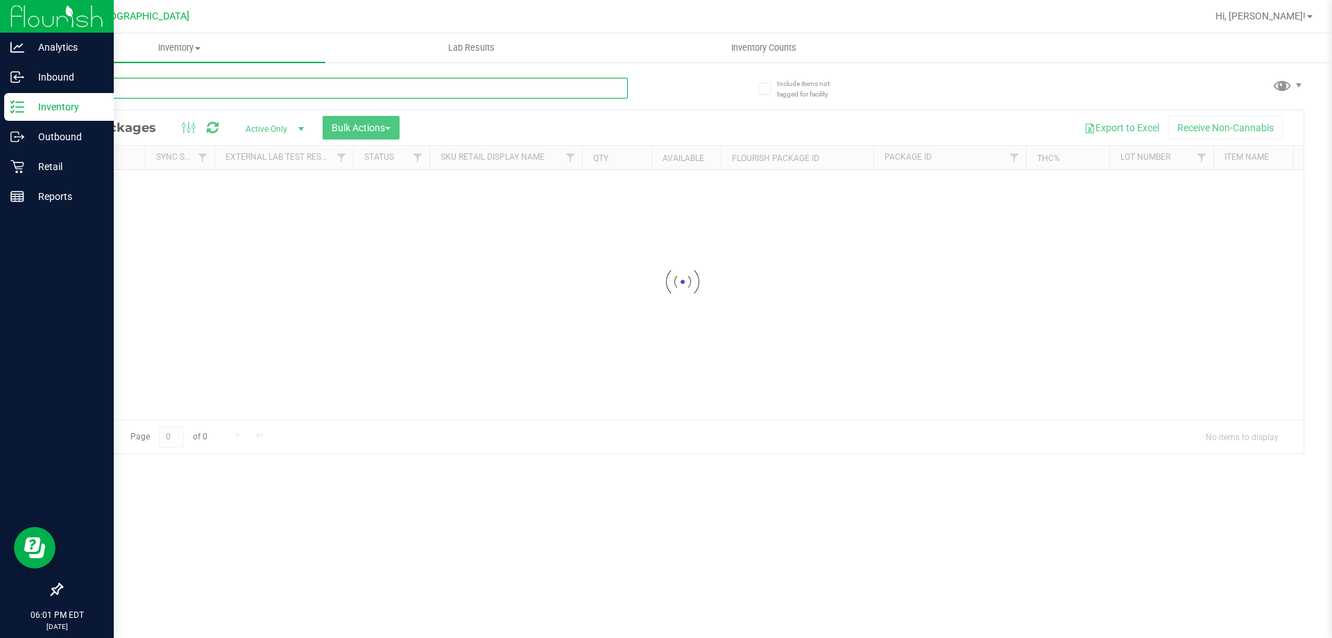
click at [225, 89] on input "text" at bounding box center [344, 88] width 567 height 21
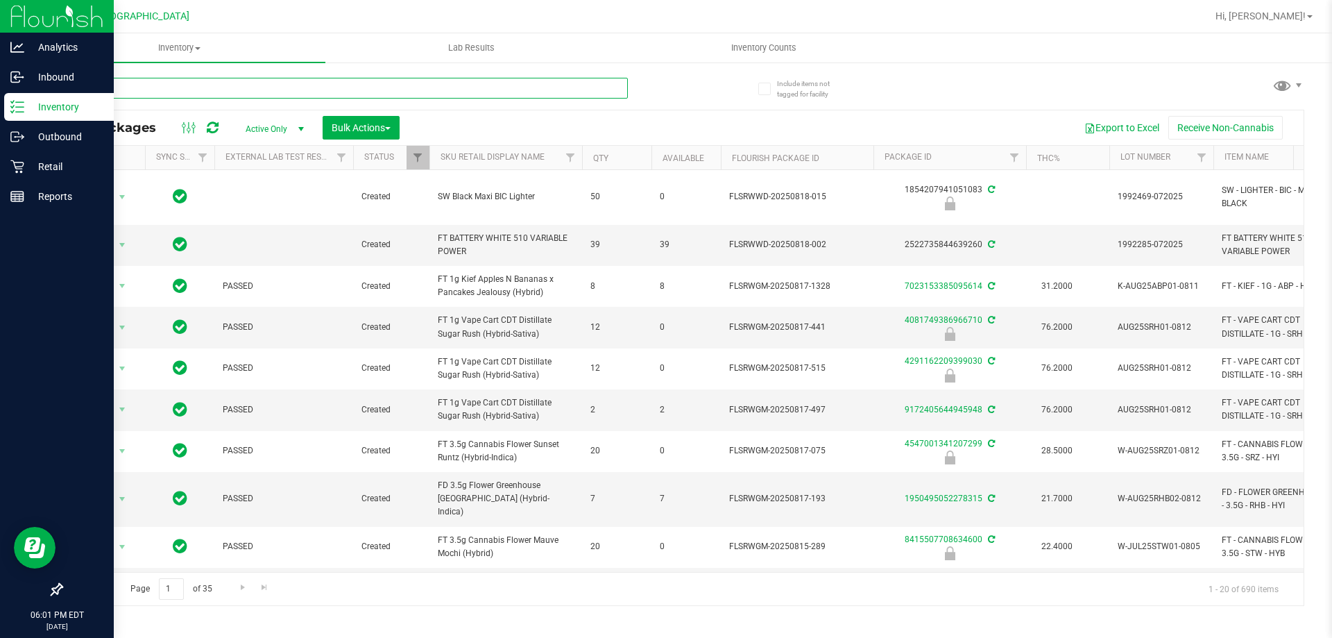
type input "ccel"
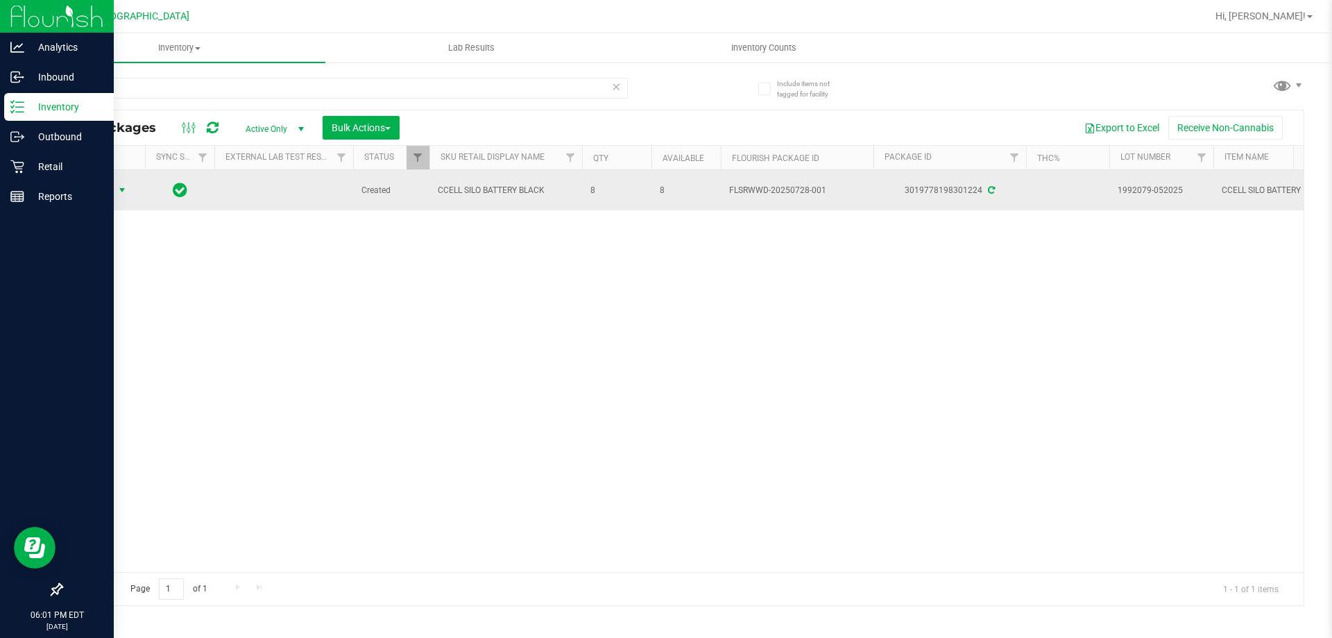
click at [102, 189] on span "Action" at bounding box center [94, 189] width 37 height 19
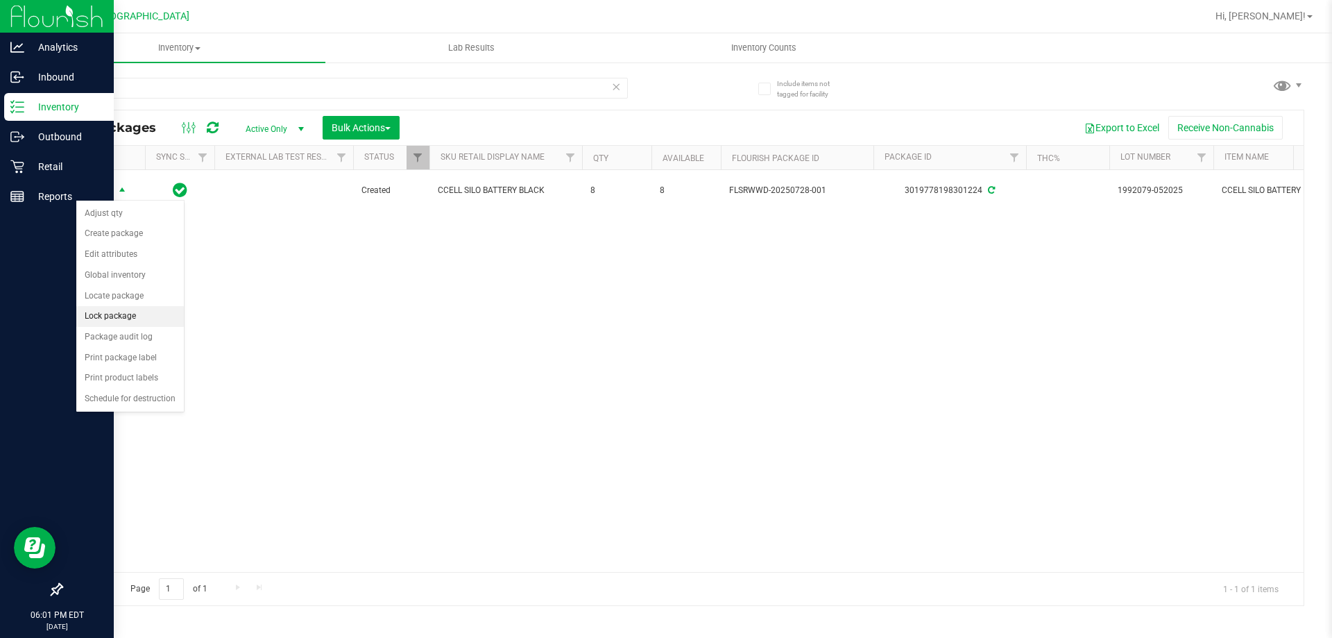
click at [117, 321] on li "Lock package" at bounding box center [130, 316] width 108 height 21
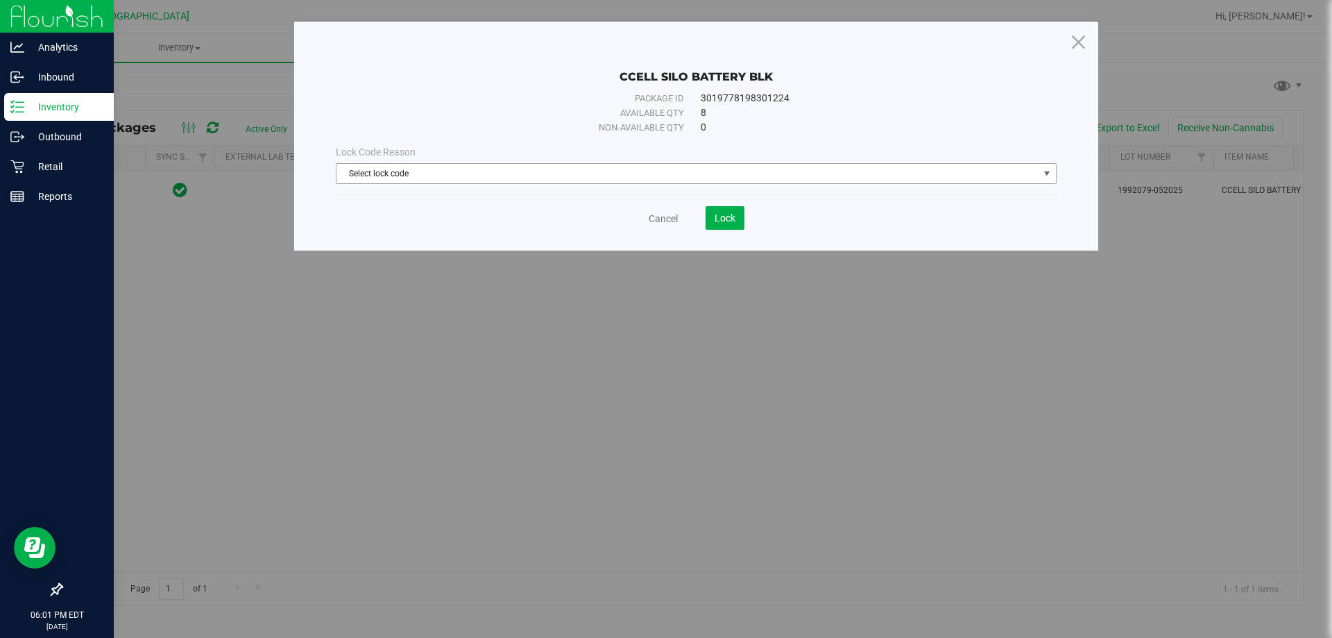
click at [714, 182] on span "Select lock code" at bounding box center [688, 173] width 702 height 19
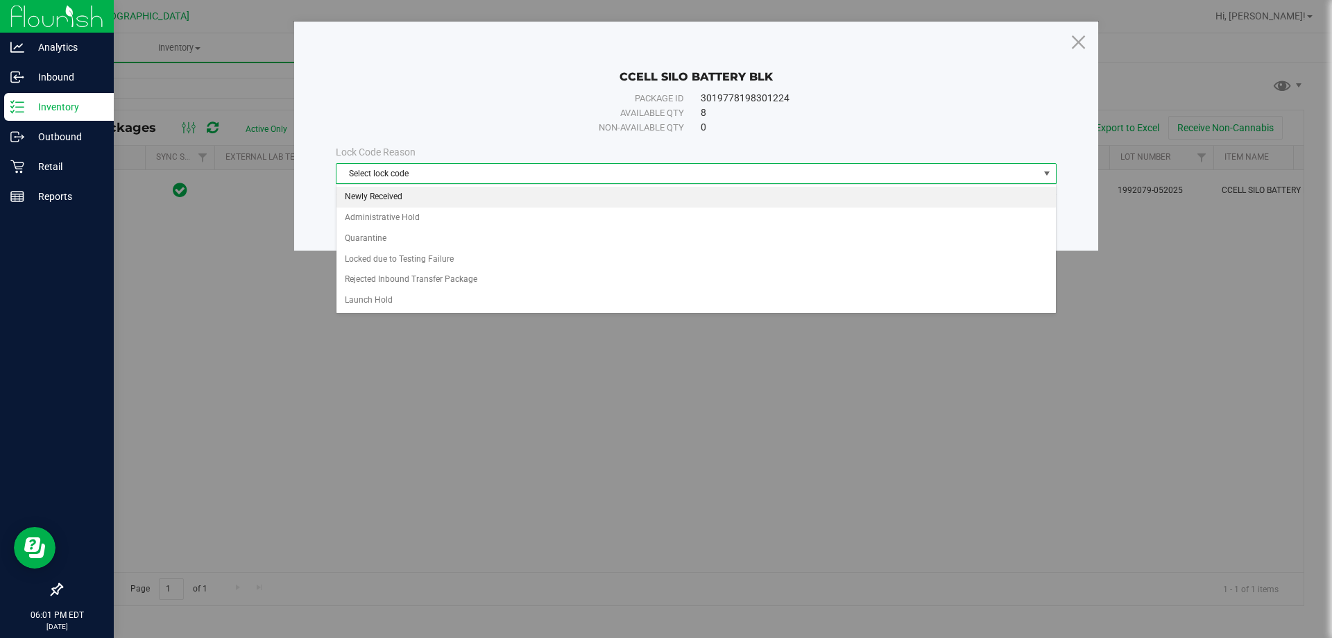
click at [422, 198] on li "Newly Received" at bounding box center [696, 197] width 719 height 21
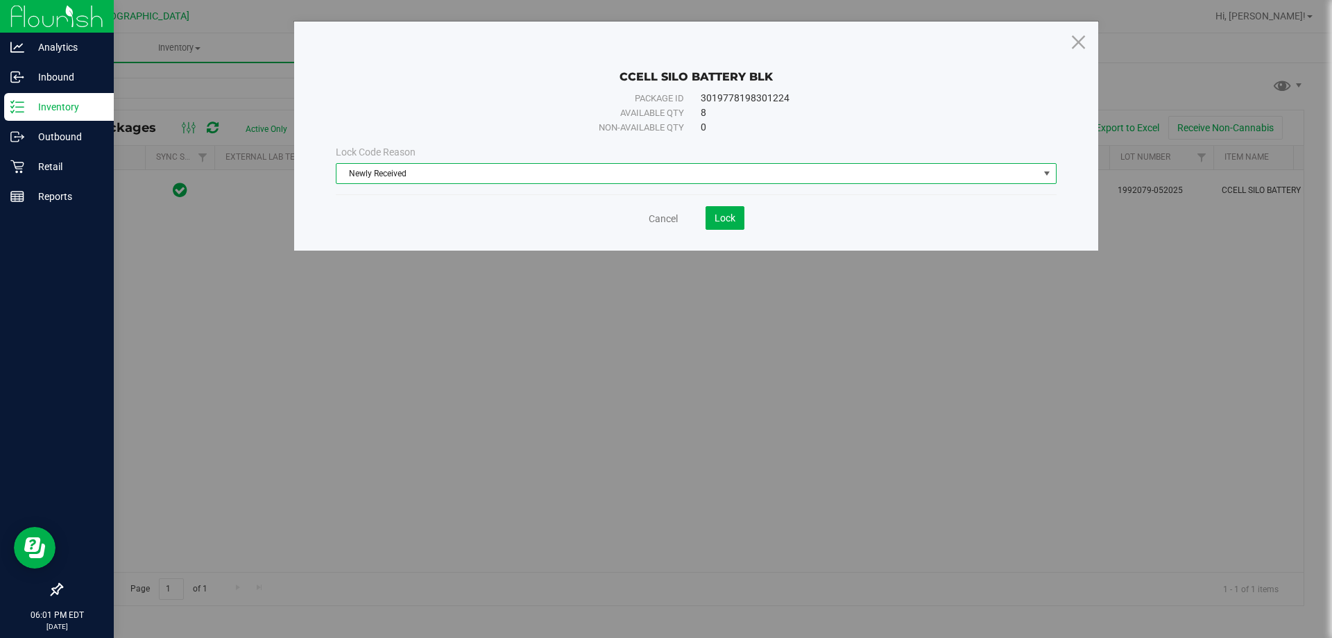
click at [751, 229] on div "Cancel Lock" at bounding box center [696, 218] width 721 height 24
click at [737, 223] on button "Lock" at bounding box center [725, 218] width 39 height 24
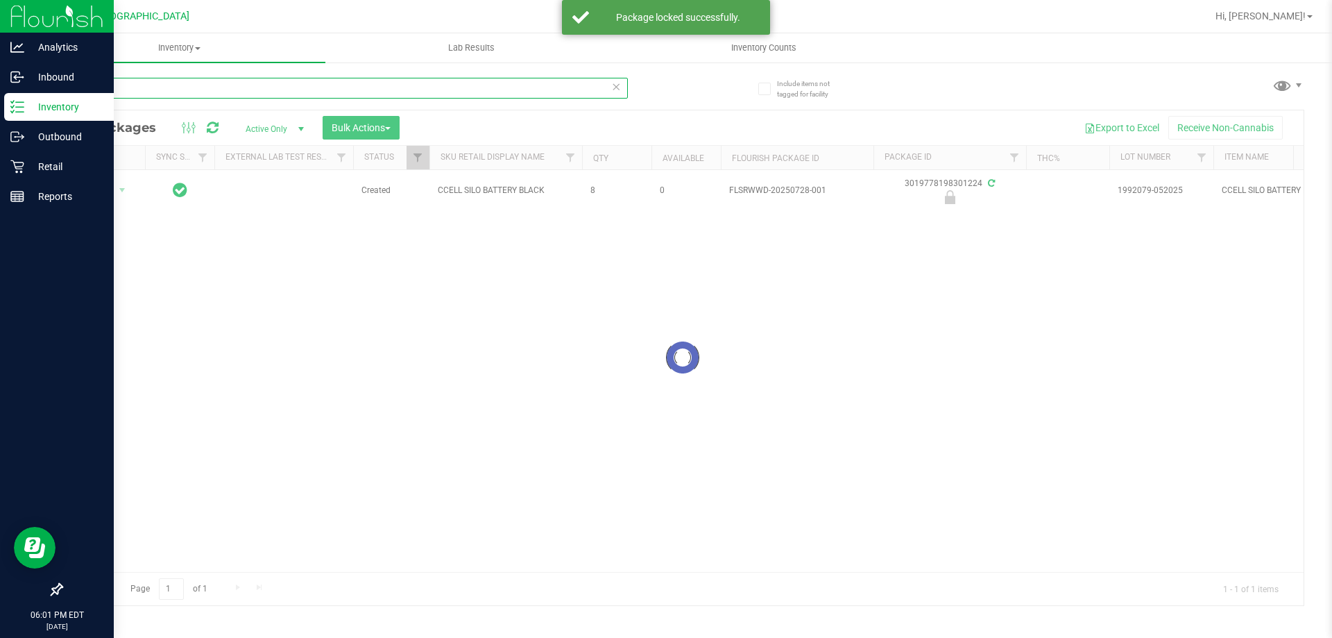
click at [162, 94] on input "ccel" at bounding box center [344, 88] width 567 height 21
click at [163, 89] on input "ccel" at bounding box center [344, 88] width 567 height 21
click at [174, 81] on input "ccelg" at bounding box center [344, 88] width 567 height 21
click at [173, 85] on input "ccelg" at bounding box center [344, 88] width 567 height 21
click at [172, 87] on input "ccelg" at bounding box center [344, 88] width 567 height 21
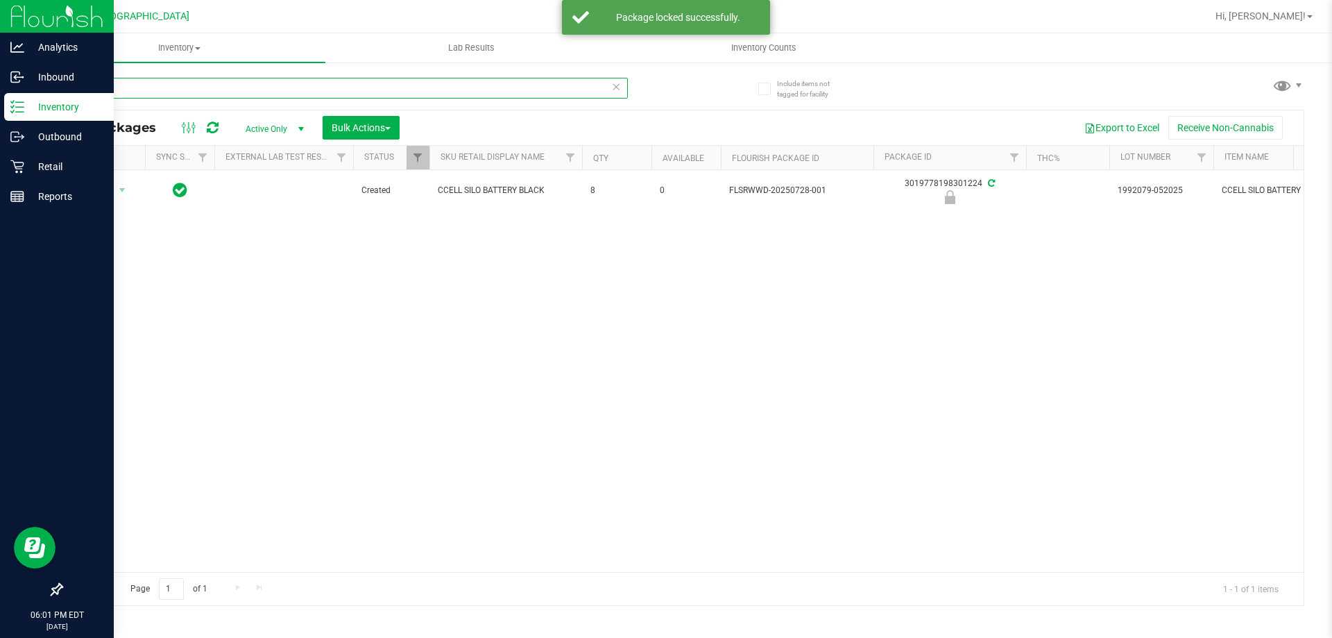
click at [172, 87] on input "ccelg" at bounding box center [344, 88] width 567 height 21
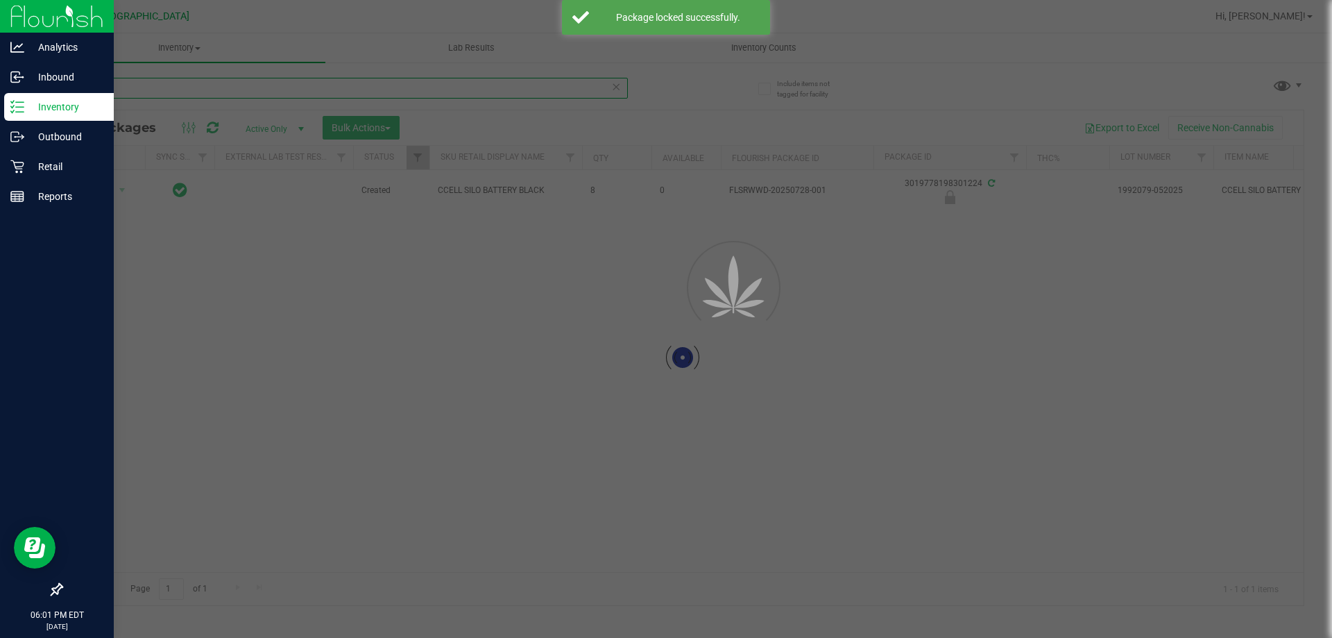
click at [172, 87] on div "Inventory All packages All inventory Waste log Create inventory Lab Results Inv…" at bounding box center [682, 335] width 1299 height 604
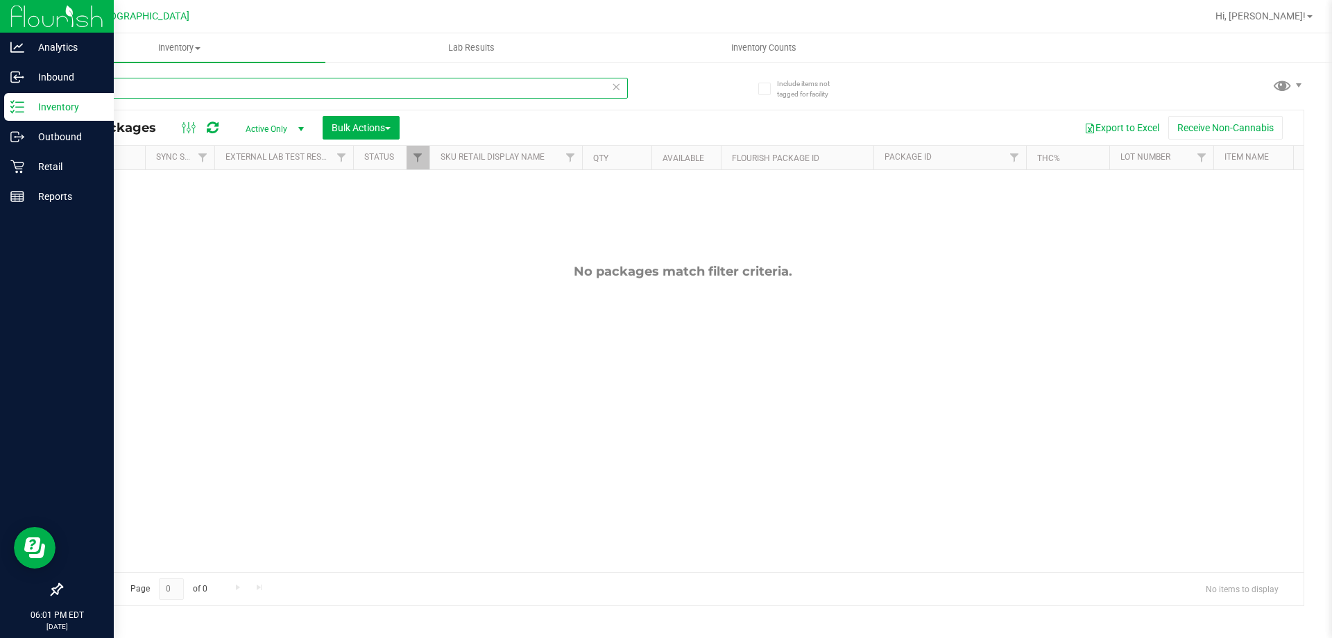
type input "g pen"
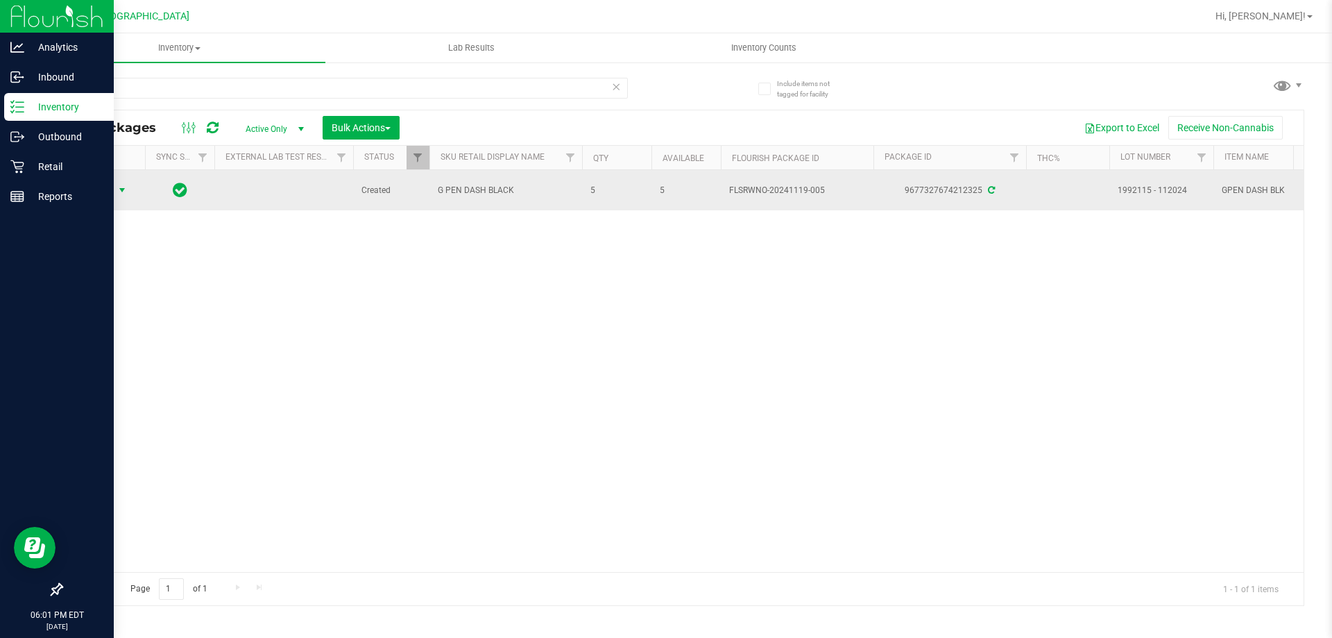
click at [98, 188] on span "Action" at bounding box center [94, 189] width 37 height 19
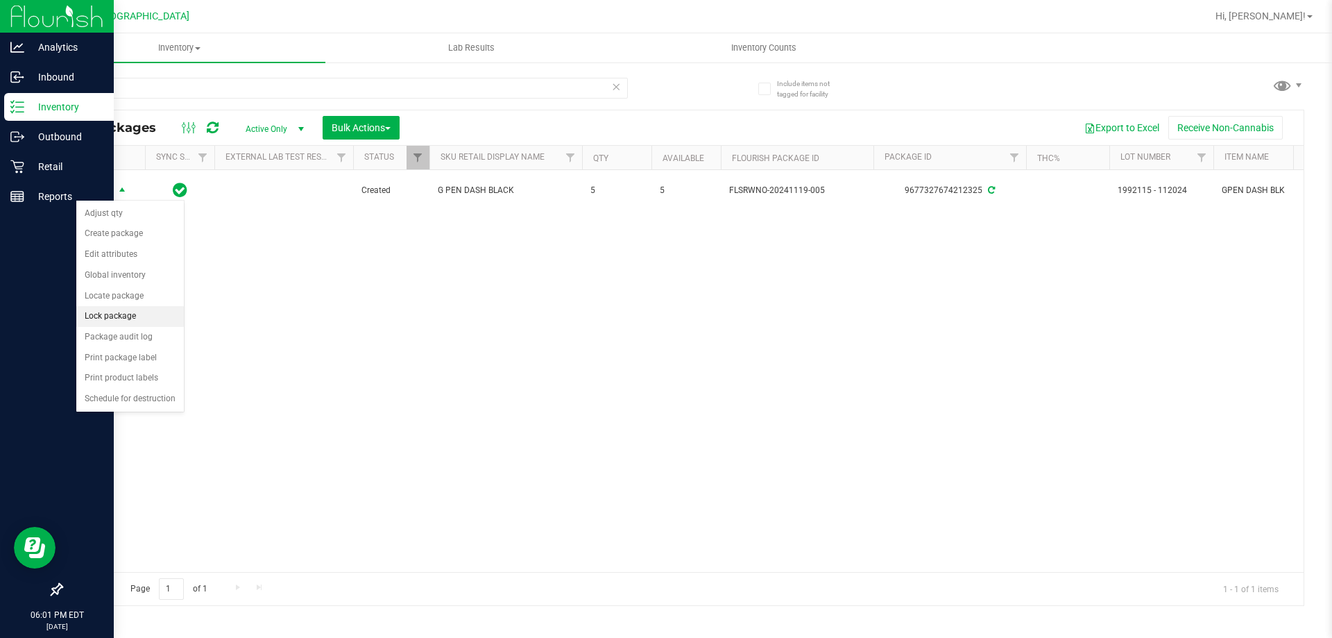
click at [130, 314] on li "Lock package" at bounding box center [130, 316] width 108 height 21
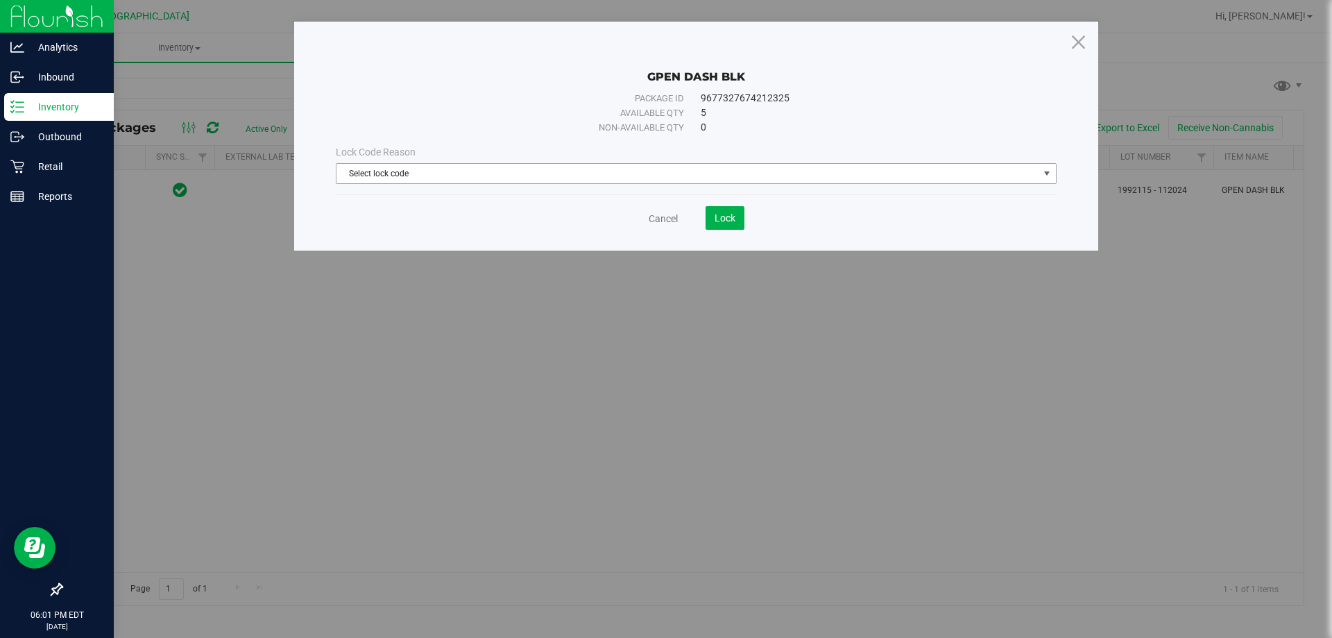
click at [470, 165] on span "Select lock code" at bounding box center [688, 173] width 702 height 19
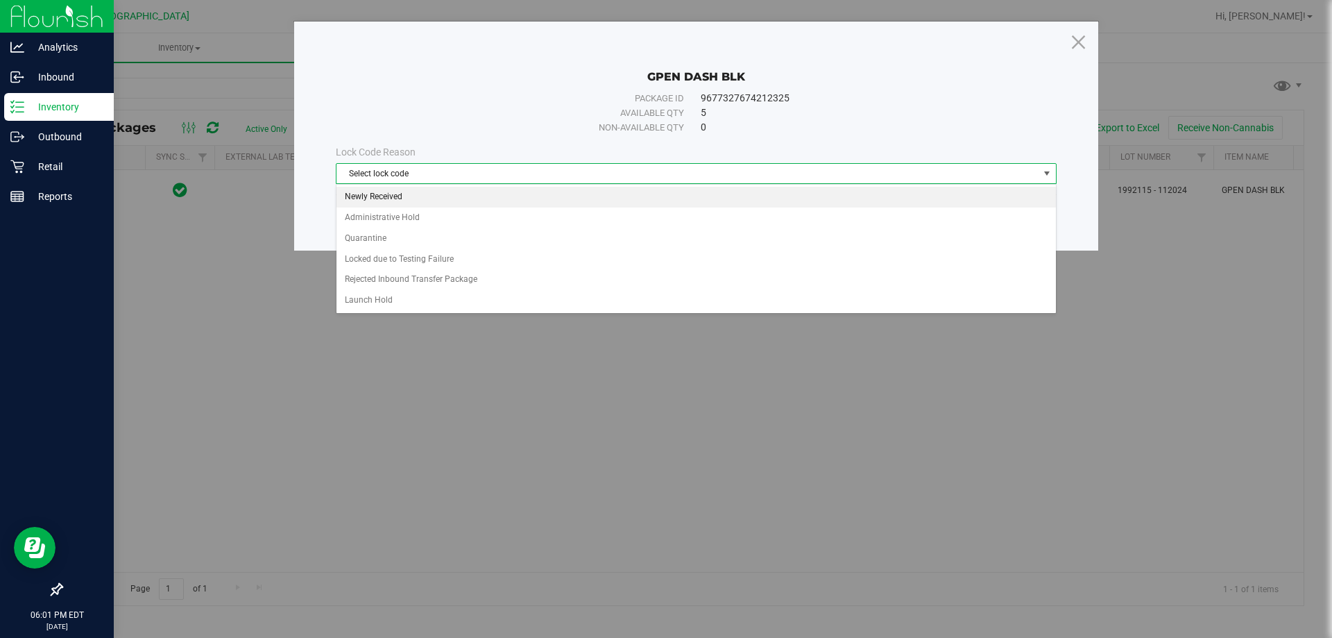
click at [416, 197] on li "Newly Received" at bounding box center [696, 197] width 719 height 21
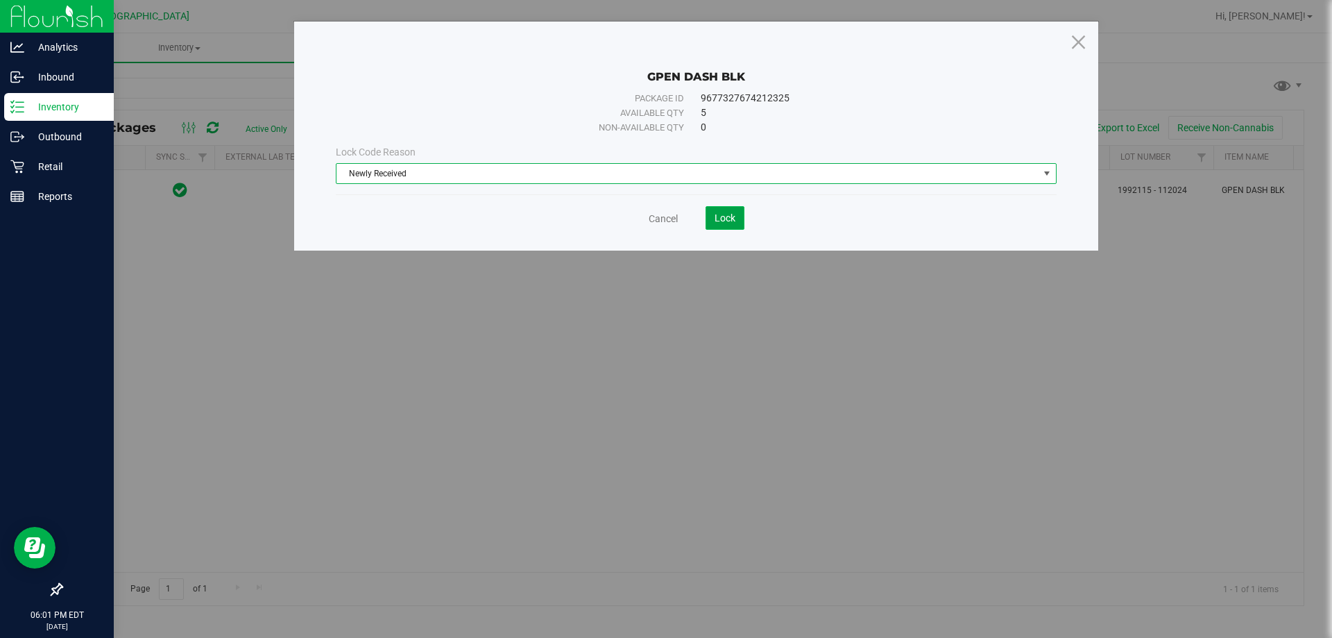
click at [740, 223] on button "Lock" at bounding box center [725, 218] width 39 height 24
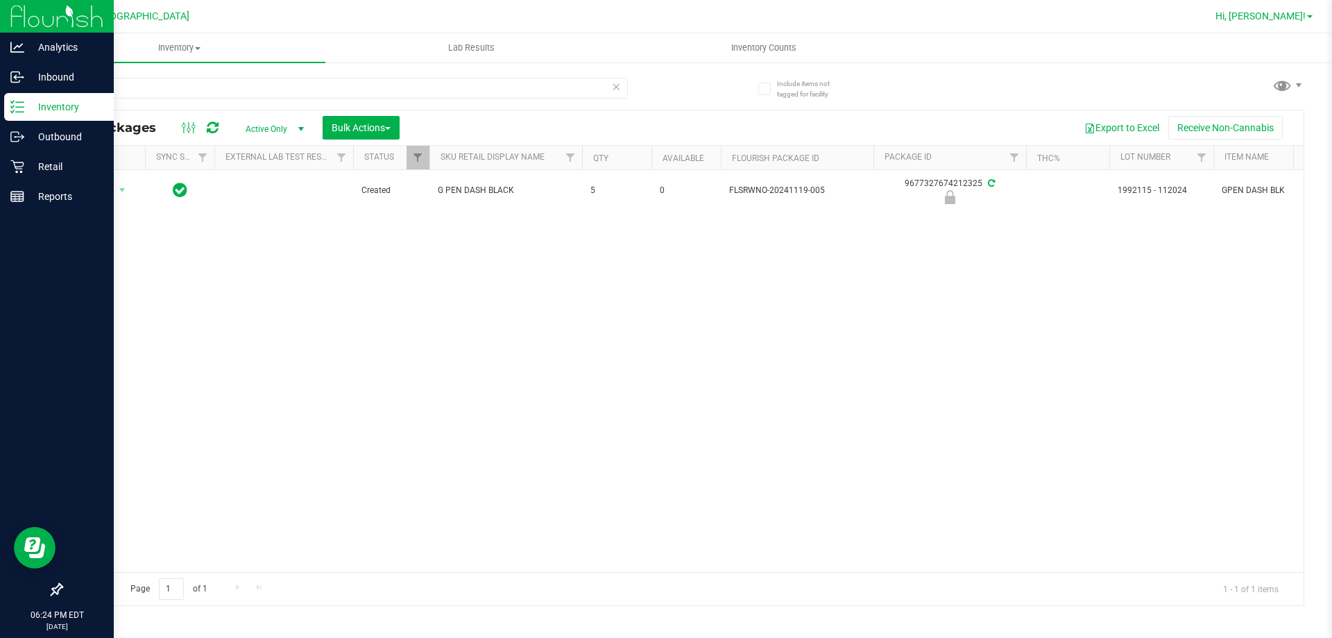
click at [1279, 12] on span "Hi, [PERSON_NAME]!" at bounding box center [1261, 15] width 90 height 11
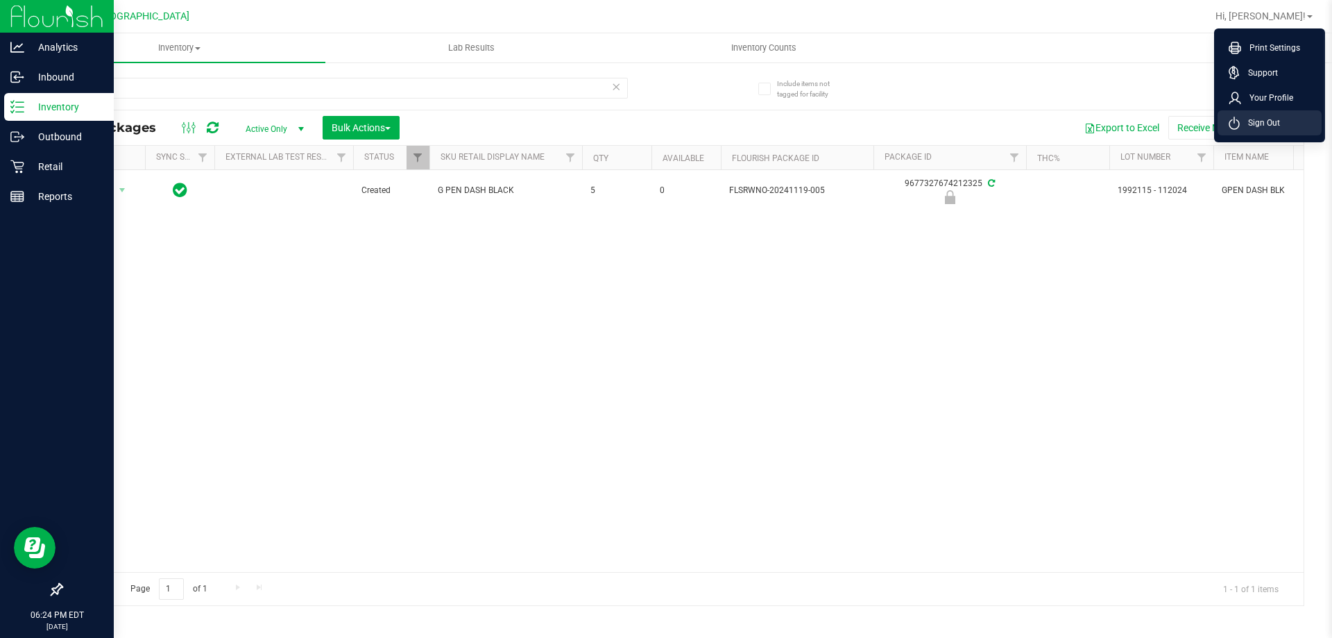
click at [1243, 122] on span "Sign Out" at bounding box center [1260, 123] width 40 height 14
